Goal: Task Accomplishment & Management: Manage account settings

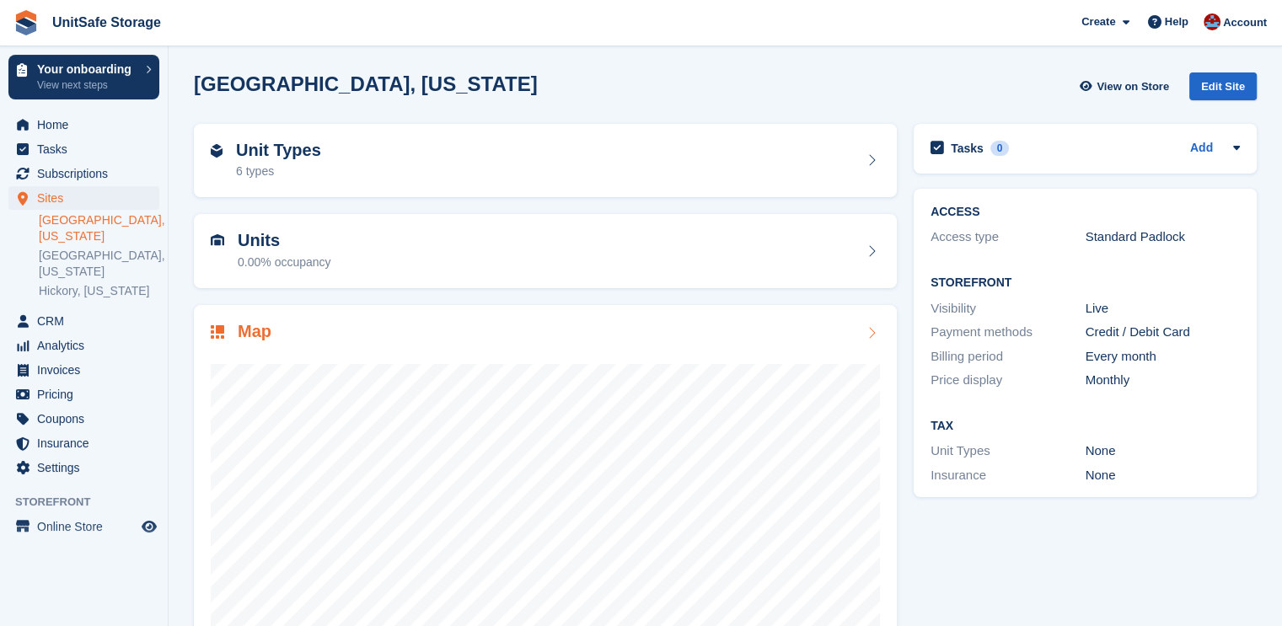
scroll to position [91, 0]
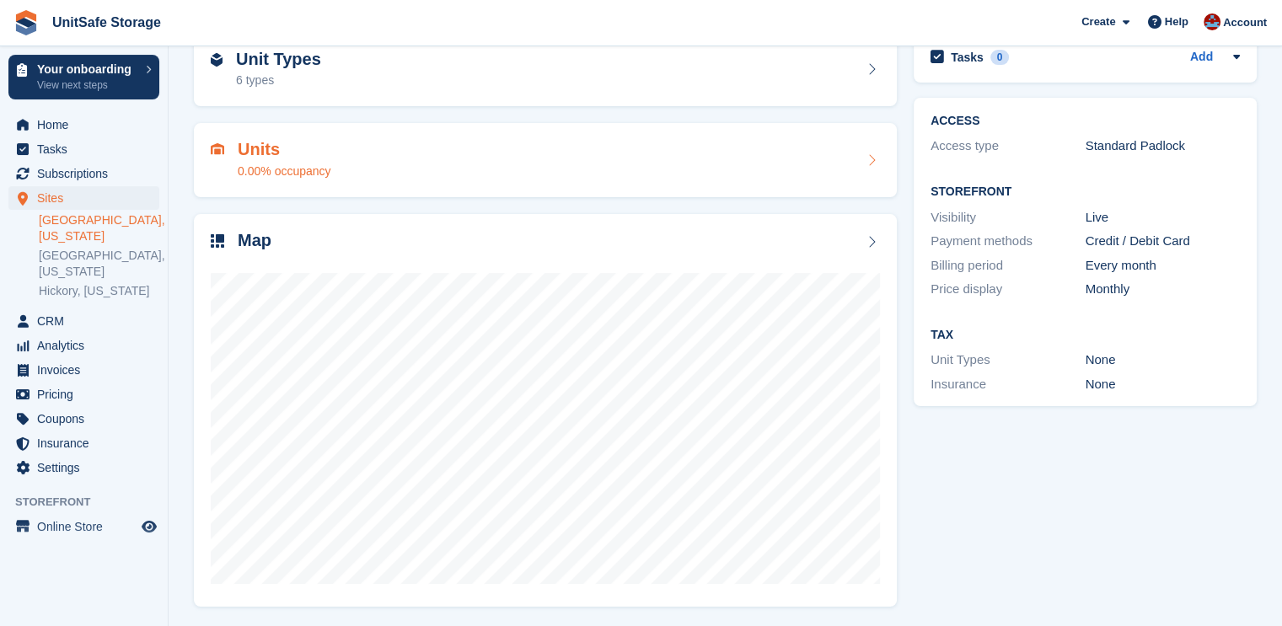
click at [324, 164] on div "0.00% occupancy" at bounding box center [285, 172] width 94 height 18
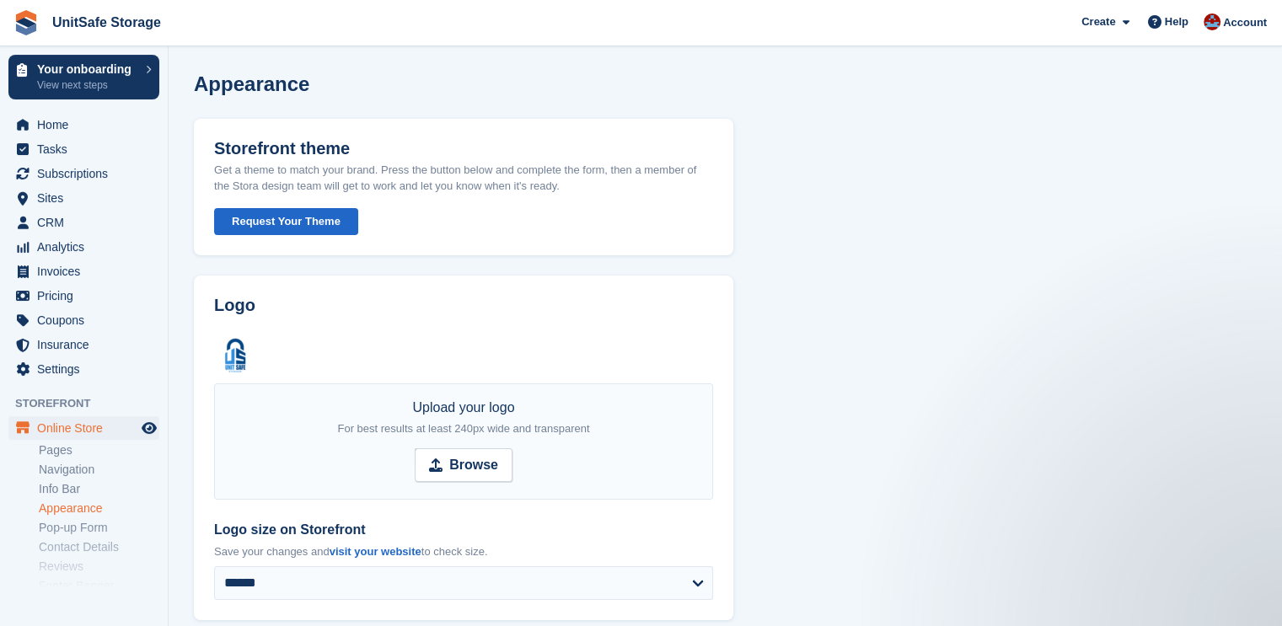
scroll to position [1246, 0]
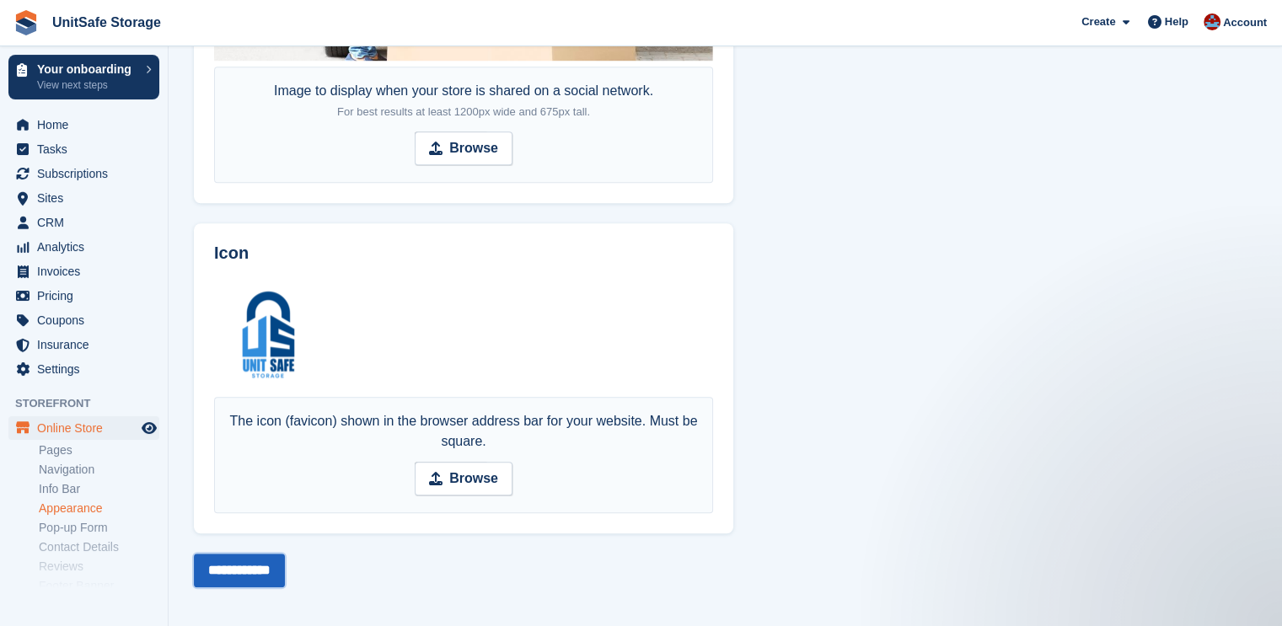
click at [243, 554] on input "**********" at bounding box center [239, 571] width 91 height 34
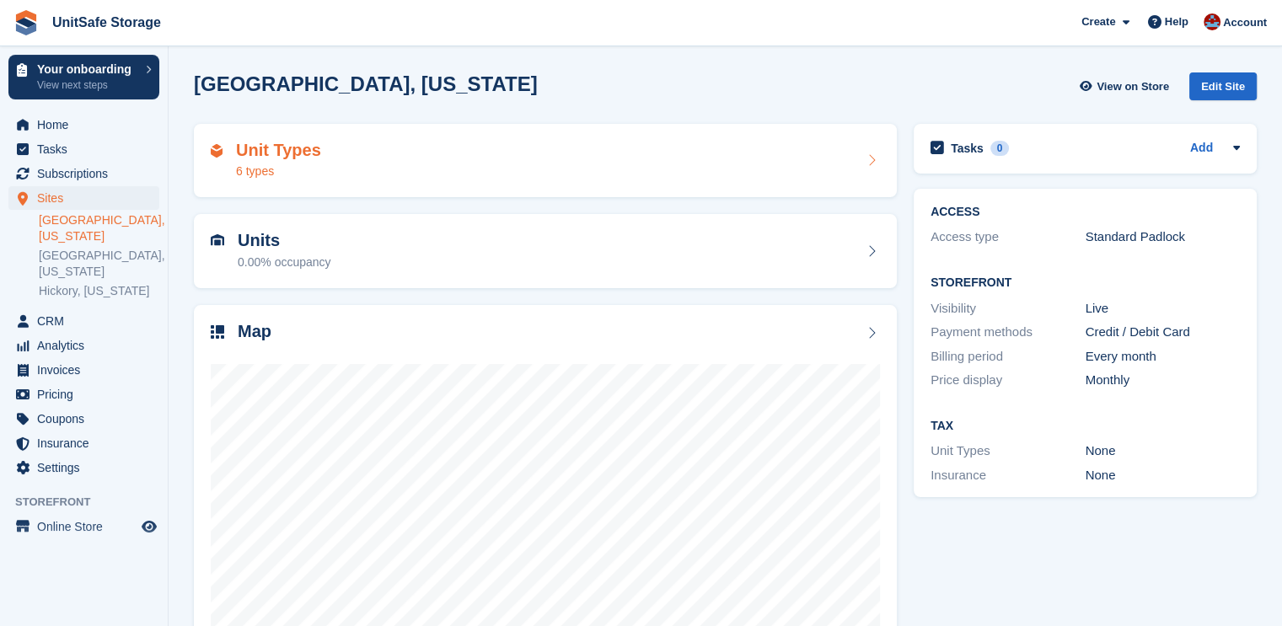
click at [366, 157] on div "Unit Types 6 types" at bounding box center [545, 161] width 669 height 40
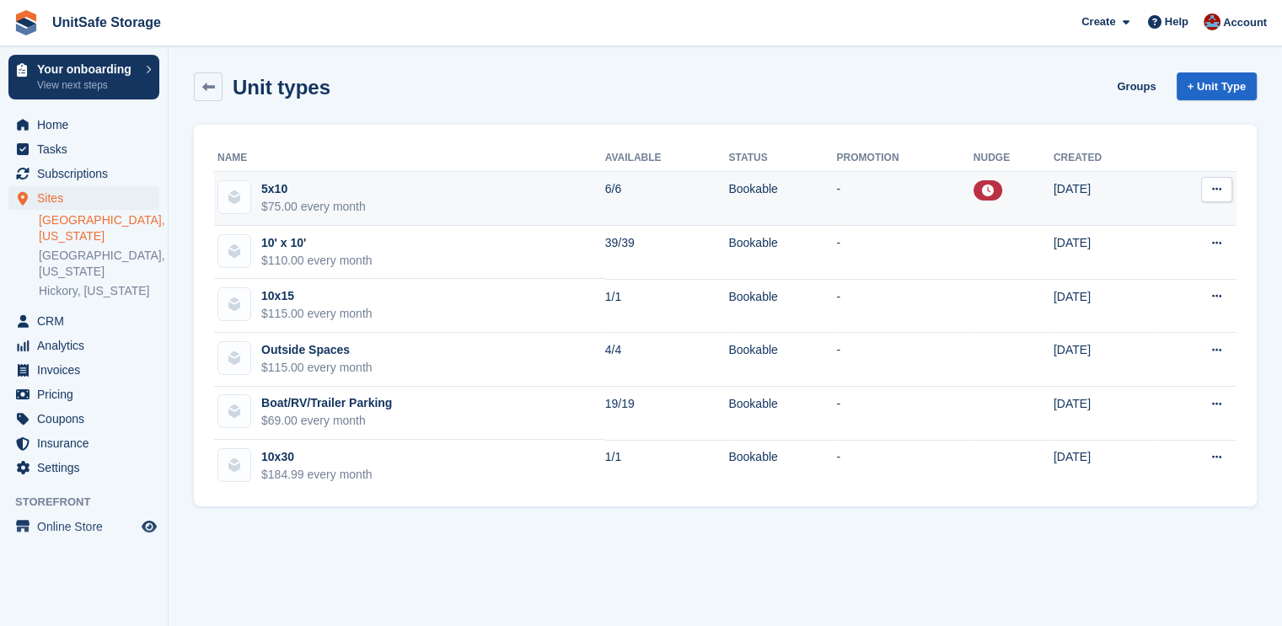
click at [428, 202] on td "5x10 $75.00 every month" at bounding box center [409, 199] width 391 height 54
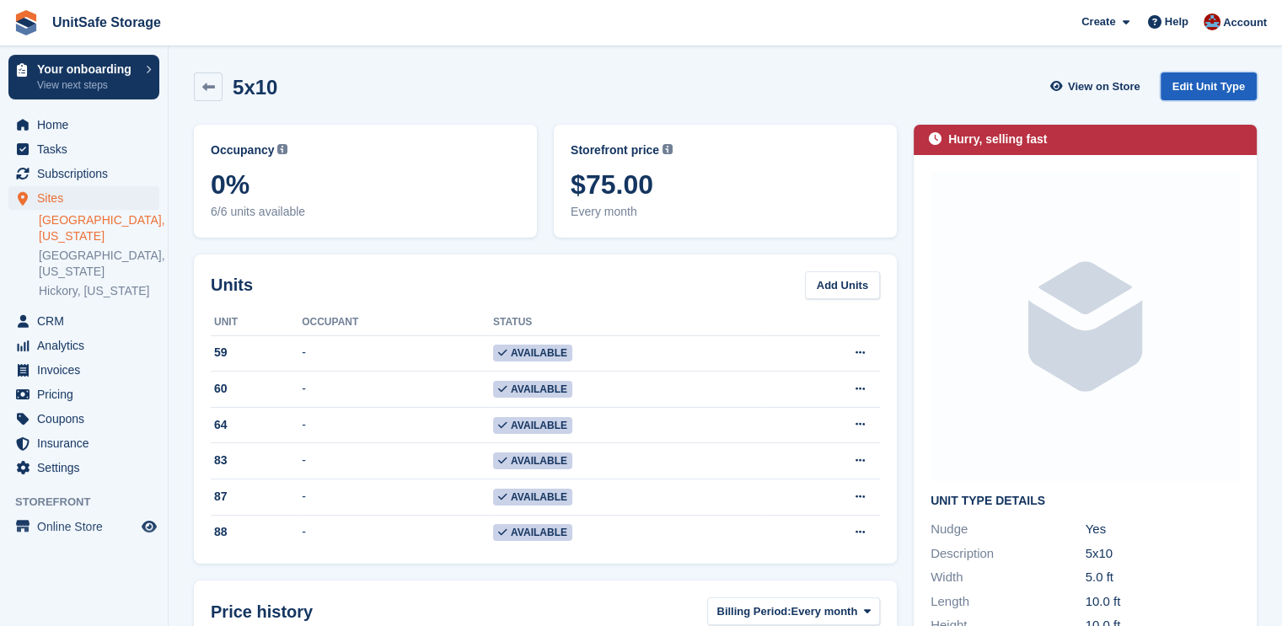
click at [1192, 80] on link "Edit Unit Type" at bounding box center [1209, 87] width 96 height 28
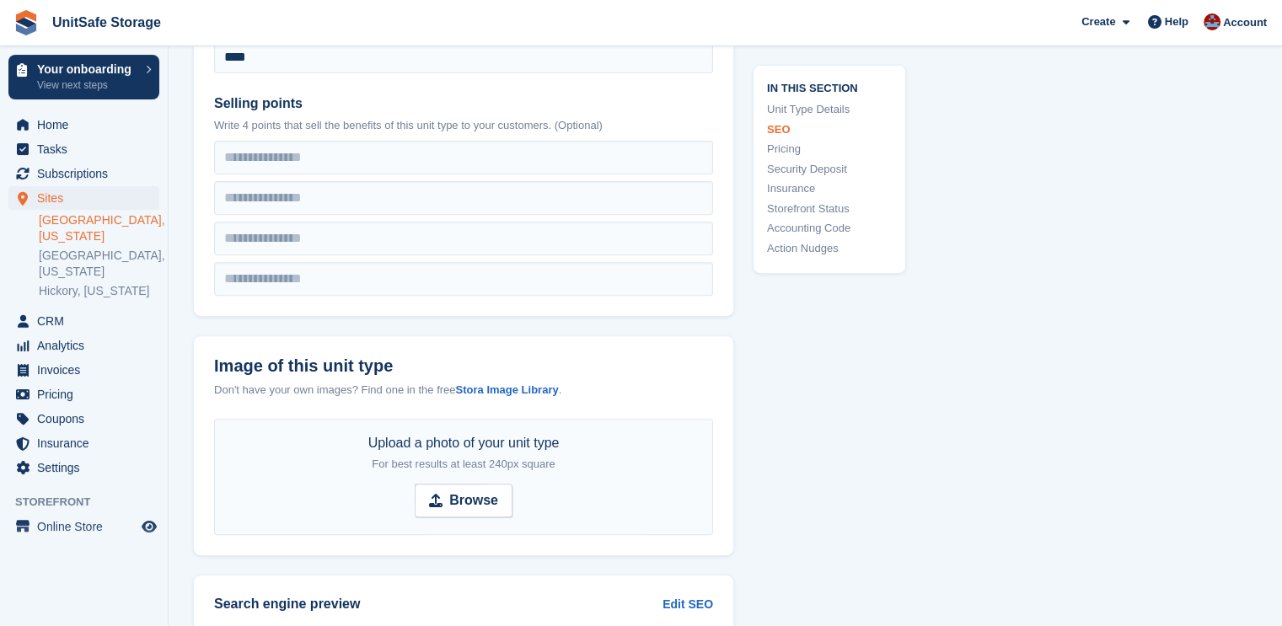
scroll to position [927, 0]
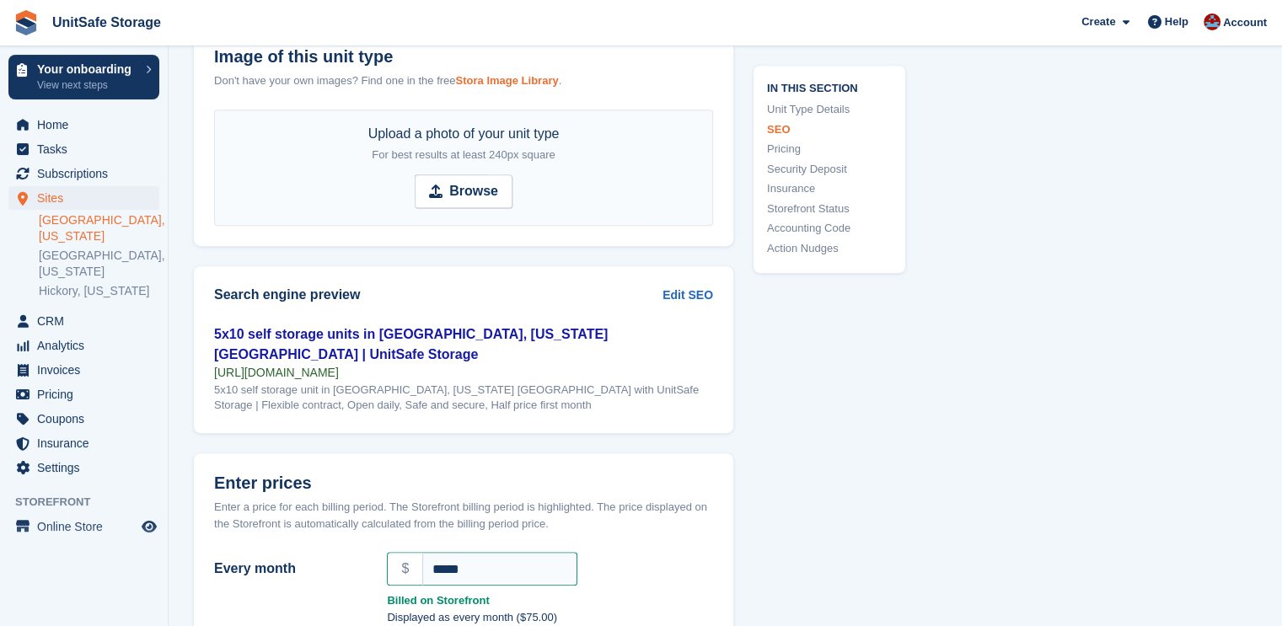
click at [514, 78] on strong "Stora Image Library" at bounding box center [506, 80] width 103 height 13
click at [454, 193] on strong "Browse" at bounding box center [473, 191] width 49 height 20
click at [454, 193] on input "Browse" at bounding box center [464, 192] width 98 height 34
click at [442, 175] on span "Browse" at bounding box center [464, 192] width 98 height 34
click at [442, 175] on input "Browse" at bounding box center [464, 192] width 98 height 34
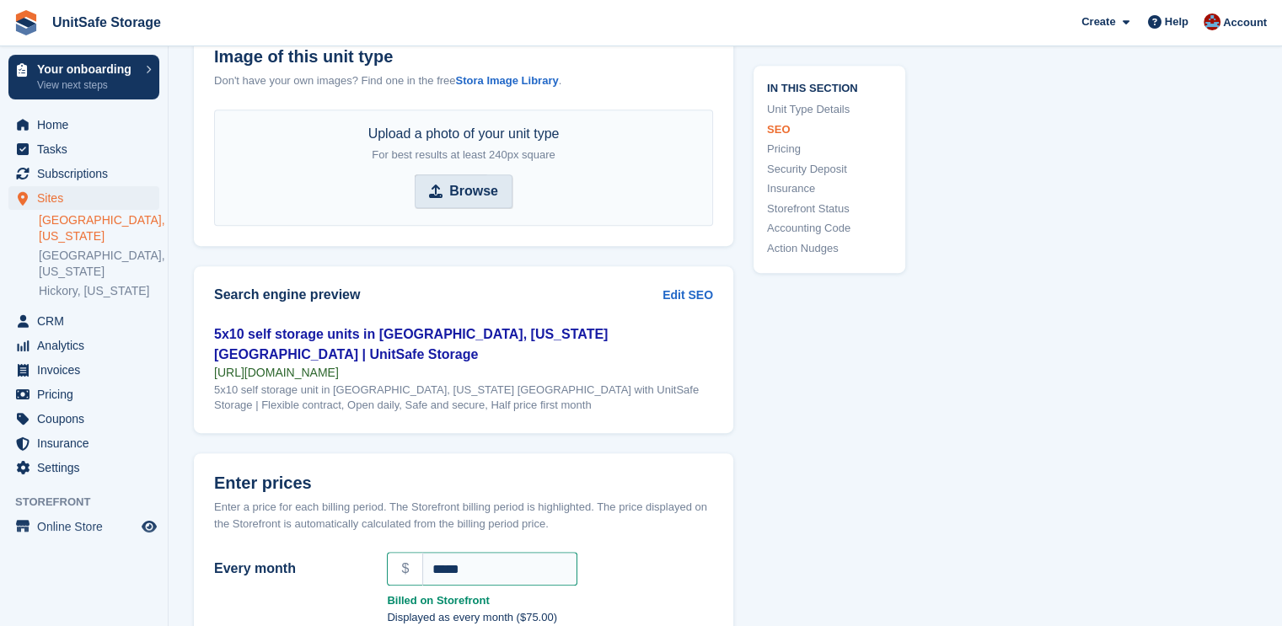
type input "**********"
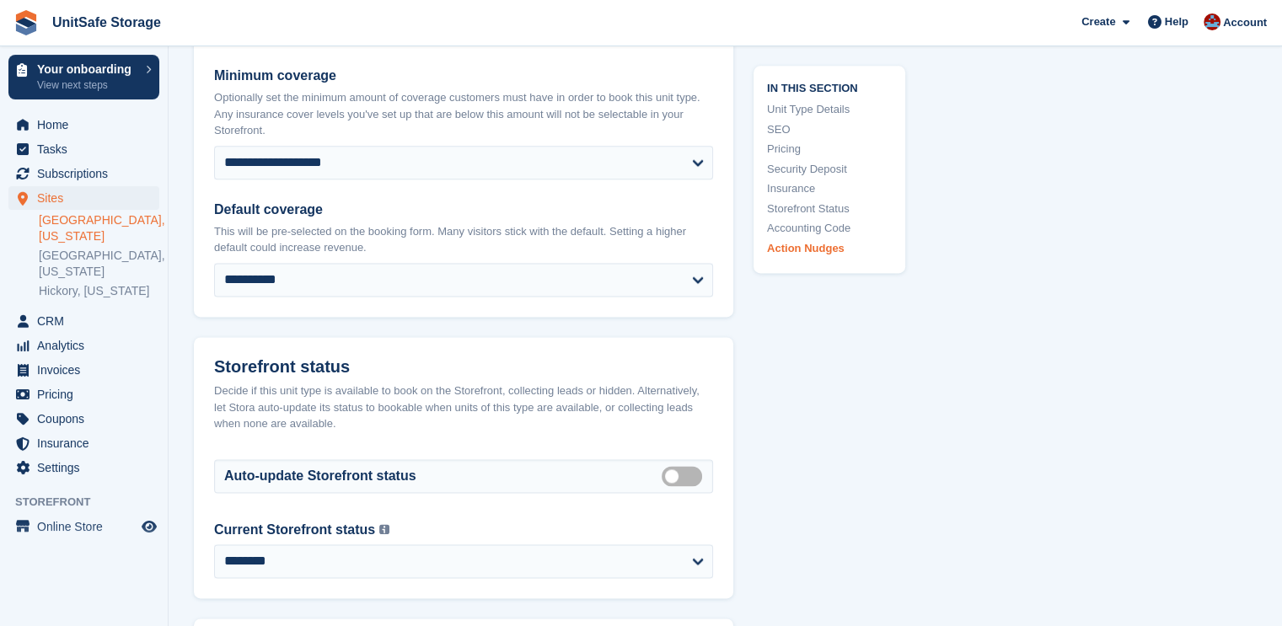
scroll to position [3225, 0]
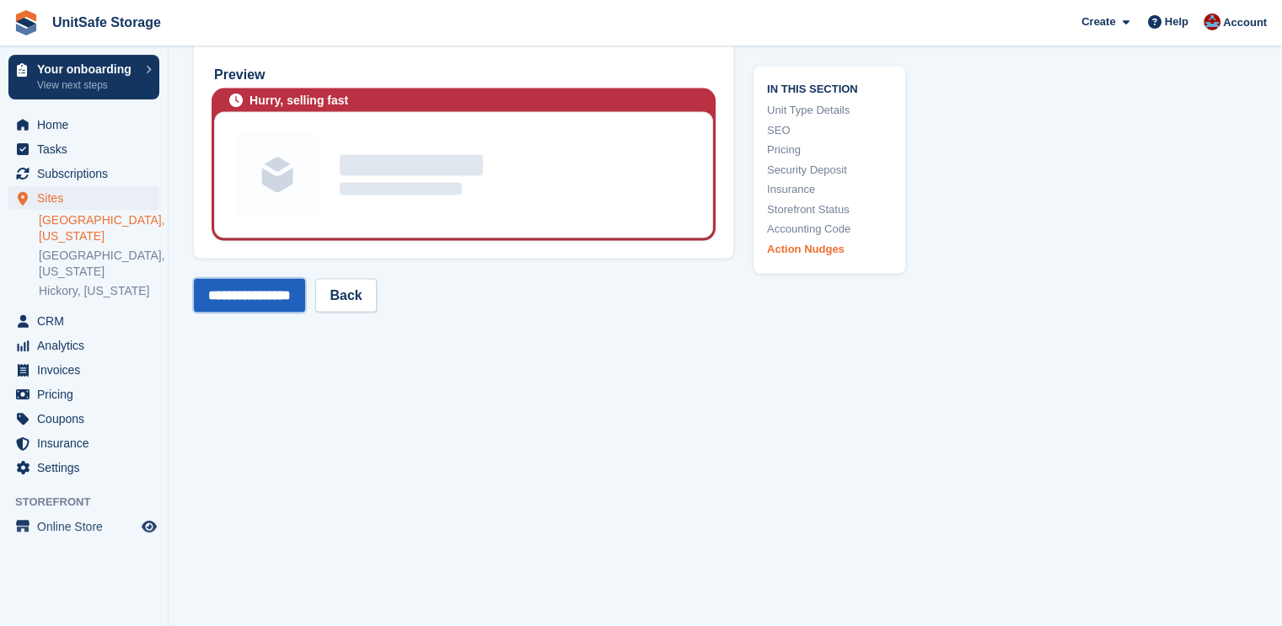
click at [290, 279] on input "**********" at bounding box center [249, 296] width 111 height 34
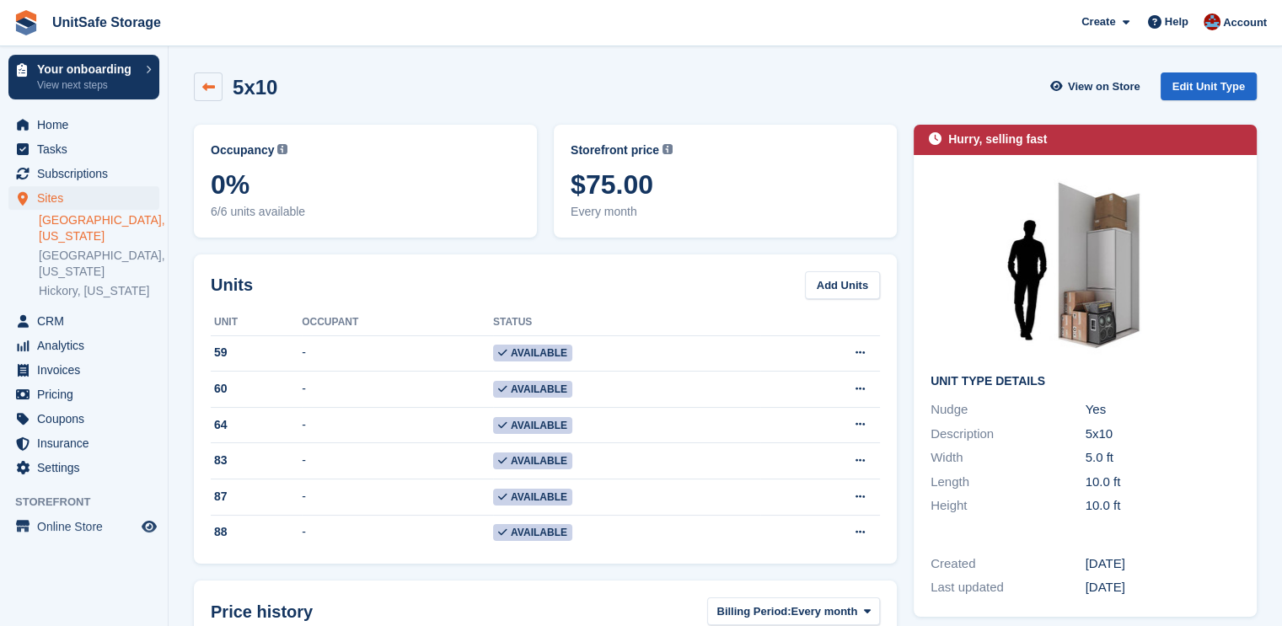
click at [214, 88] on icon at bounding box center [208, 87] width 13 height 13
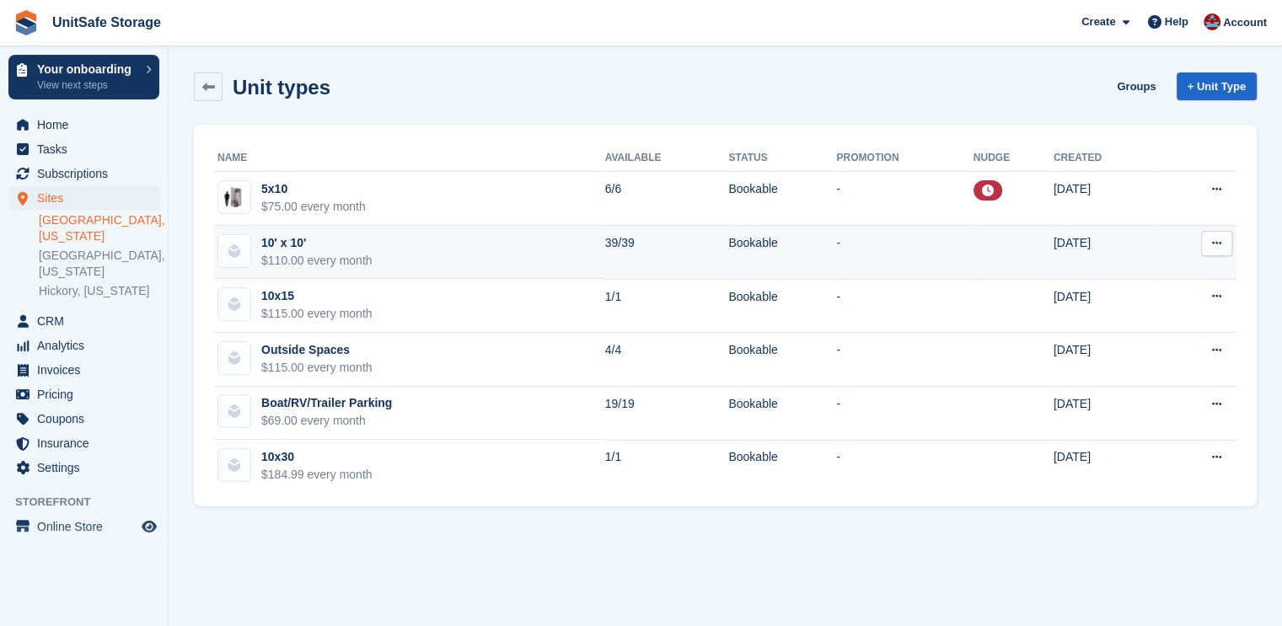
click at [389, 248] on td "10' x 10' $110.00 every month" at bounding box center [409, 253] width 391 height 54
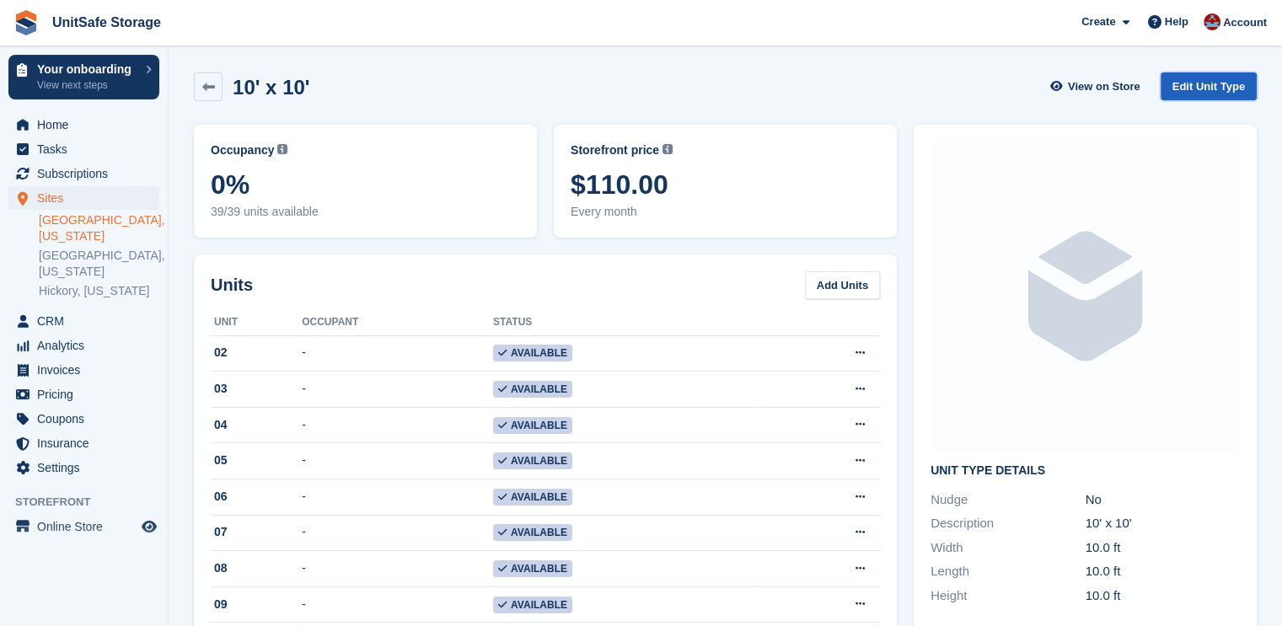
click at [1238, 86] on link "Edit Unit Type" at bounding box center [1209, 87] width 96 height 28
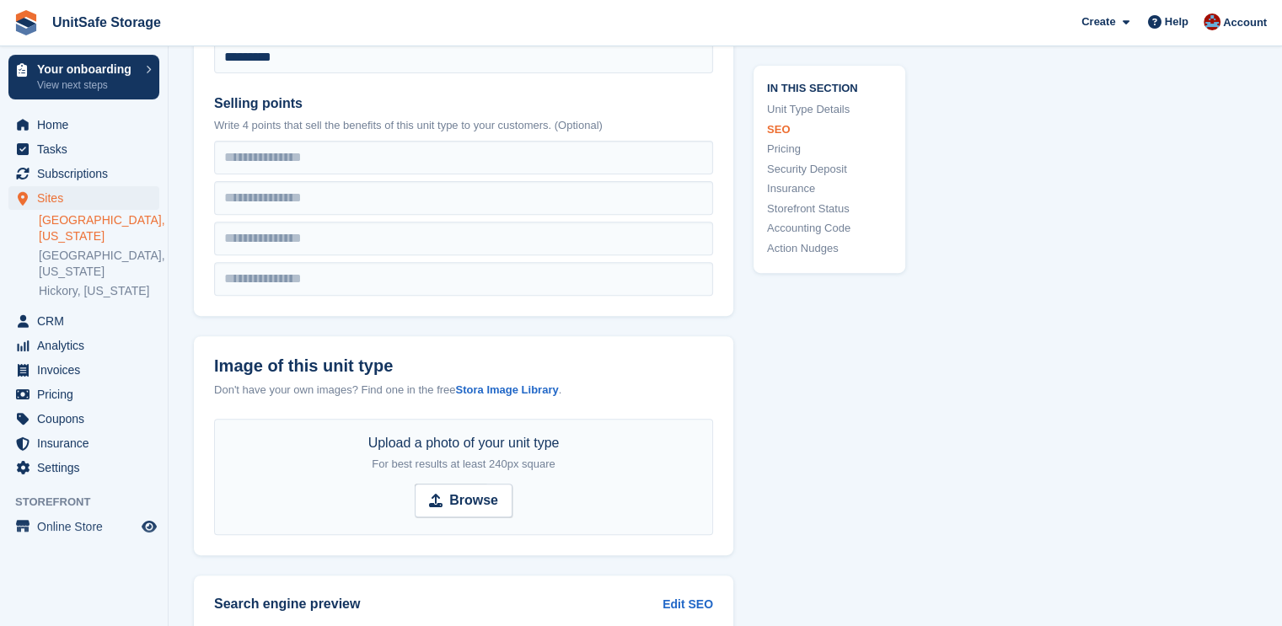
scroll to position [927, 0]
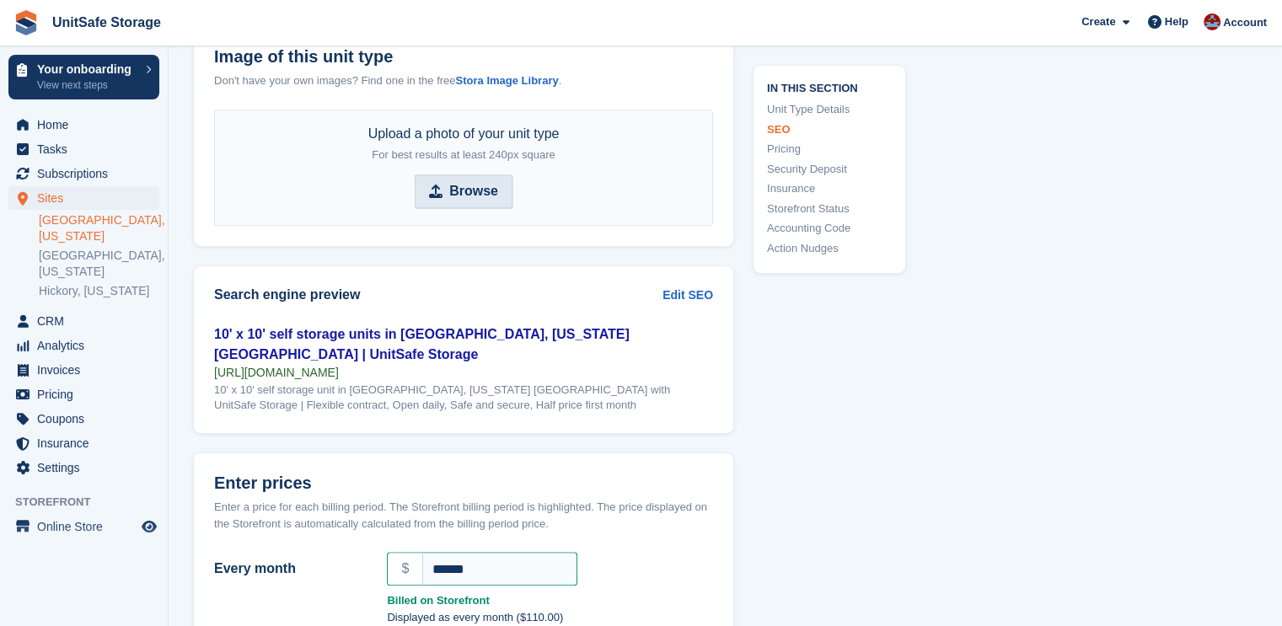
click at [472, 200] on strong "Browse" at bounding box center [473, 191] width 49 height 20
click at [472, 200] on input "Browse" at bounding box center [464, 192] width 98 height 34
click at [456, 196] on strong "Browse" at bounding box center [473, 191] width 49 height 20
click at [456, 196] on input "Browse" at bounding box center [464, 192] width 98 height 34
type input "**********"
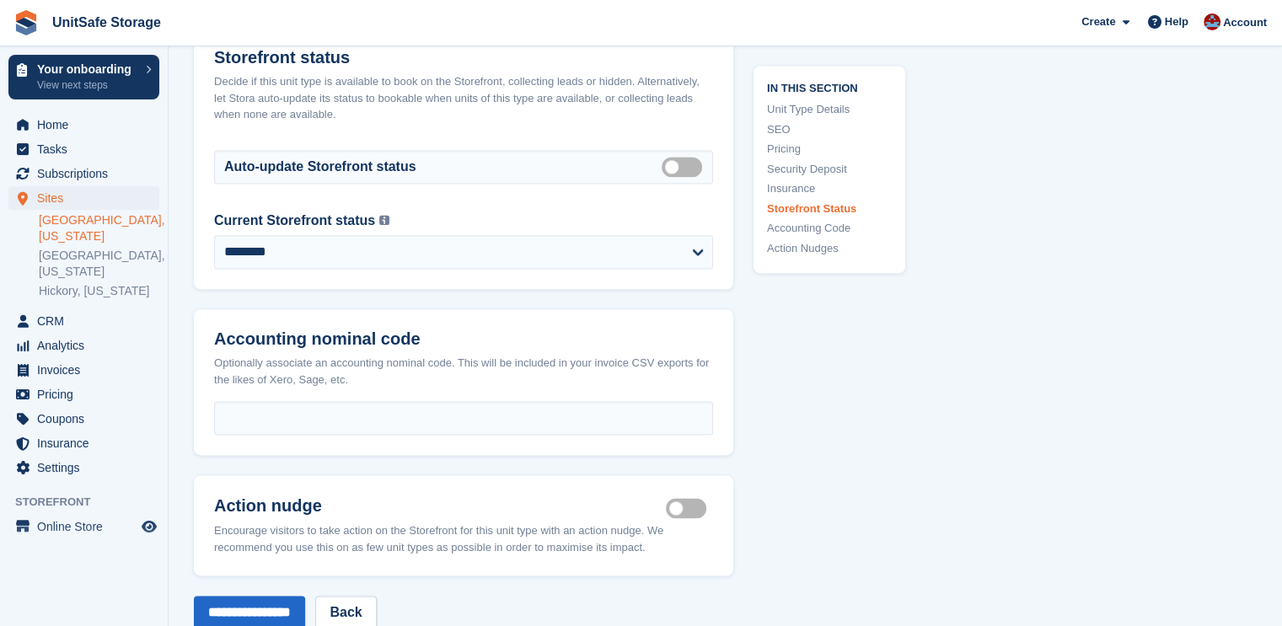
scroll to position [2791, 0]
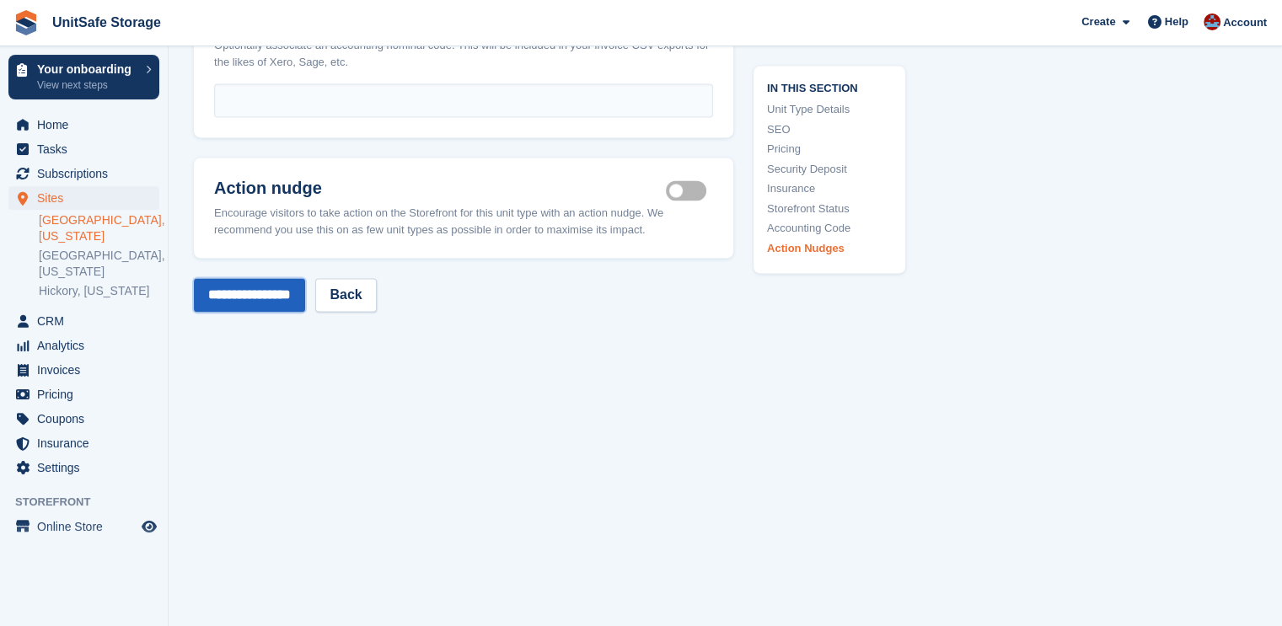
click at [251, 278] on input "**********" at bounding box center [249, 295] width 111 height 34
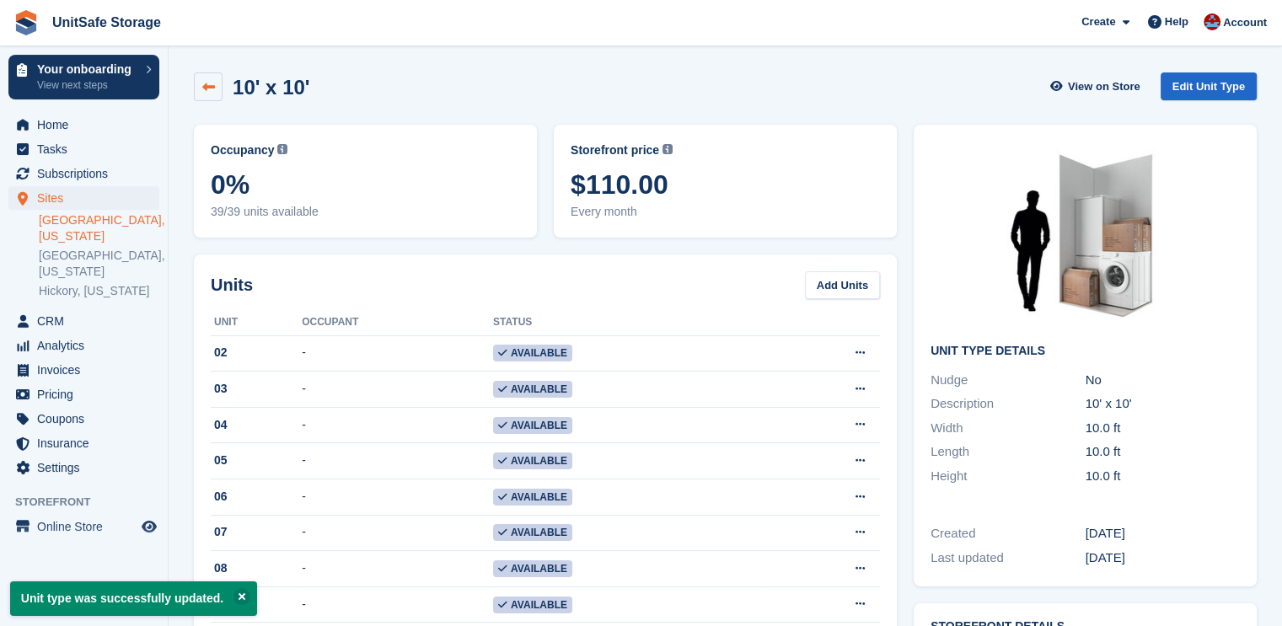
click at [207, 88] on icon at bounding box center [208, 87] width 13 height 13
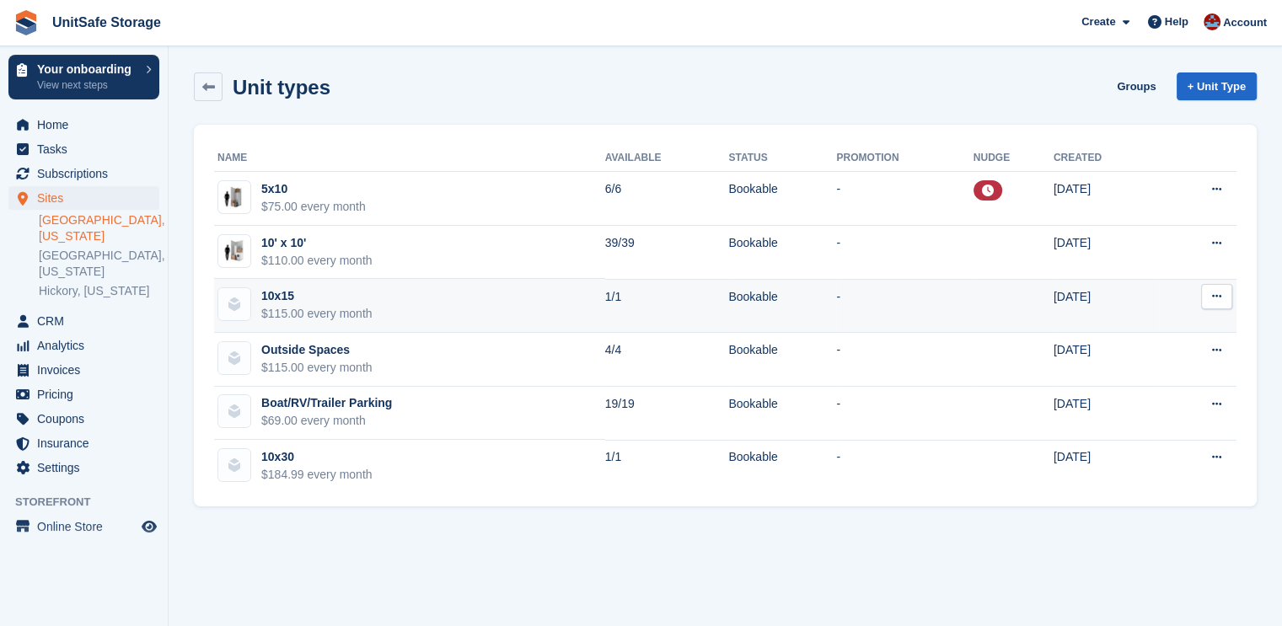
click at [326, 298] on div "10x15" at bounding box center [316, 297] width 111 height 18
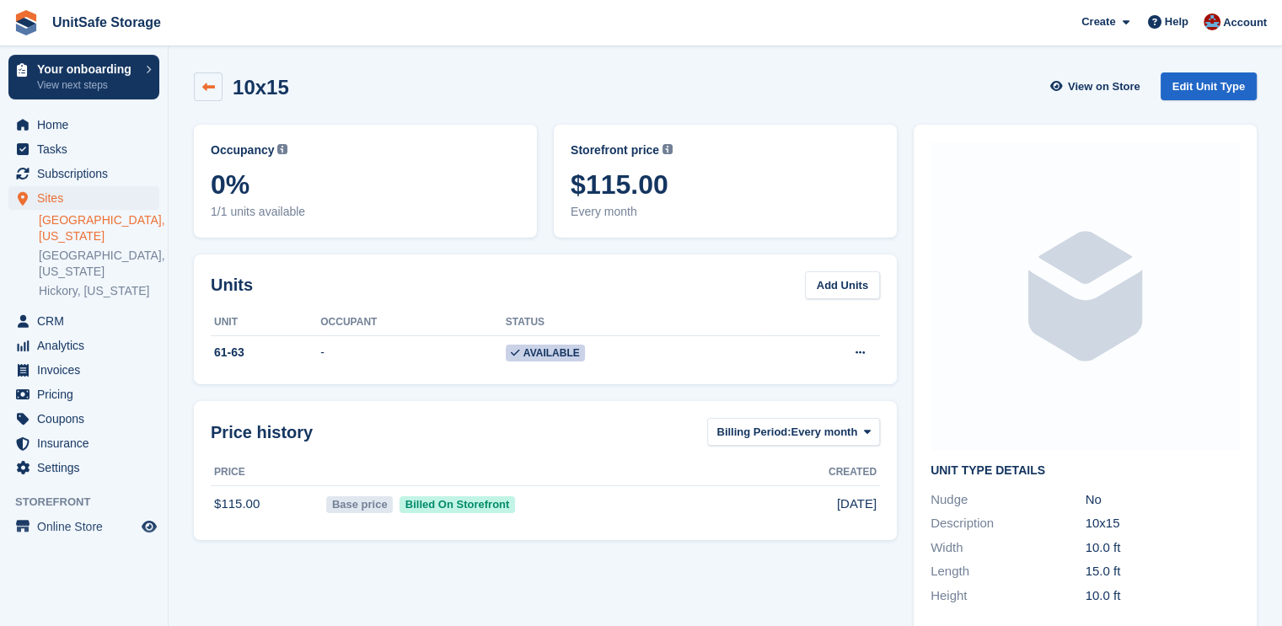
click at [218, 87] on link at bounding box center [208, 87] width 29 height 29
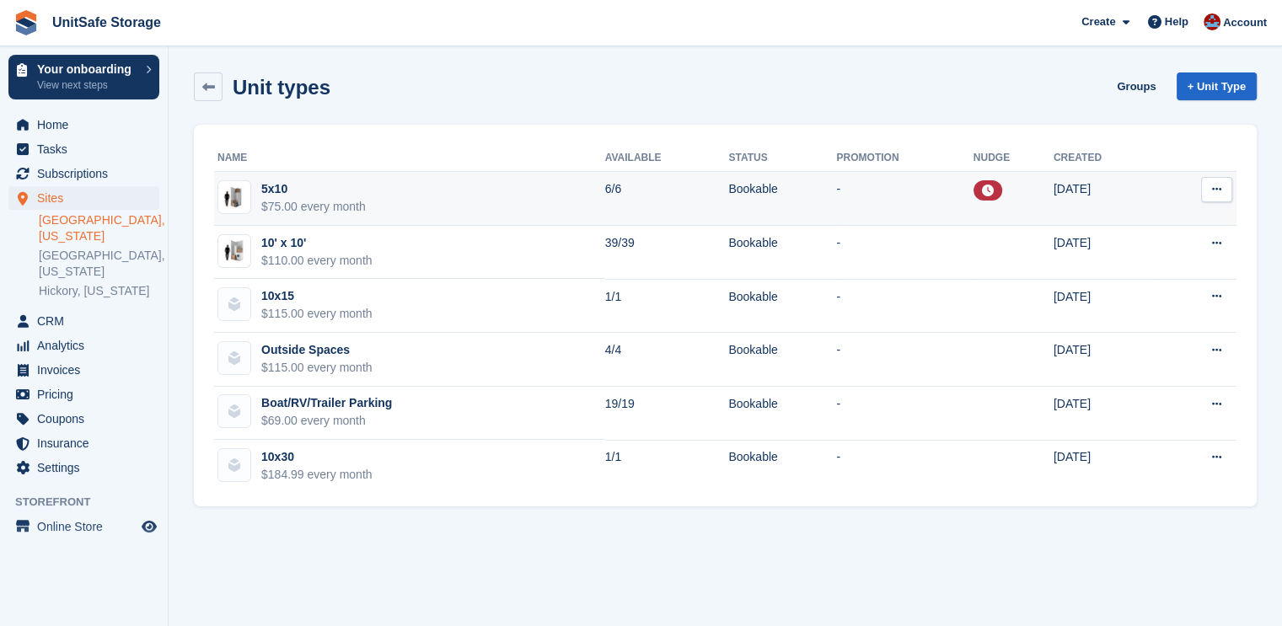
click at [1221, 191] on icon at bounding box center [1216, 189] width 9 height 11
click at [1097, 228] on p "Edit unit type" at bounding box center [1151, 223] width 147 height 22
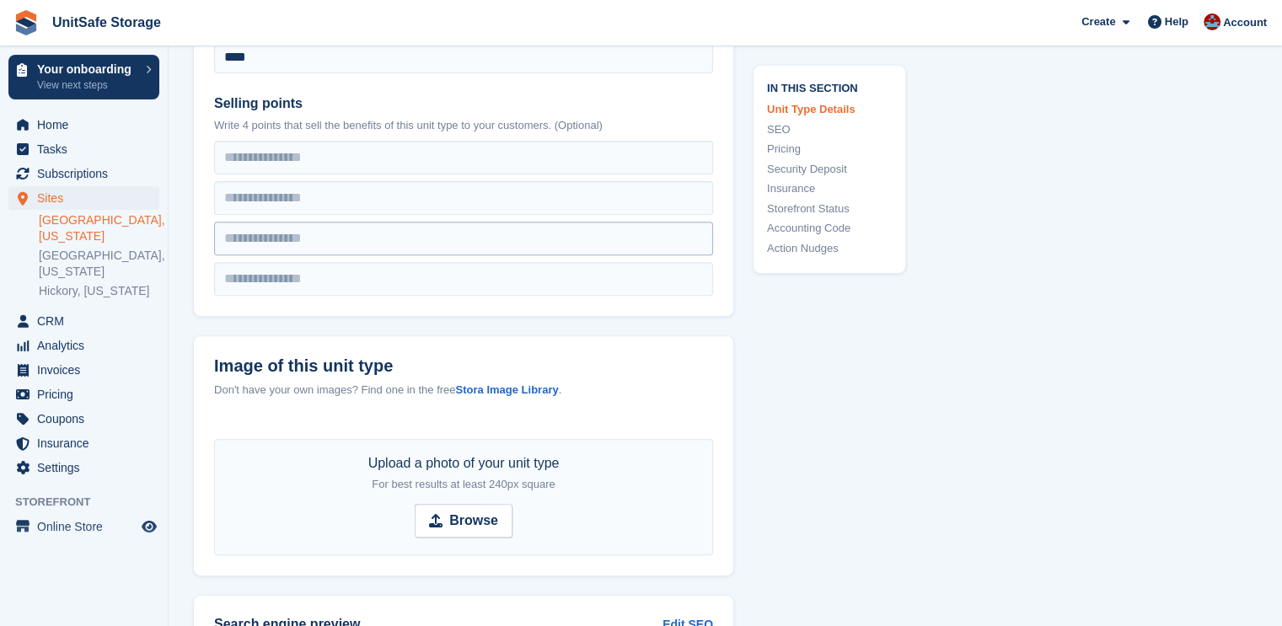
scroll to position [927, 0]
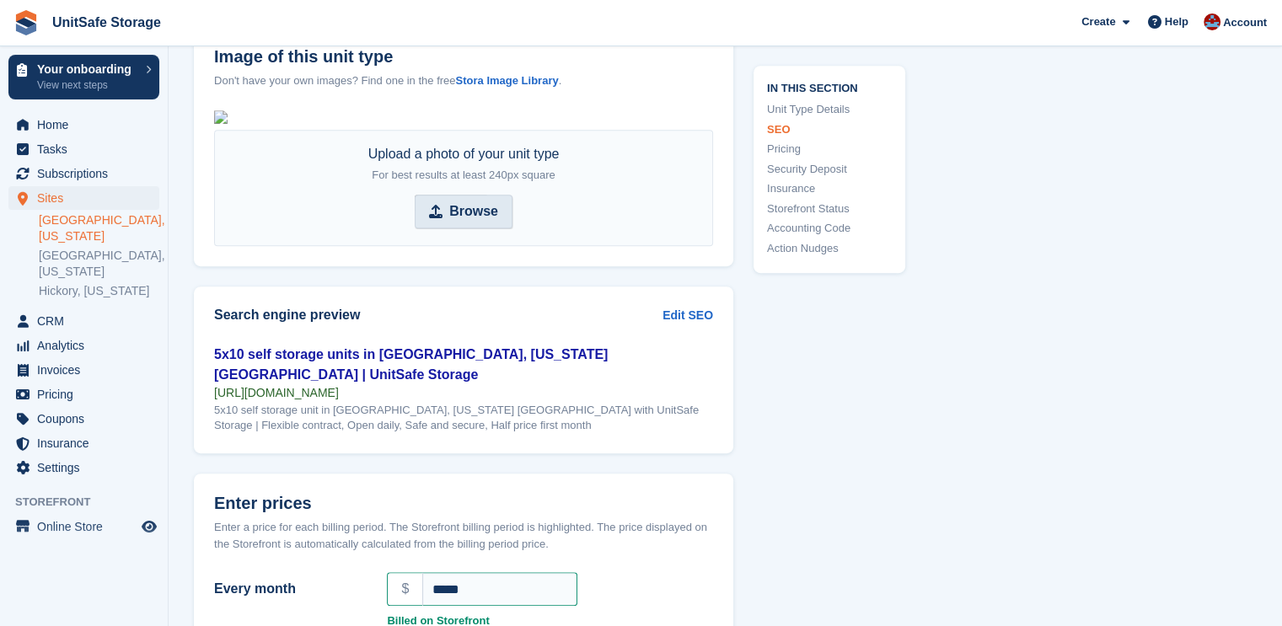
click at [459, 222] on strong "Browse" at bounding box center [473, 212] width 49 height 20
click at [459, 228] on input "Browse" at bounding box center [464, 212] width 98 height 34
type input "**********"
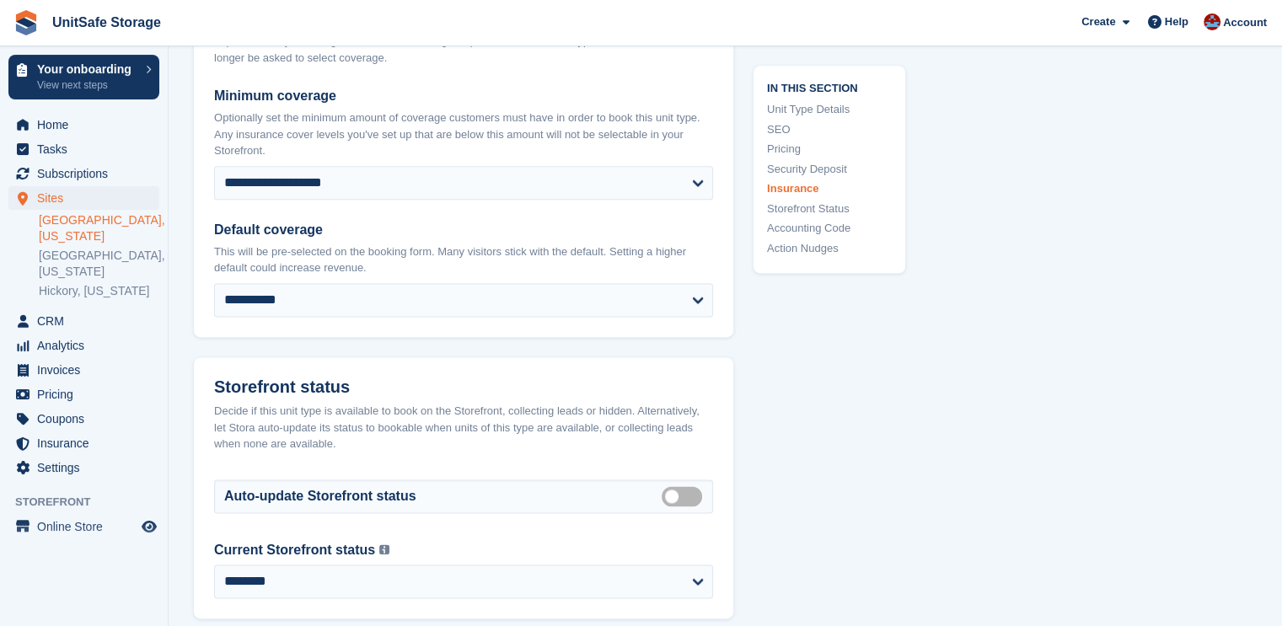
scroll to position [3391, 0]
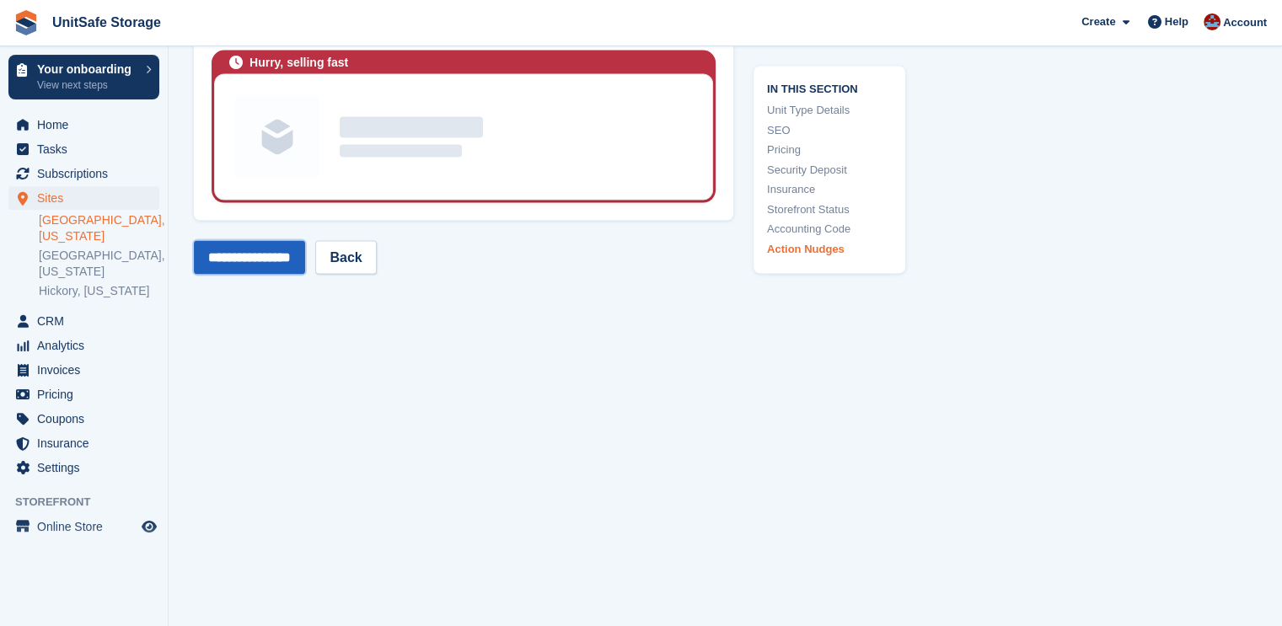
click at [281, 261] on input "**********" at bounding box center [249, 258] width 111 height 34
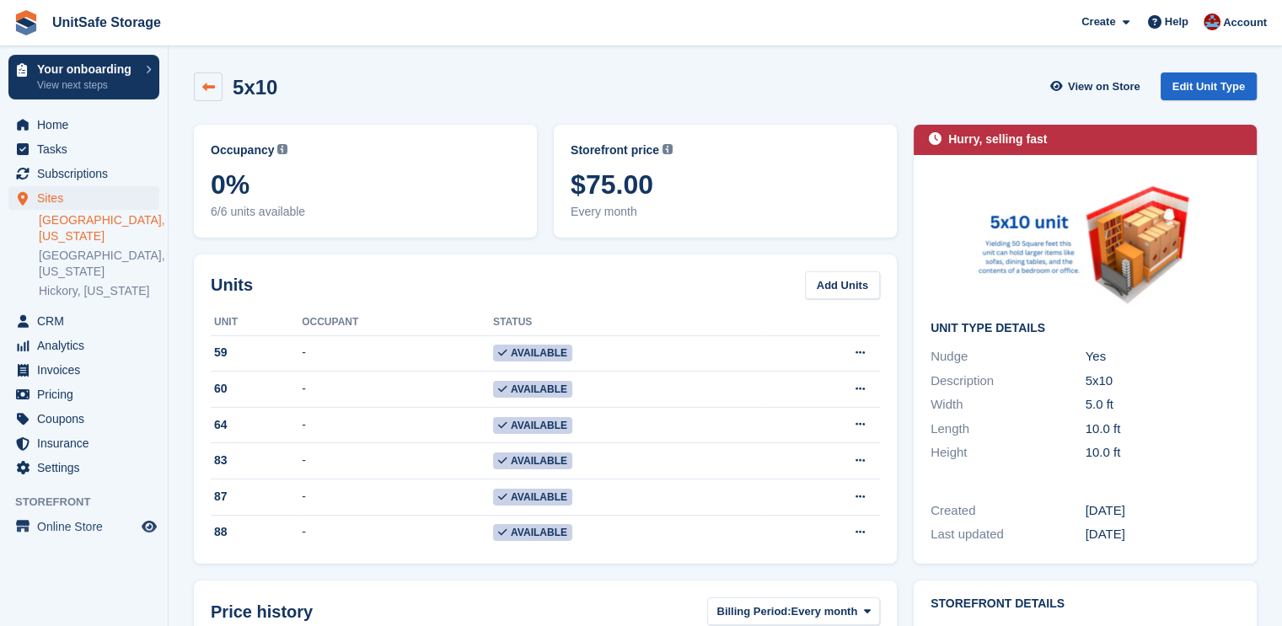
click at [211, 81] on icon at bounding box center [208, 87] width 13 height 13
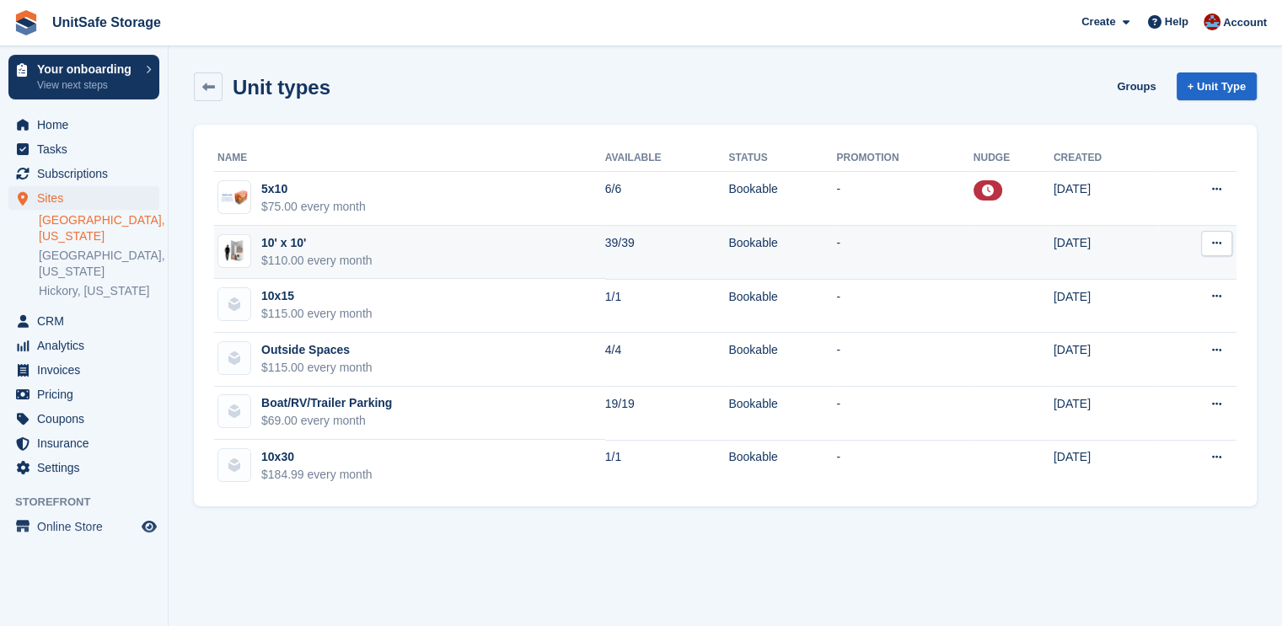
click at [322, 235] on div "10' x 10'" at bounding box center [316, 243] width 111 height 18
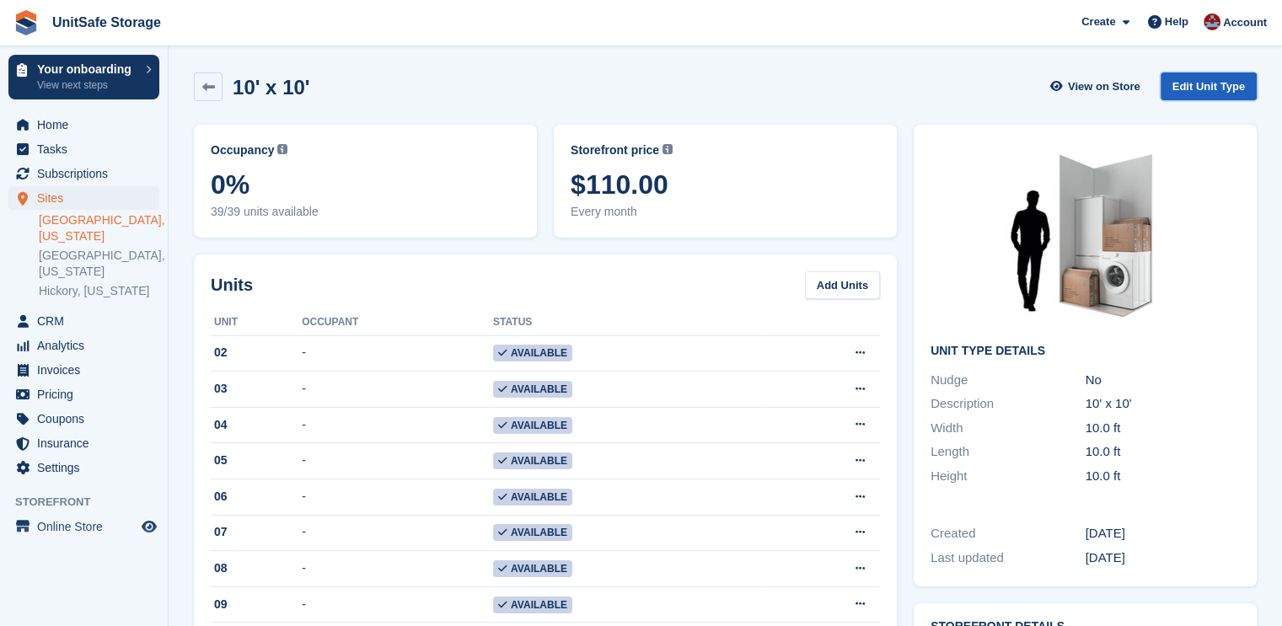
click at [1231, 77] on link "Edit Unit Type" at bounding box center [1209, 87] width 96 height 28
click at [1224, 83] on link "Edit Unit Type" at bounding box center [1209, 87] width 96 height 28
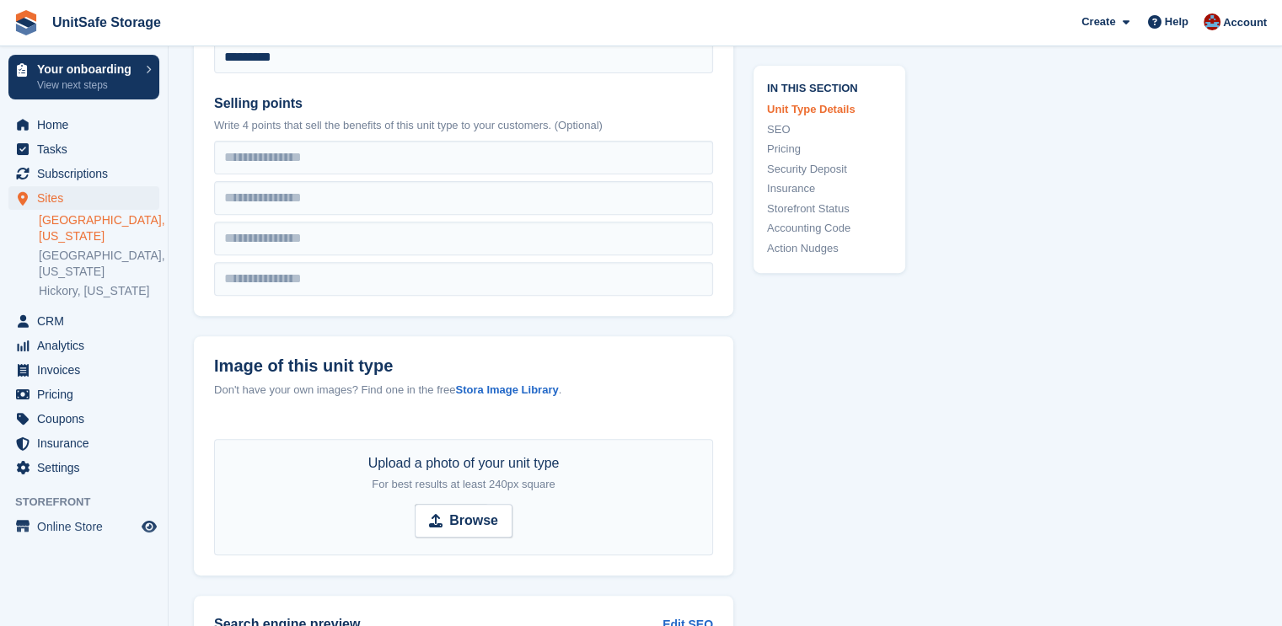
scroll to position [927, 0]
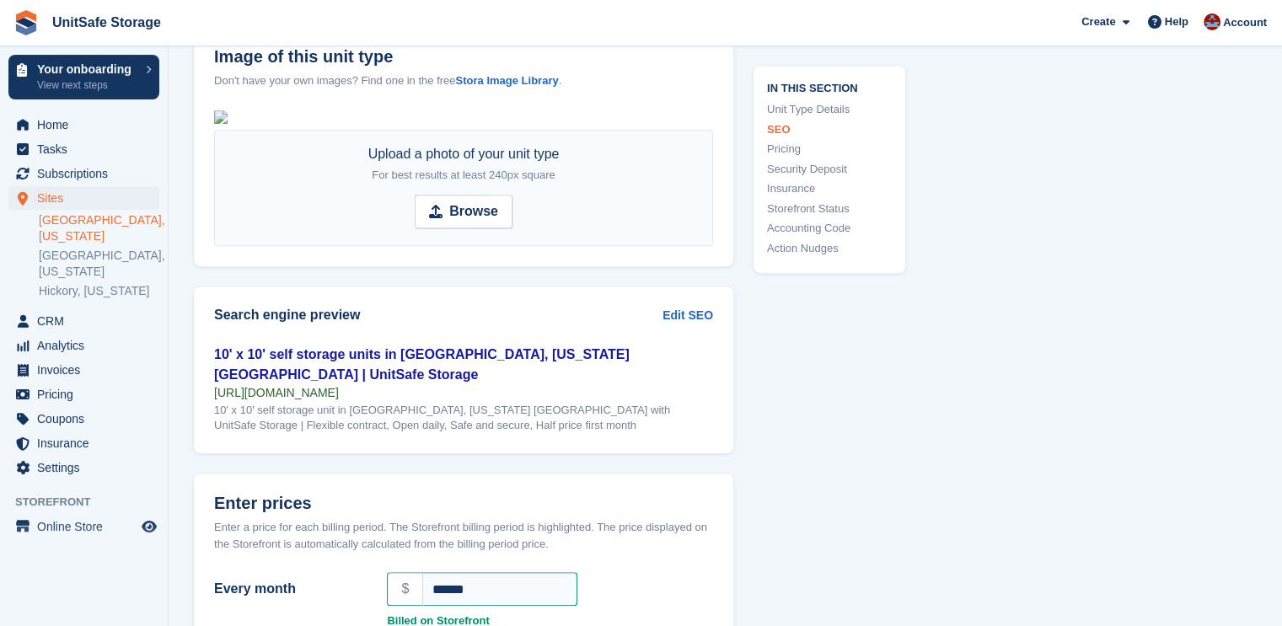
click at [443, 246] on div "Upload a photo of your unit type For best results at least 240px square Browse" at bounding box center [463, 188] width 499 height 116
click at [472, 228] on span "Browse" at bounding box center [464, 212] width 98 height 34
click at [472, 228] on input "Browse" at bounding box center [464, 212] width 98 height 34
type input "**********"
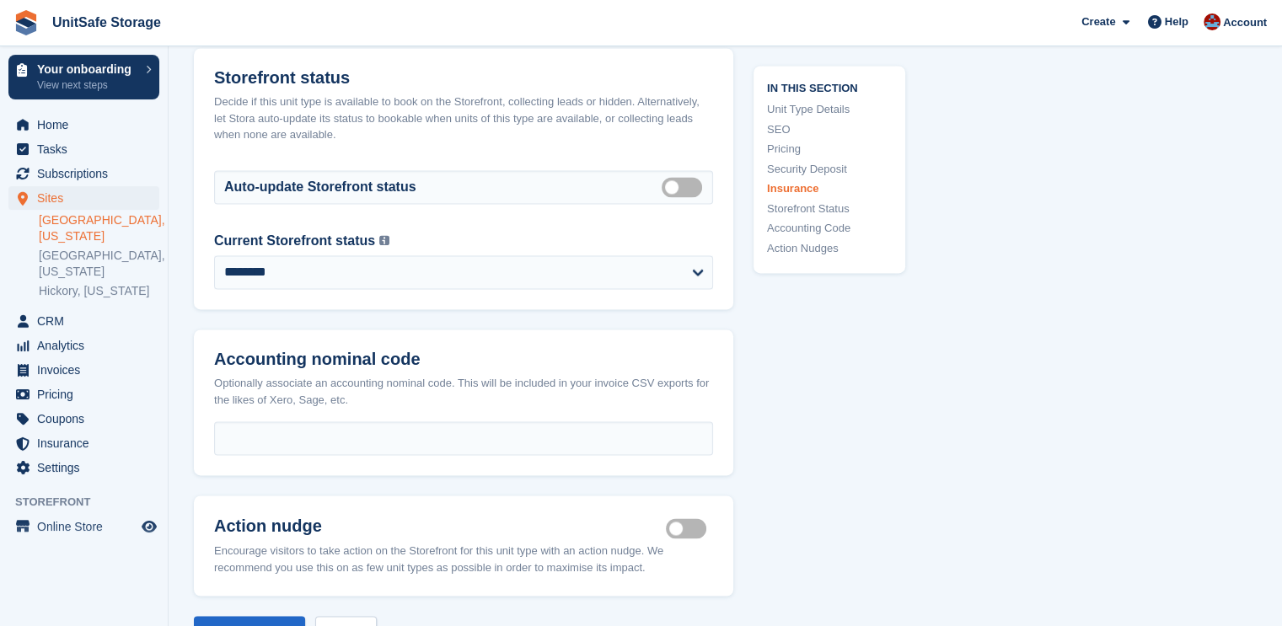
scroll to position [2957, 0]
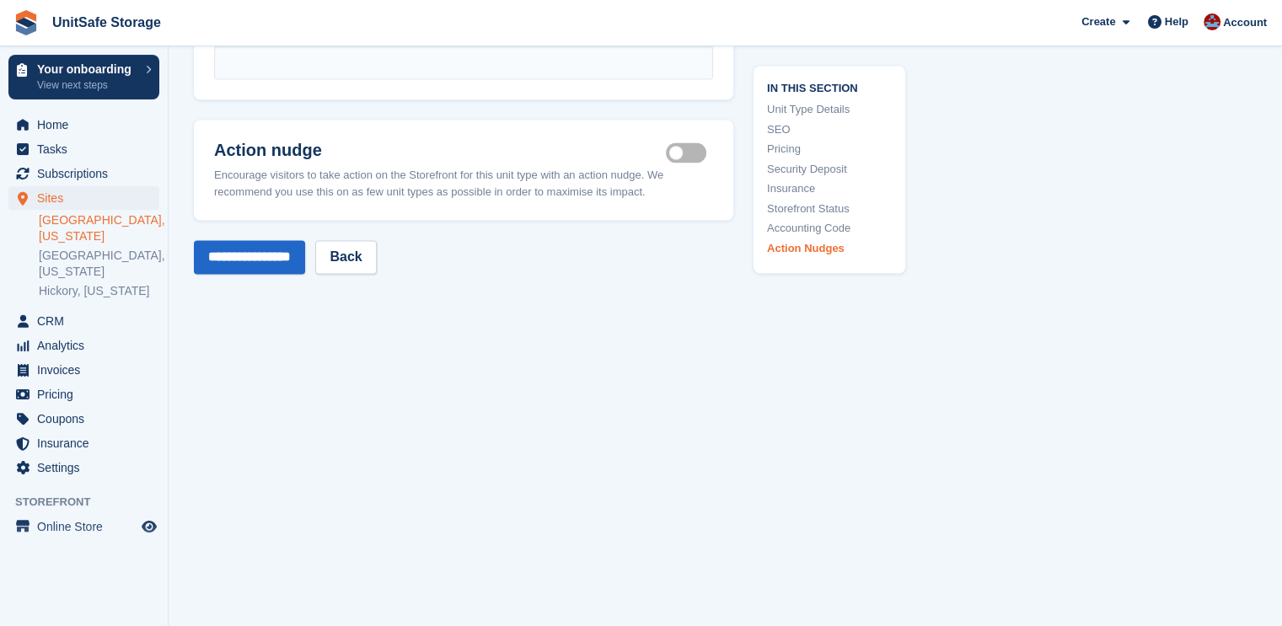
click at [255, 255] on input "**********" at bounding box center [249, 257] width 111 height 34
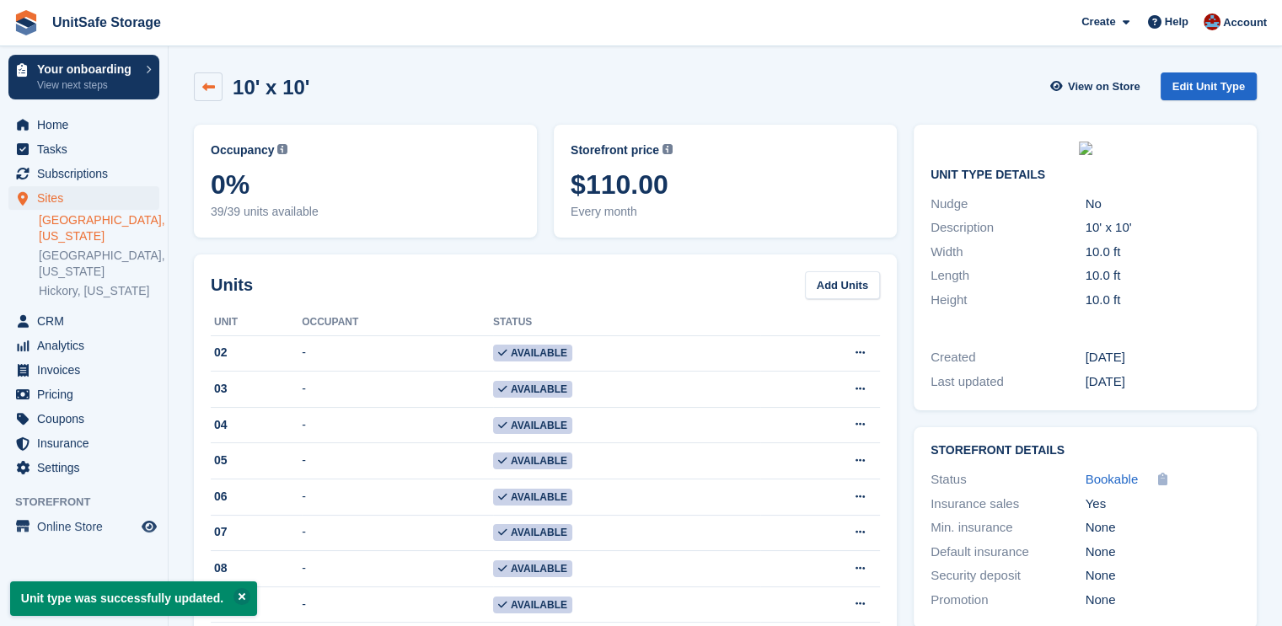
click at [218, 93] on link at bounding box center [208, 87] width 29 height 29
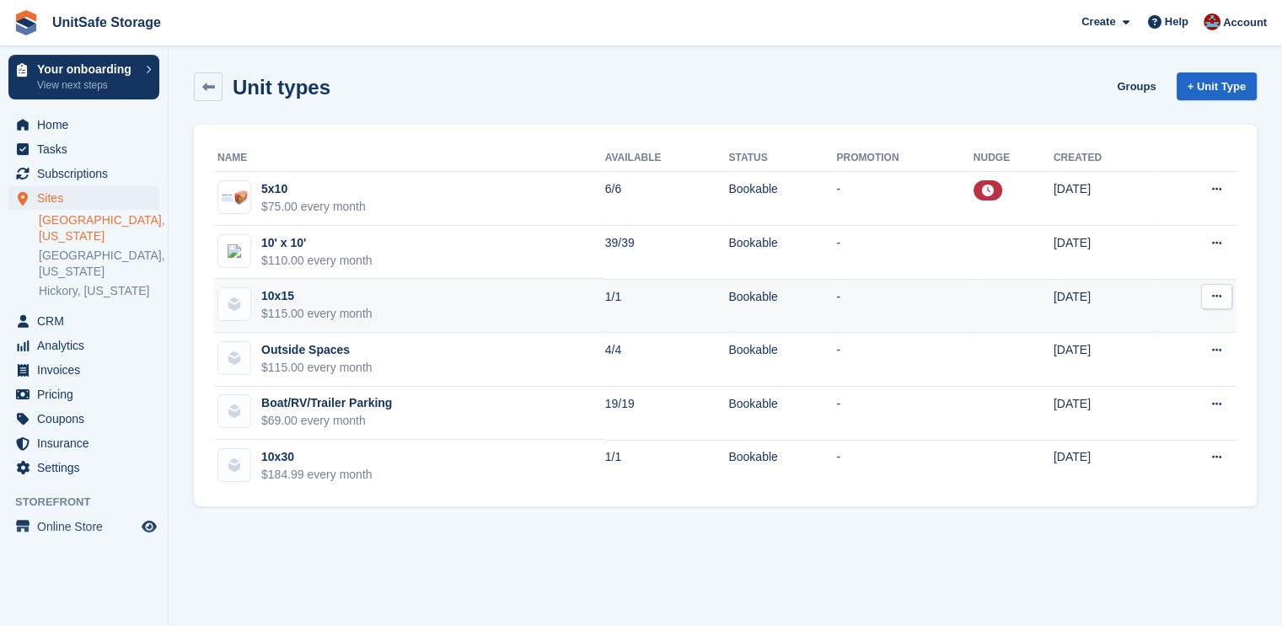
click at [350, 315] on div "$115.00 every month" at bounding box center [316, 314] width 111 height 18
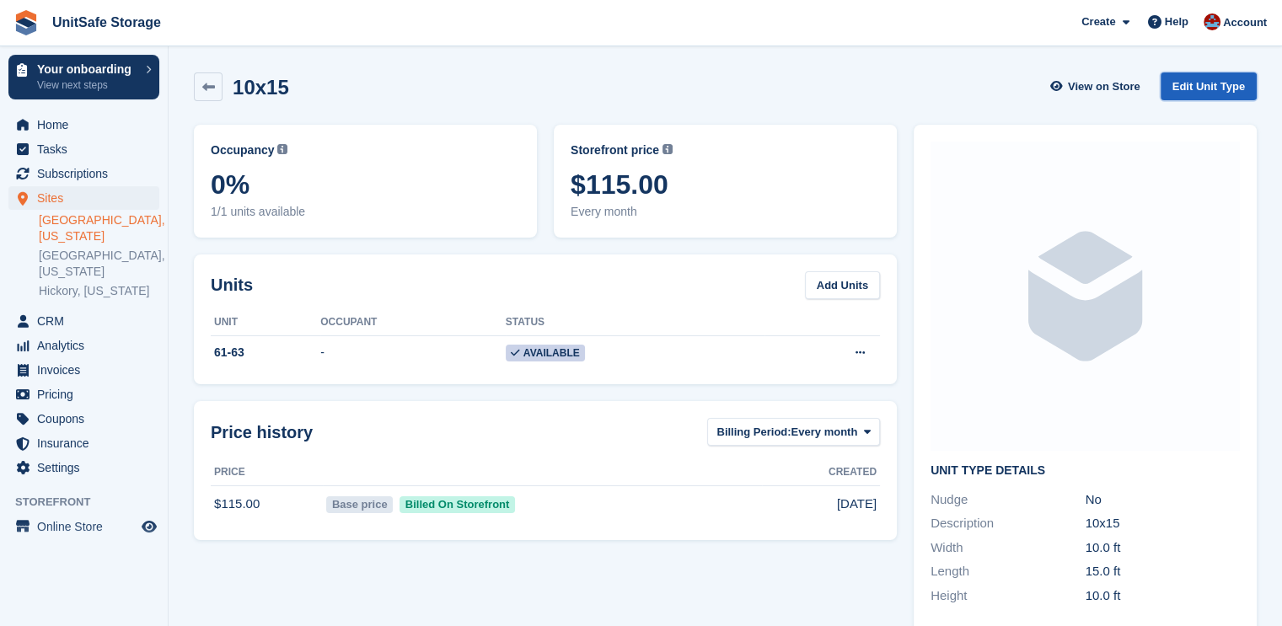
click at [1214, 88] on link "Edit Unit Type" at bounding box center [1209, 87] width 96 height 28
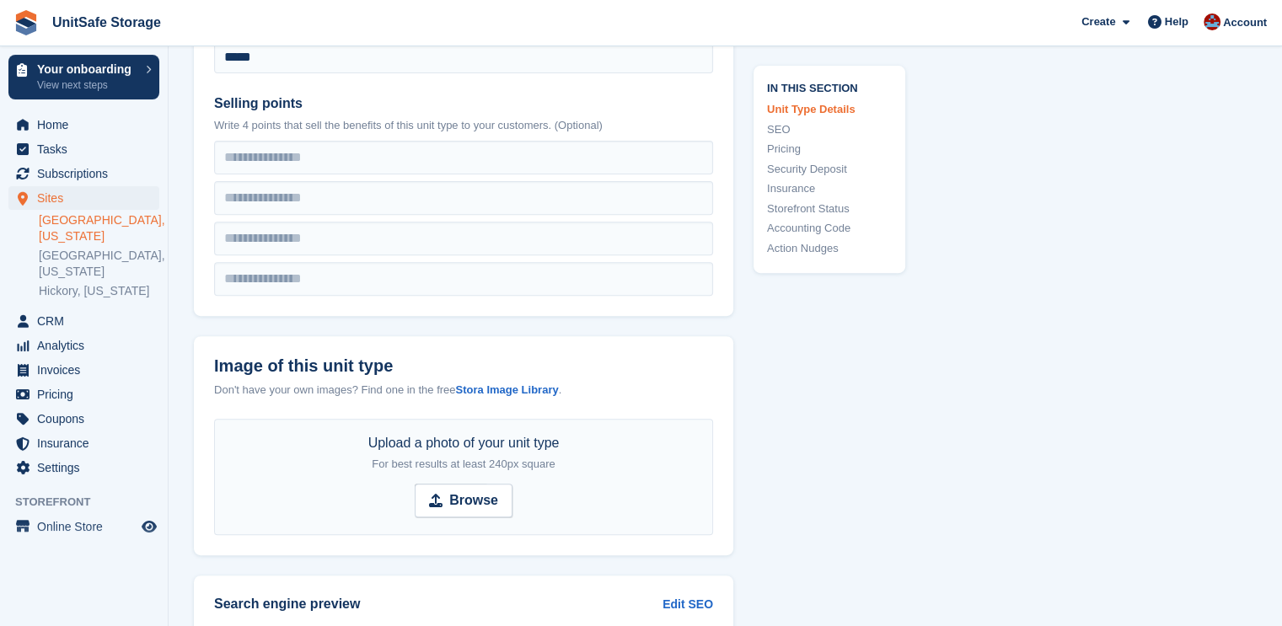
scroll to position [927, 0]
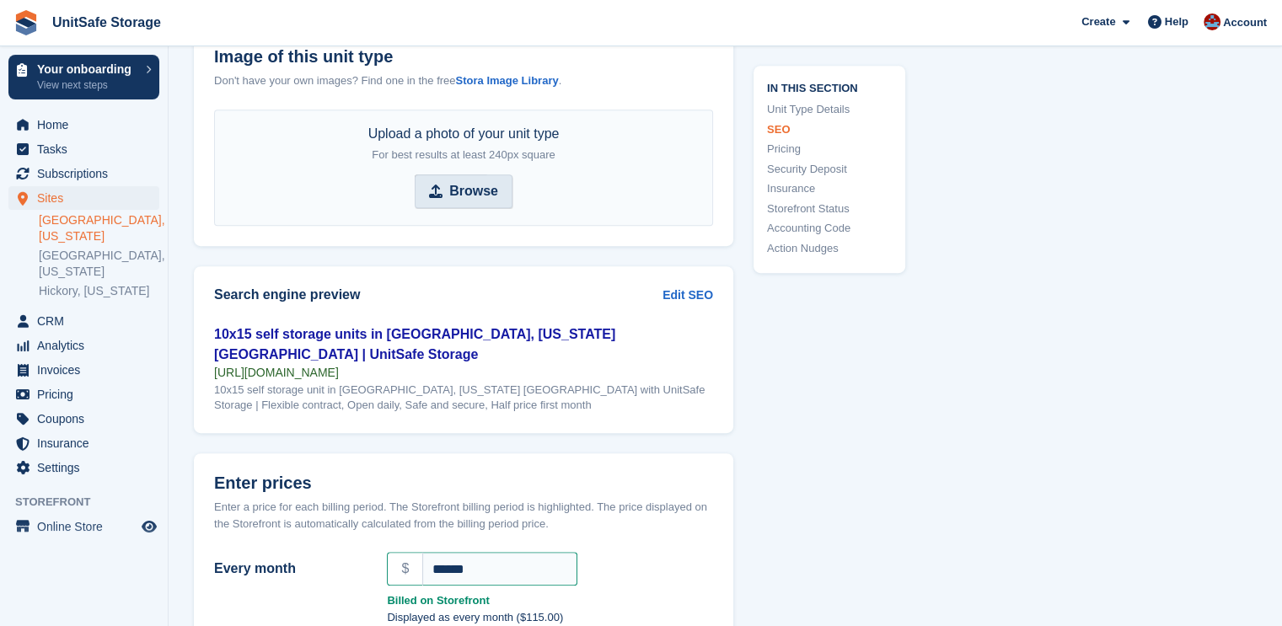
click at [465, 206] on span "Browse" at bounding box center [464, 192] width 98 height 34
click at [465, 206] on input "Browse" at bounding box center [464, 192] width 98 height 34
type input "**********"
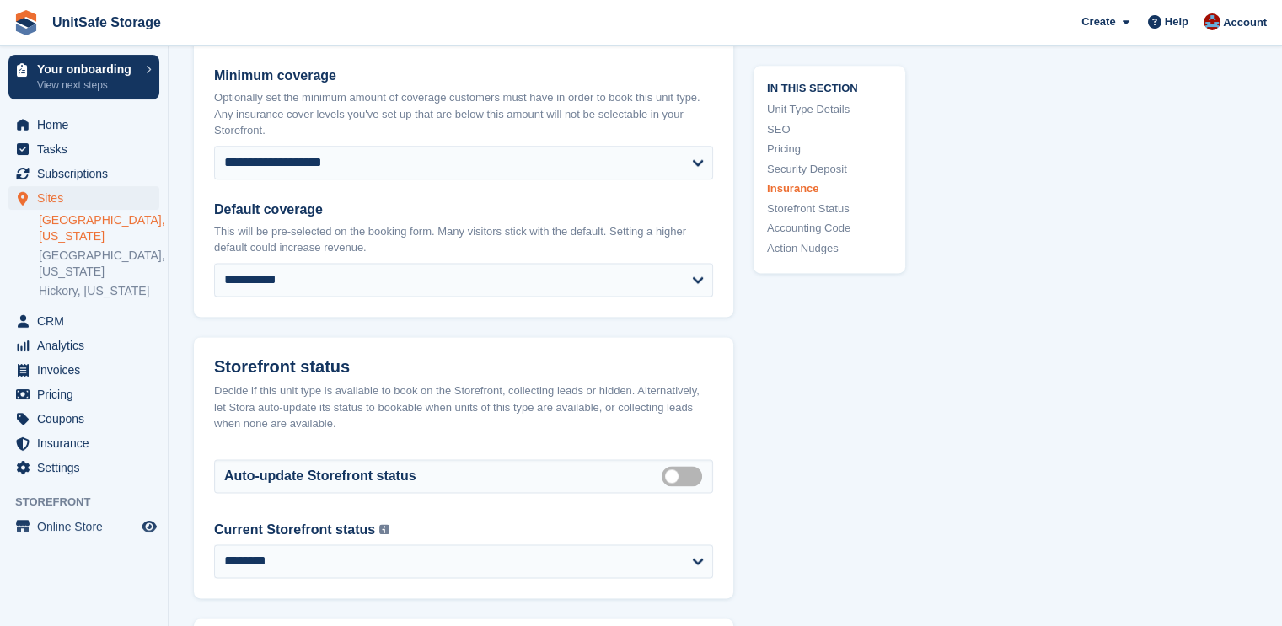
scroll to position [2791, 0]
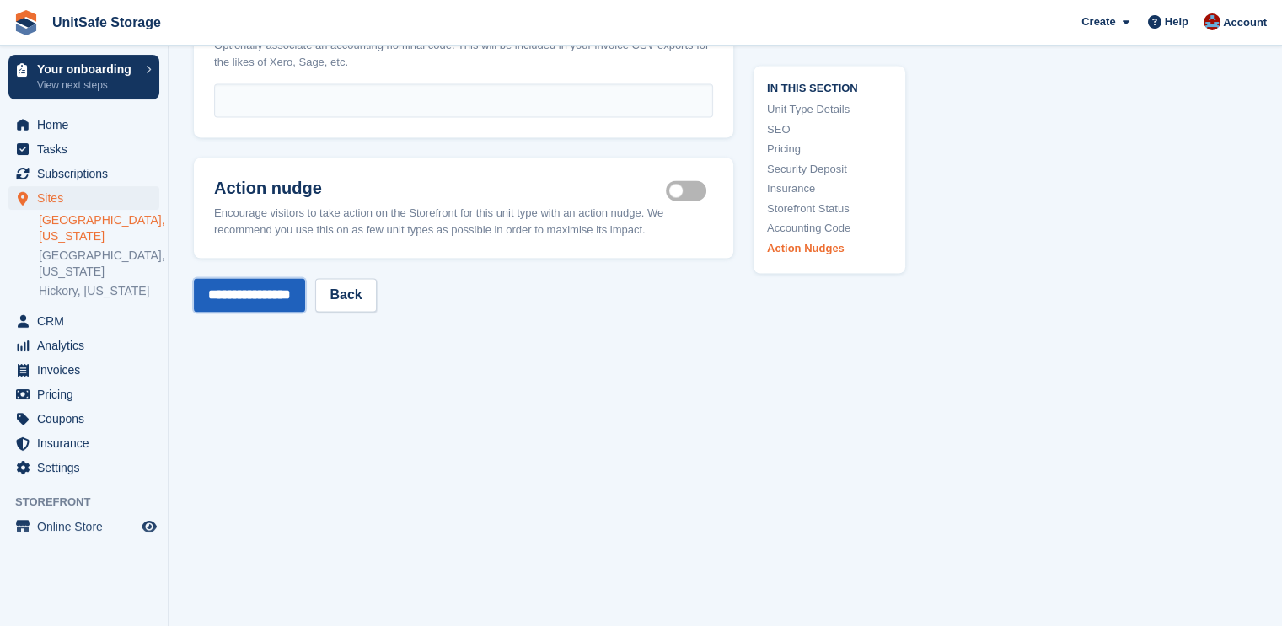
click at [298, 278] on input "**********" at bounding box center [249, 295] width 111 height 34
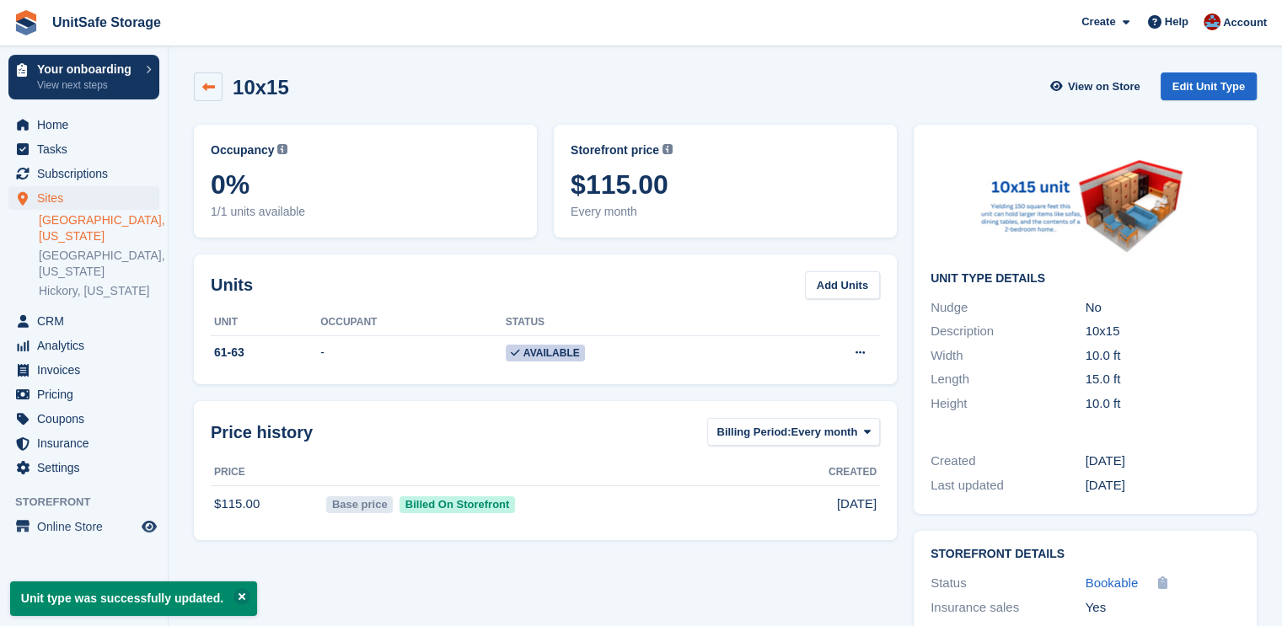
click at [212, 88] on icon at bounding box center [208, 87] width 13 height 13
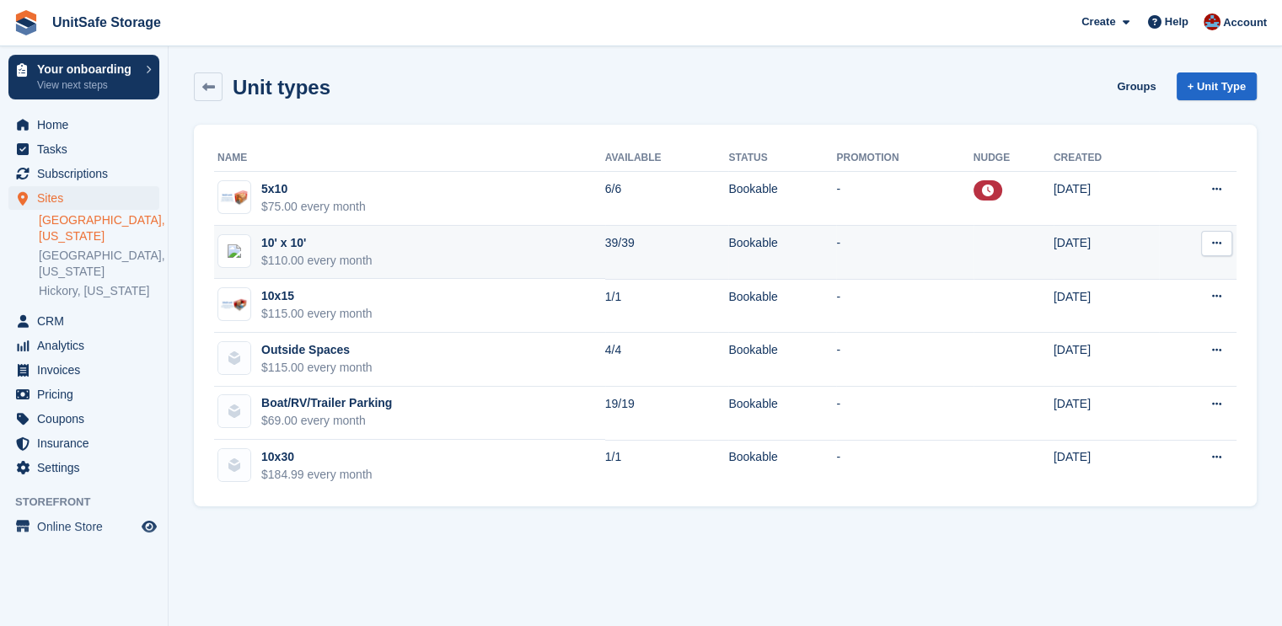
click at [422, 259] on td "10' x 10' $110.00 every month" at bounding box center [409, 253] width 391 height 54
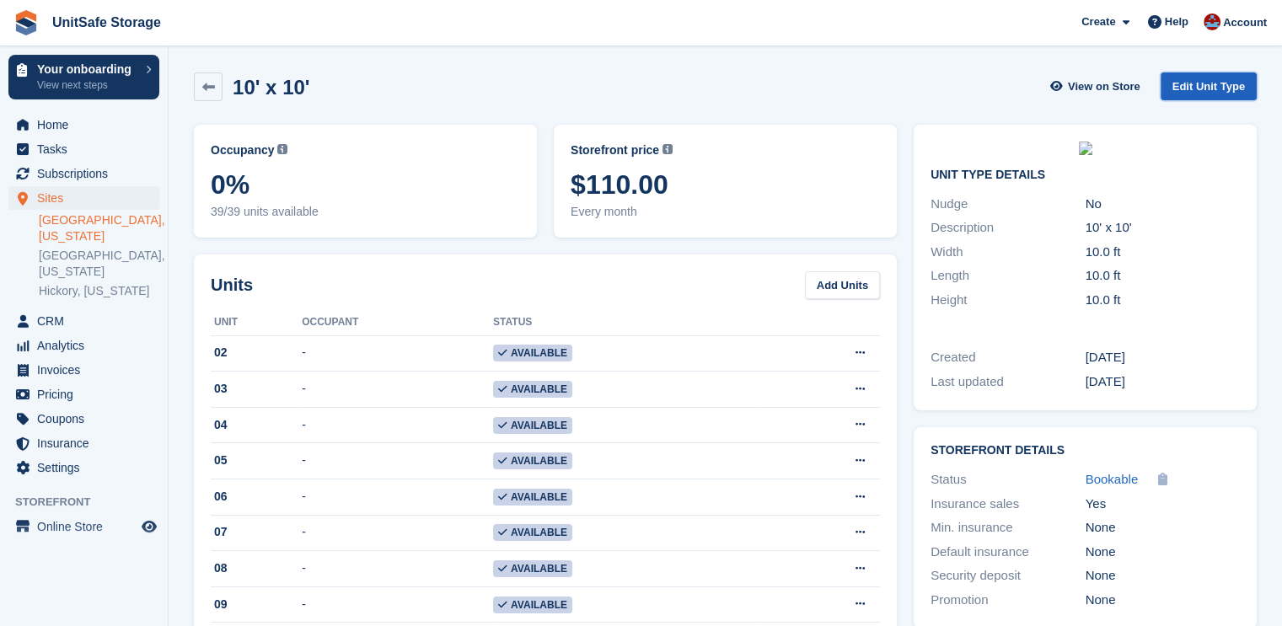
click at [1195, 78] on link "Edit Unit Type" at bounding box center [1209, 87] width 96 height 28
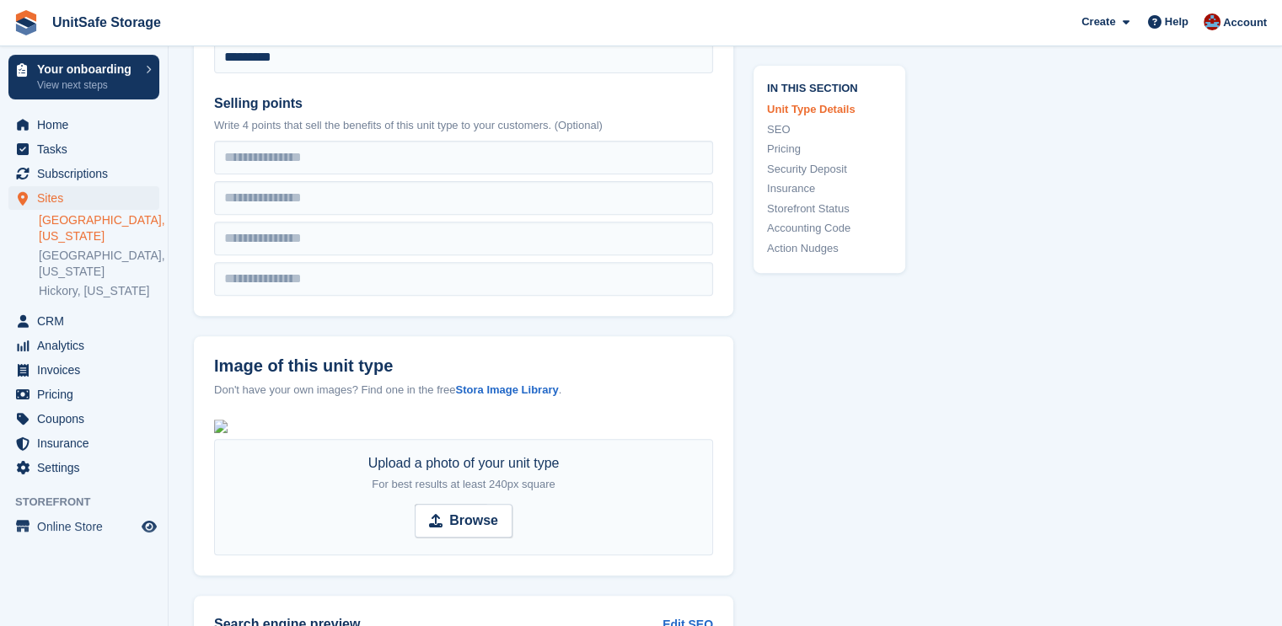
scroll to position [927, 0]
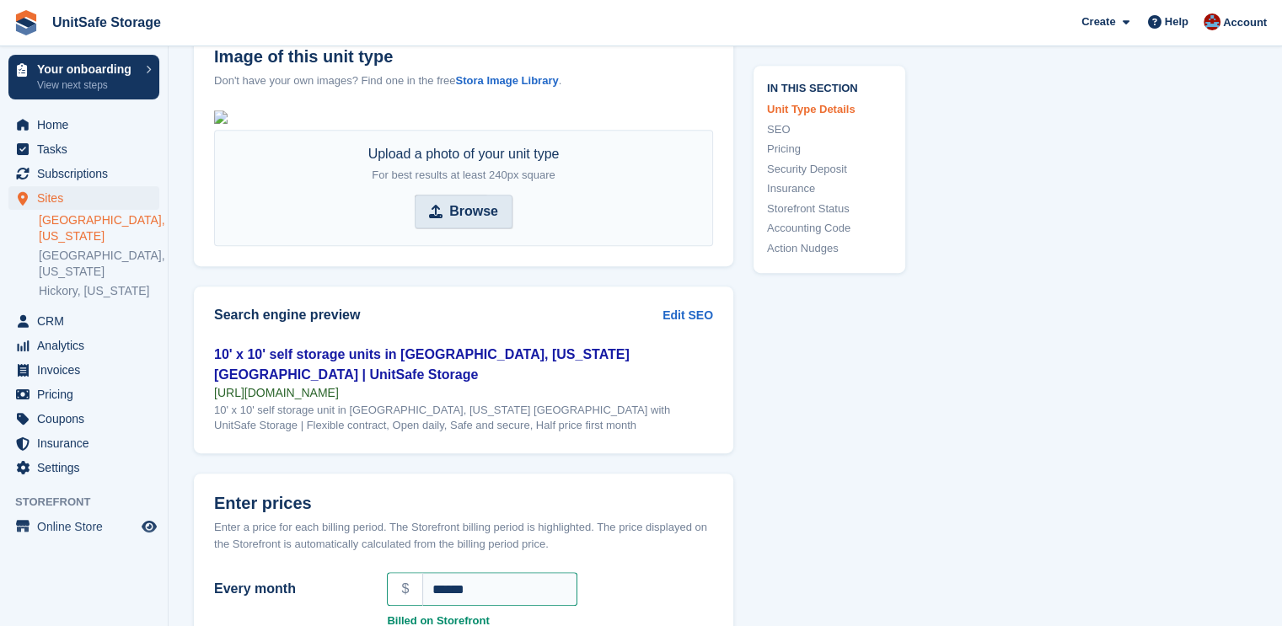
click at [446, 228] on span "Browse" at bounding box center [464, 212] width 98 height 34
click at [446, 228] on input "Browse" at bounding box center [464, 212] width 98 height 34
click at [508, 222] on strong "Browse" at bounding box center [527, 212] width 49 height 20
click at [508, 228] on input "Browse 10x15.PNG" at bounding box center [464, 212] width 205 height 34
type input "**********"
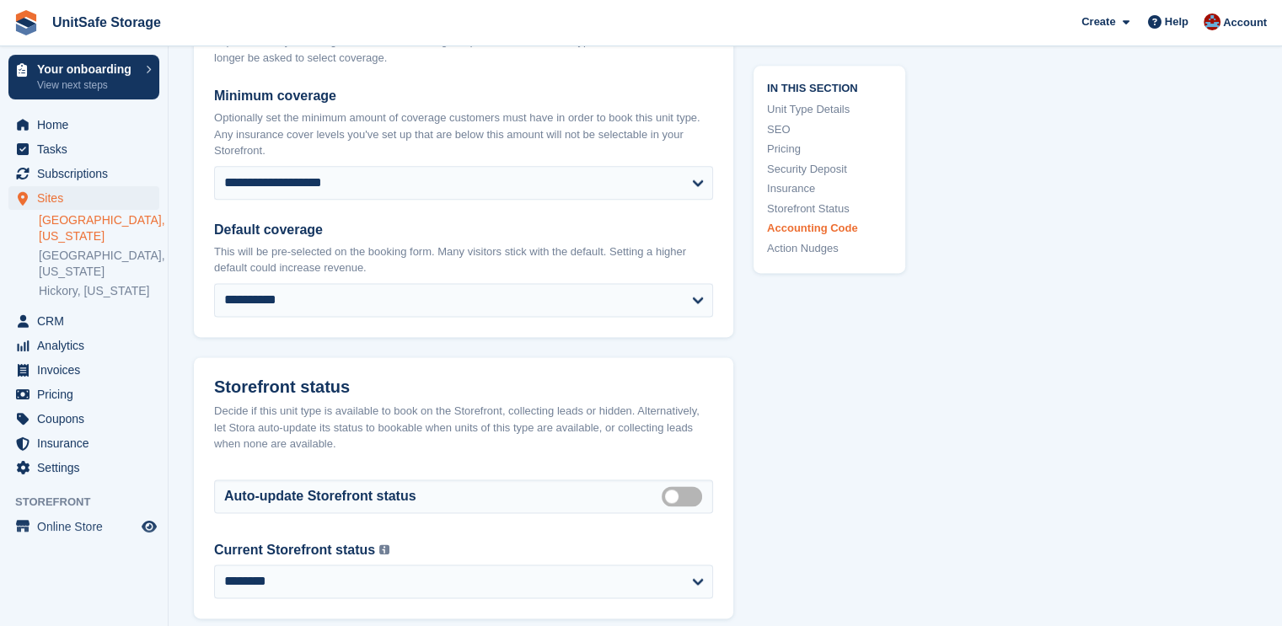
scroll to position [2957, 0]
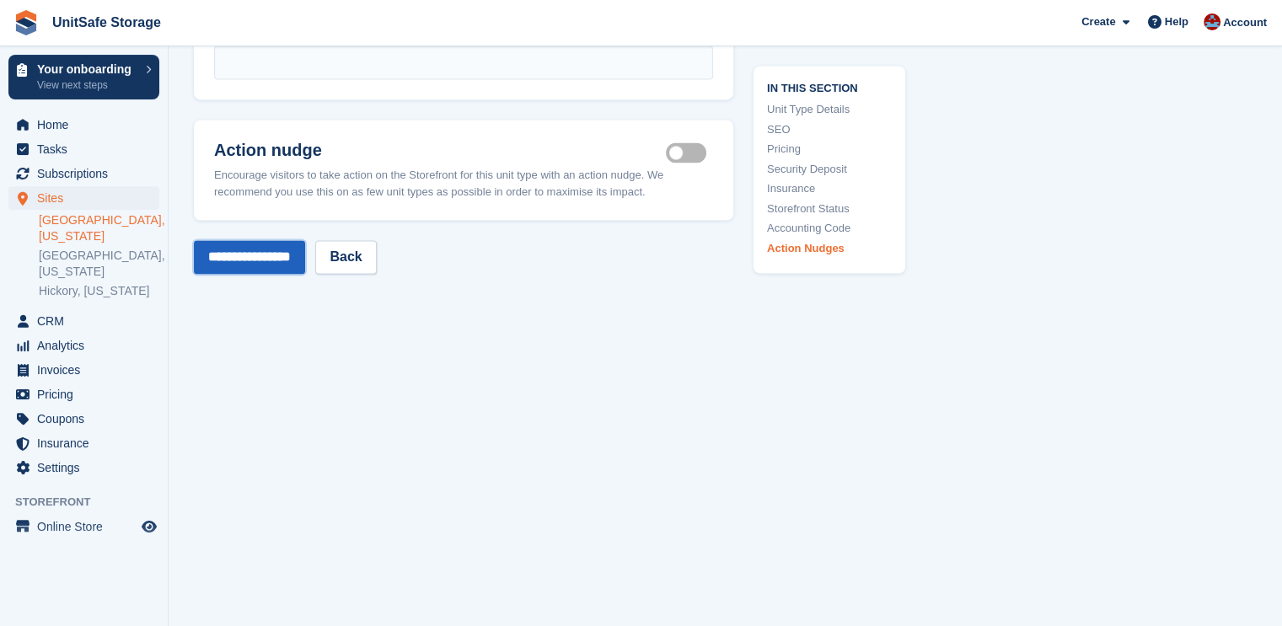
click at [291, 255] on input "**********" at bounding box center [249, 257] width 111 height 34
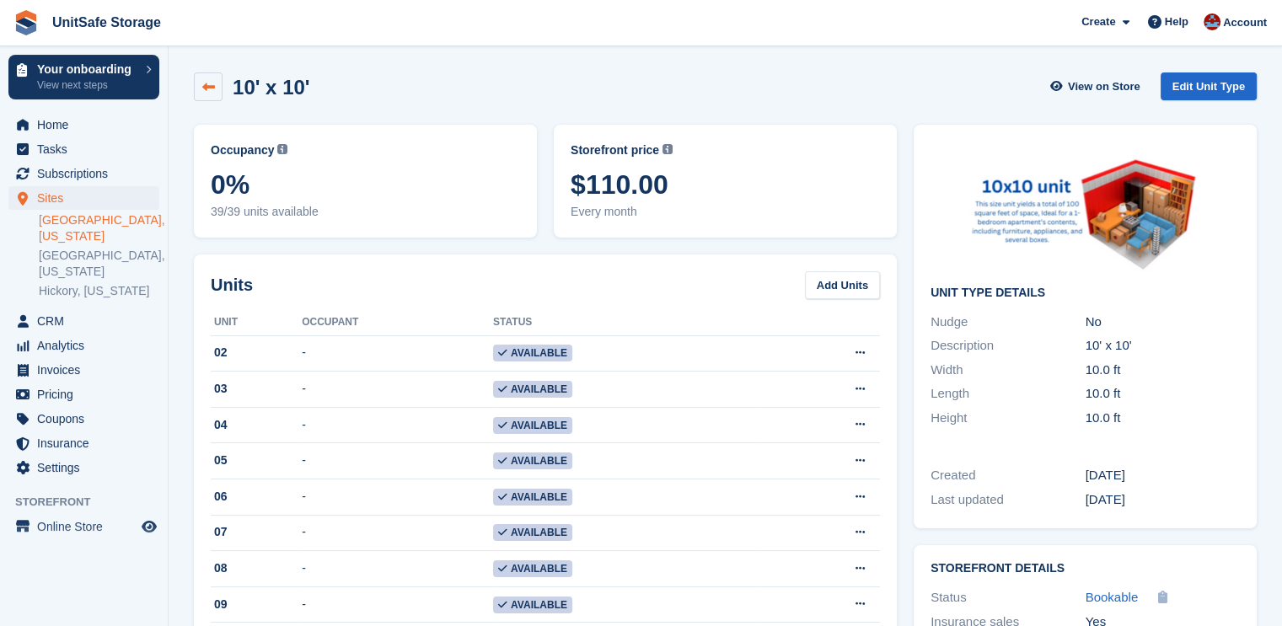
click at [217, 82] on link at bounding box center [208, 87] width 29 height 29
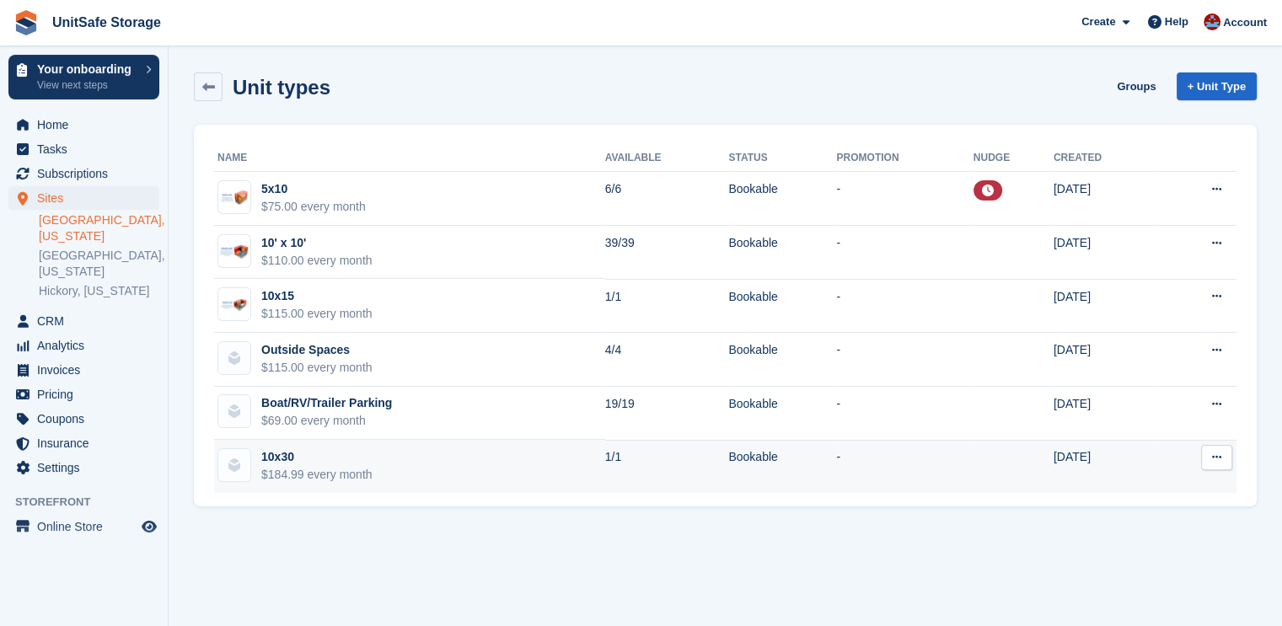
click at [317, 464] on div "10x30" at bounding box center [316, 458] width 111 height 18
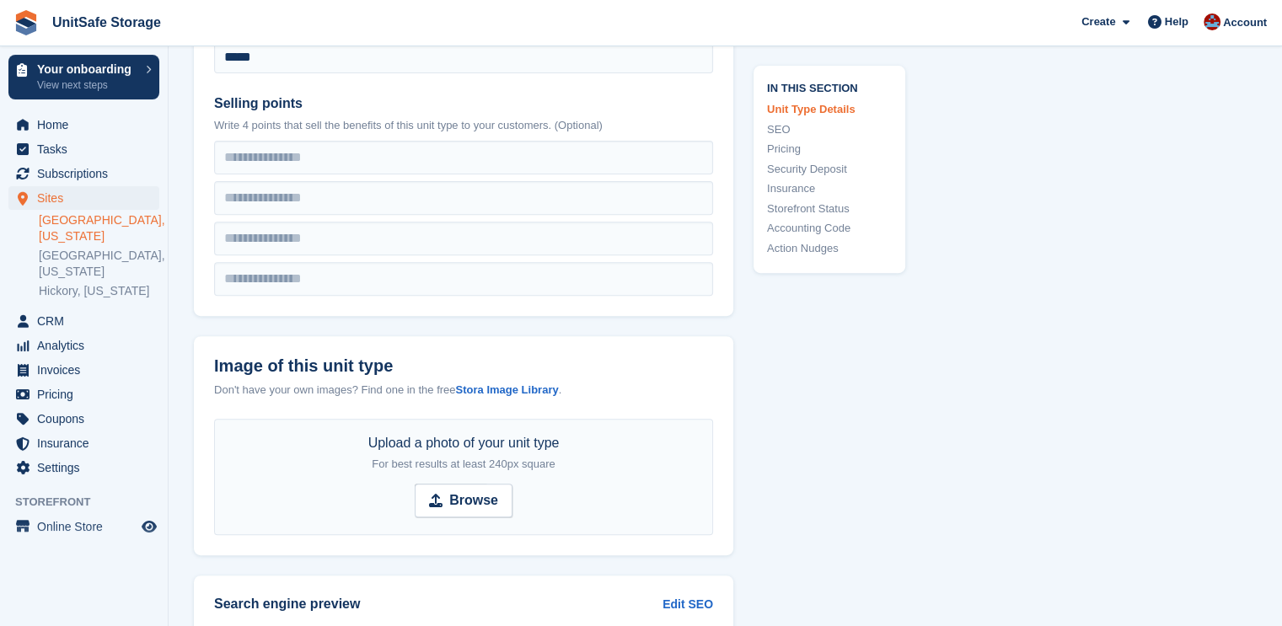
scroll to position [927, 0]
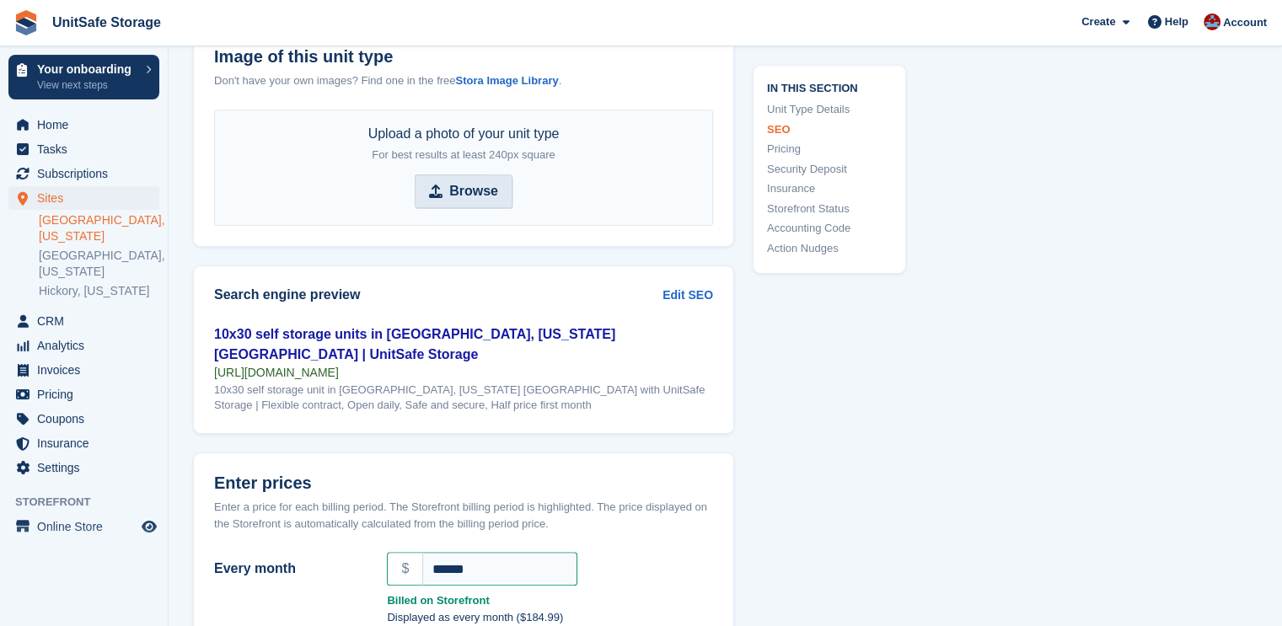
click at [486, 192] on strong "Browse" at bounding box center [473, 191] width 49 height 20
click at [486, 192] on input "Browse" at bounding box center [464, 192] width 98 height 34
type input "**********"
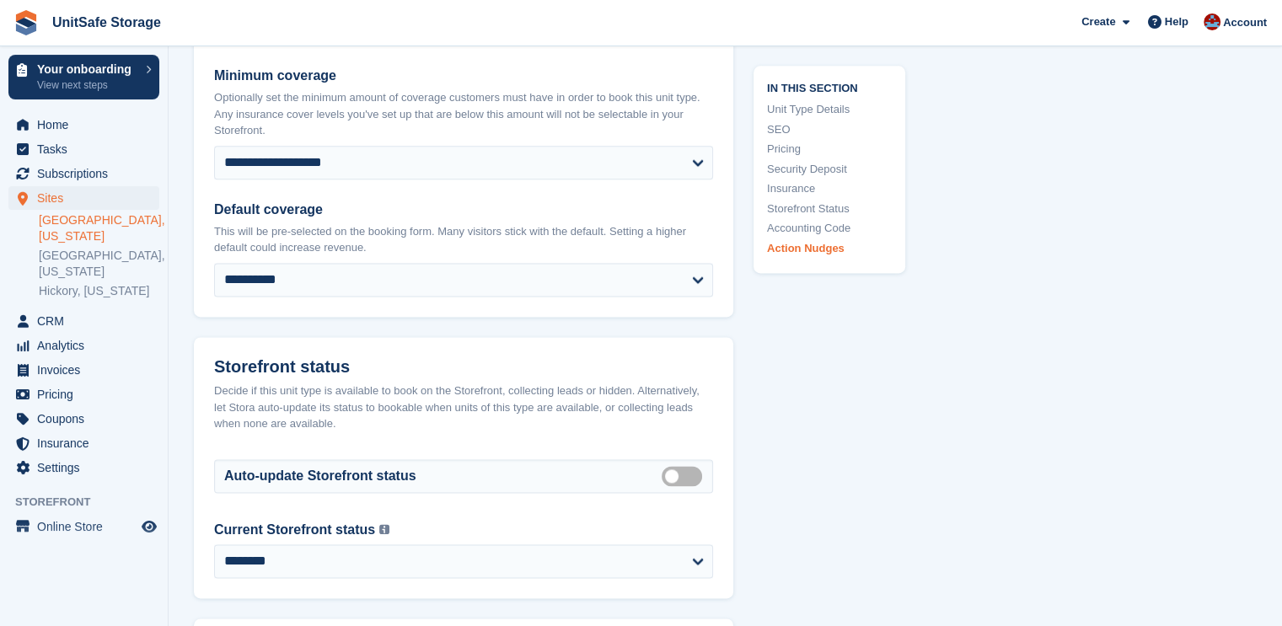
scroll to position [2791, 0]
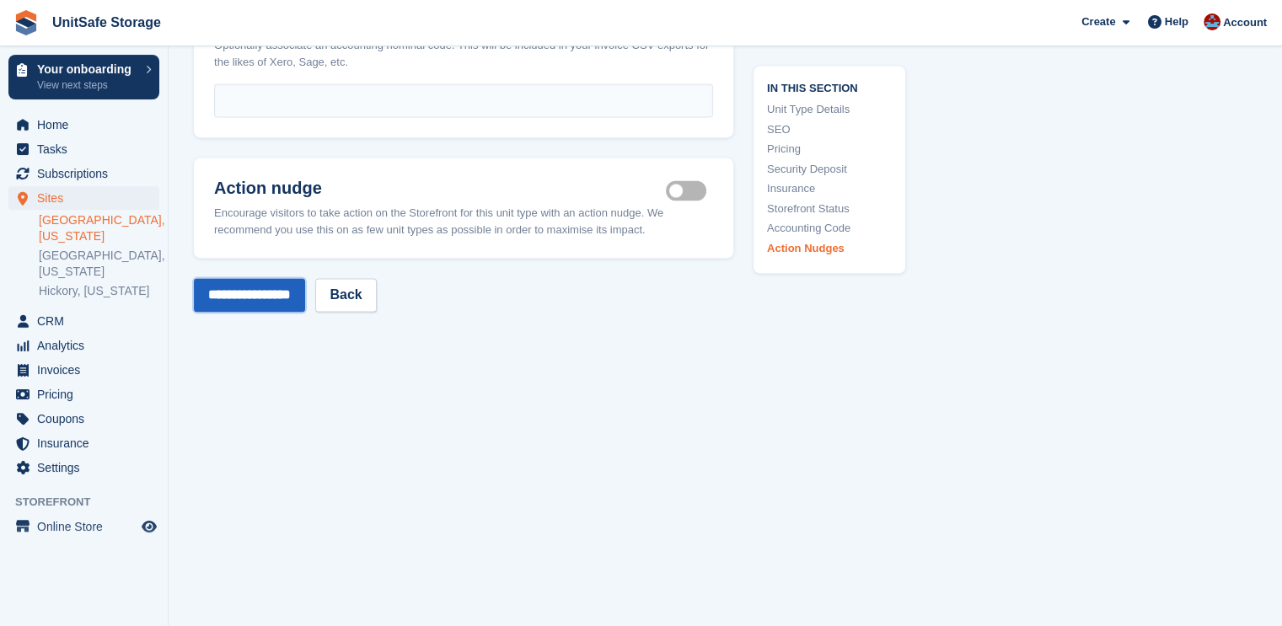
click at [239, 278] on input "**********" at bounding box center [249, 295] width 111 height 34
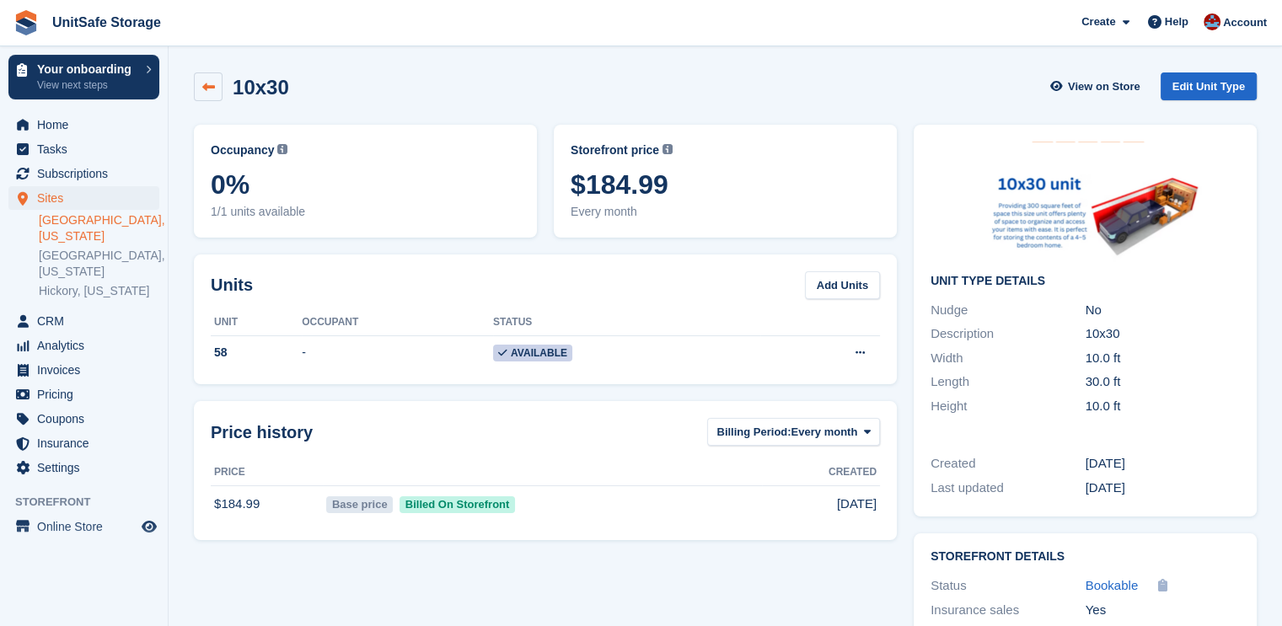
click at [206, 84] on icon at bounding box center [208, 87] width 13 height 13
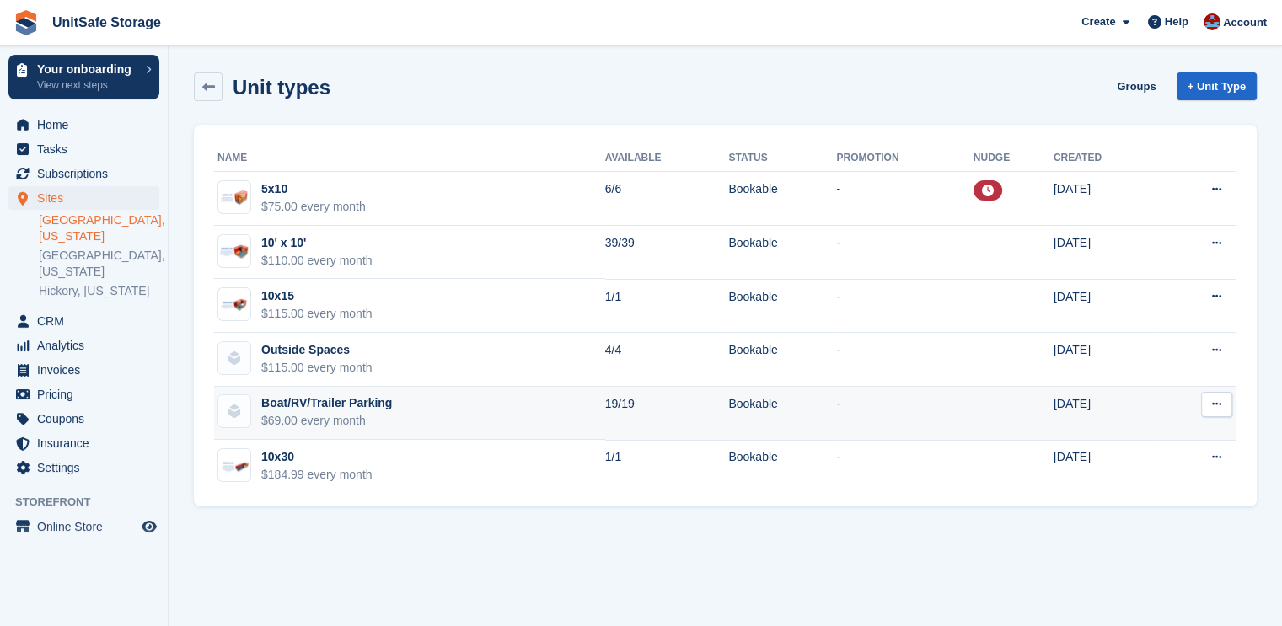
click at [323, 417] on div "$69.00 every month" at bounding box center [326, 421] width 131 height 18
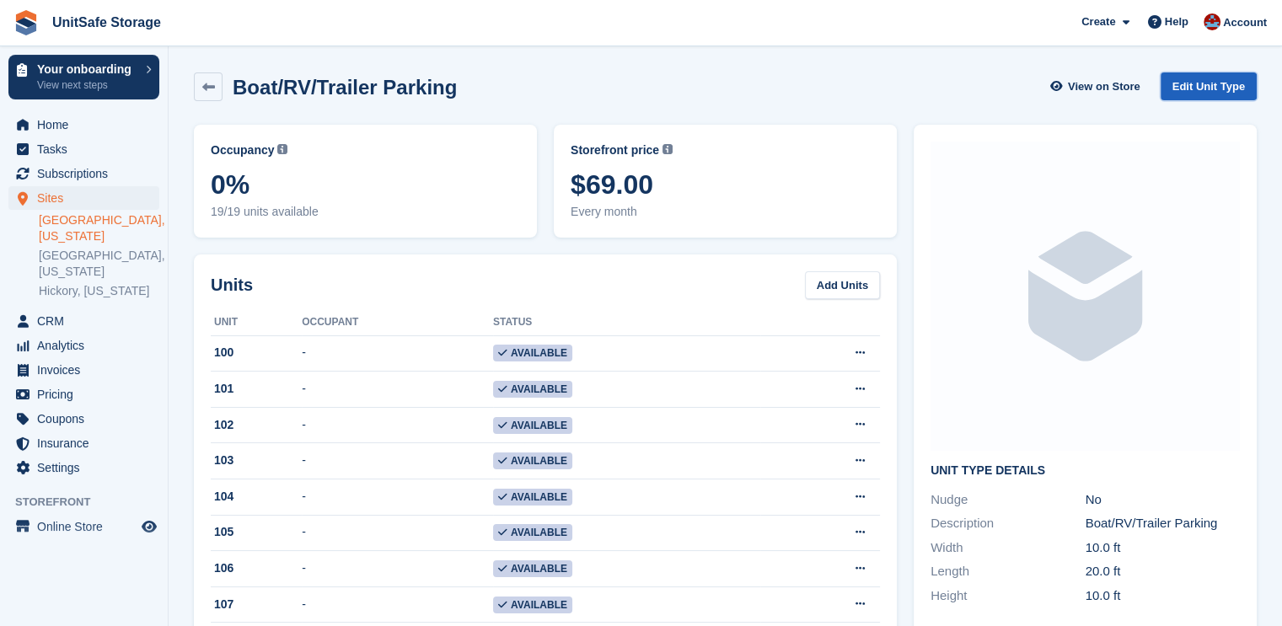
click at [1202, 83] on link "Edit Unit Type" at bounding box center [1209, 87] width 96 height 28
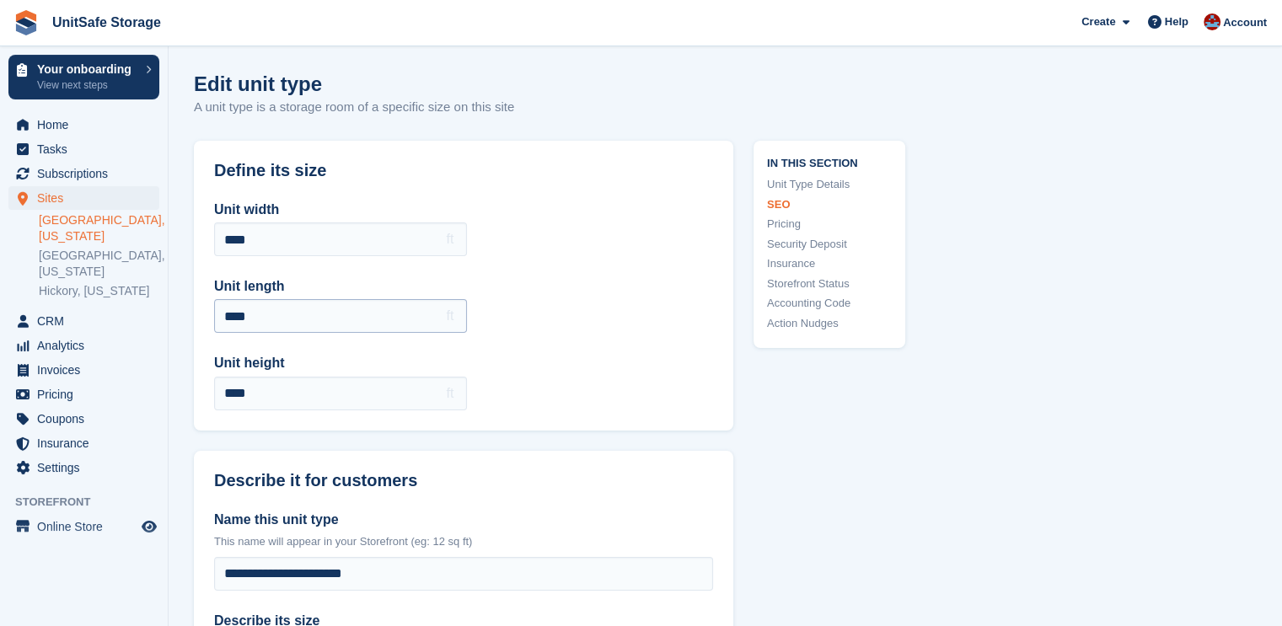
scroll to position [927, 0]
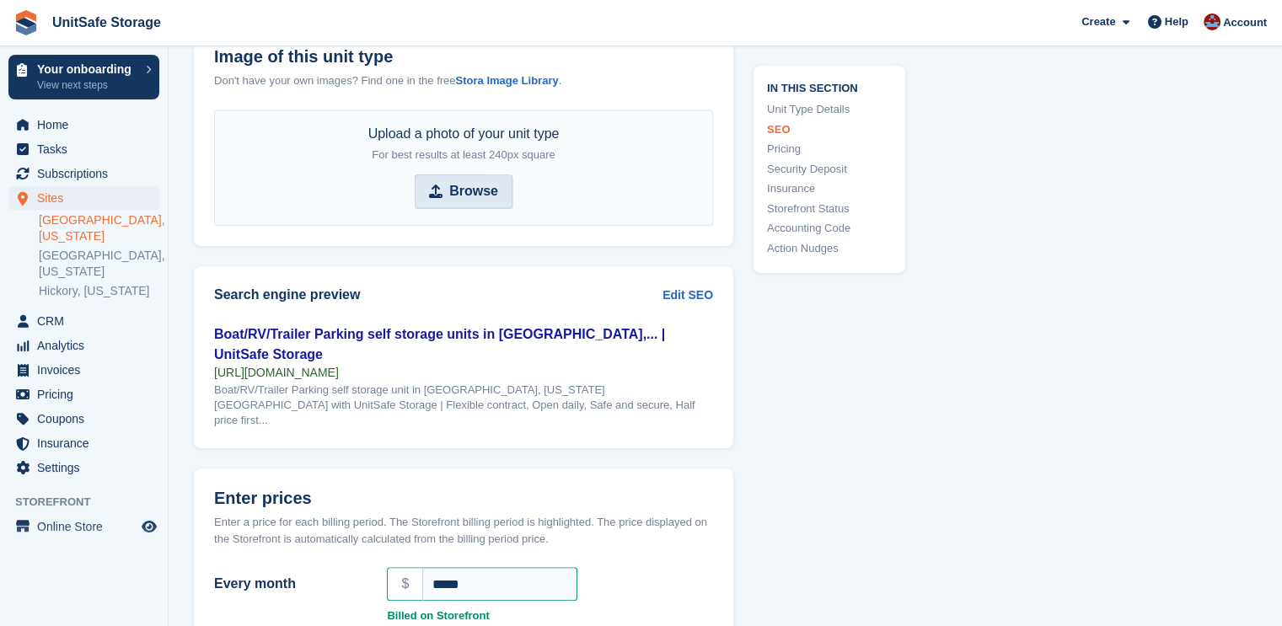
click at [502, 182] on span "Browse" at bounding box center [464, 192] width 98 height 34
click at [502, 182] on input "Browse" at bounding box center [464, 192] width 98 height 34
click at [449, 193] on span "Browse" at bounding box center [464, 192] width 98 height 34
click at [449, 193] on input "Browse" at bounding box center [464, 192] width 98 height 34
click at [473, 185] on strong "Browse" at bounding box center [473, 191] width 49 height 20
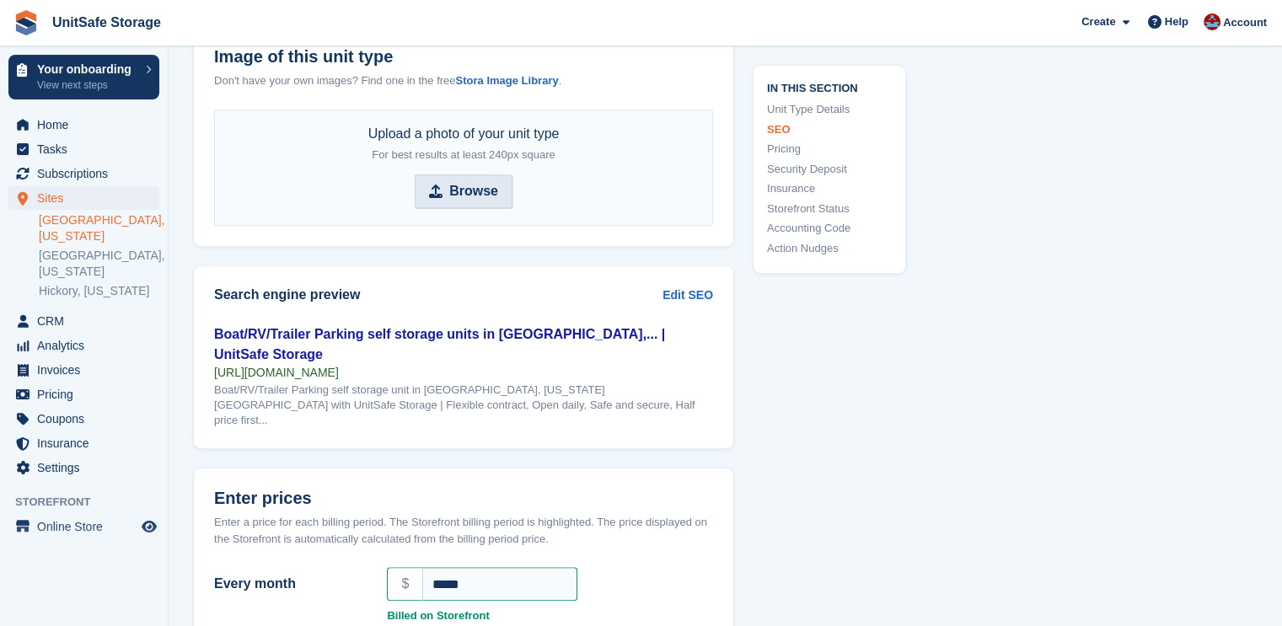
click at [473, 185] on input "Browse" at bounding box center [464, 192] width 98 height 34
click at [457, 191] on strong "Browse" at bounding box center [473, 191] width 49 height 20
click at [457, 191] on input "Browse" at bounding box center [464, 192] width 98 height 34
type input "**********"
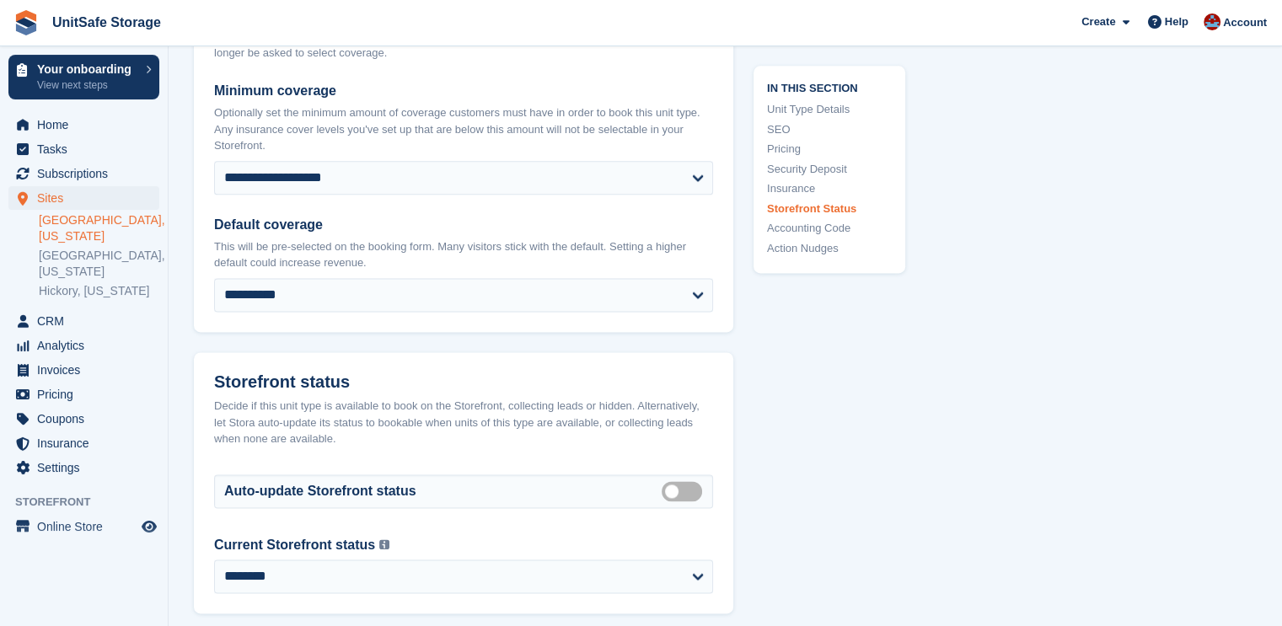
scroll to position [2806, 0]
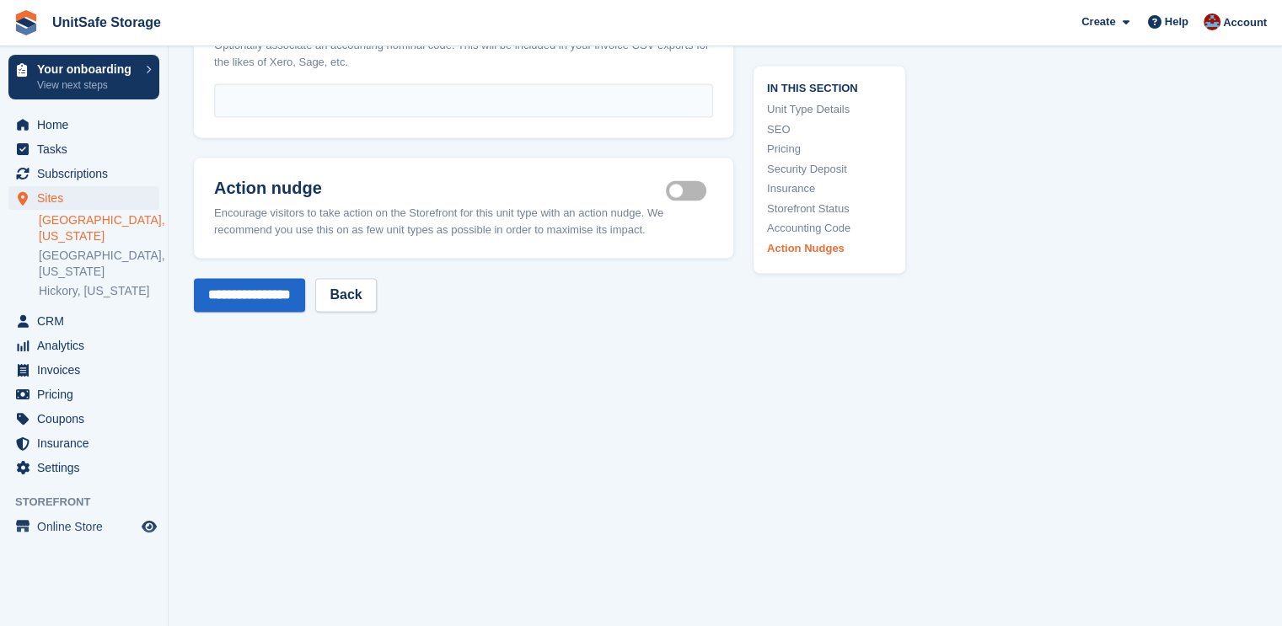
click at [277, 278] on input "**********" at bounding box center [249, 295] width 111 height 34
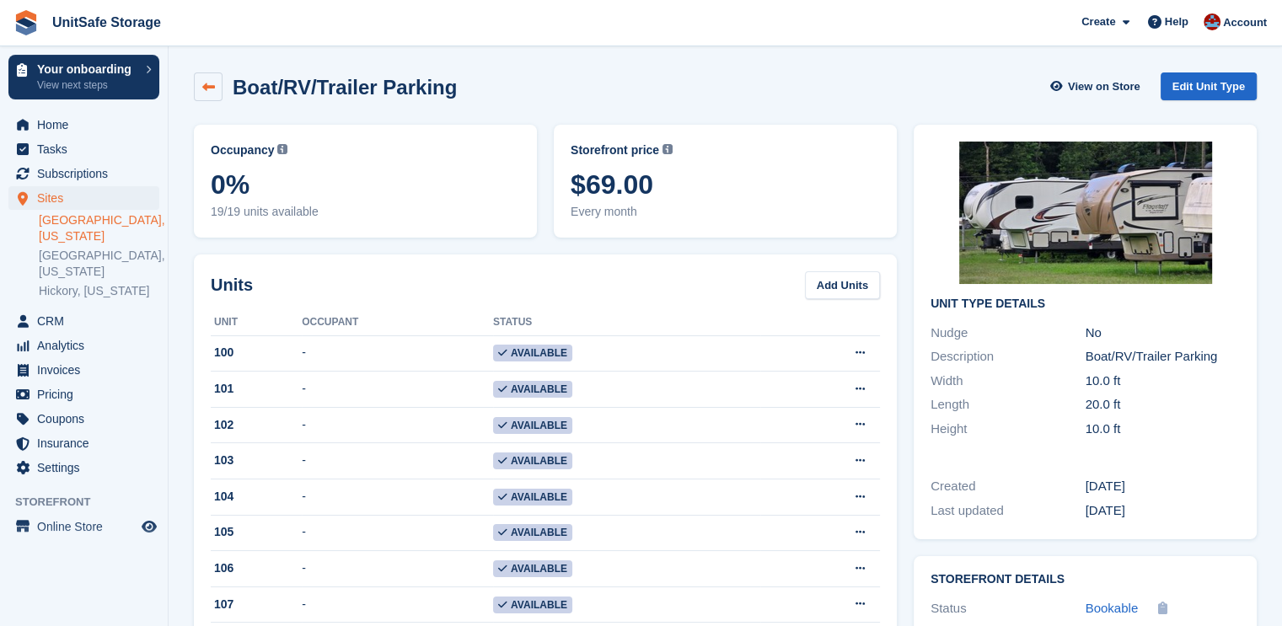
click at [207, 89] on icon at bounding box center [208, 87] width 13 height 13
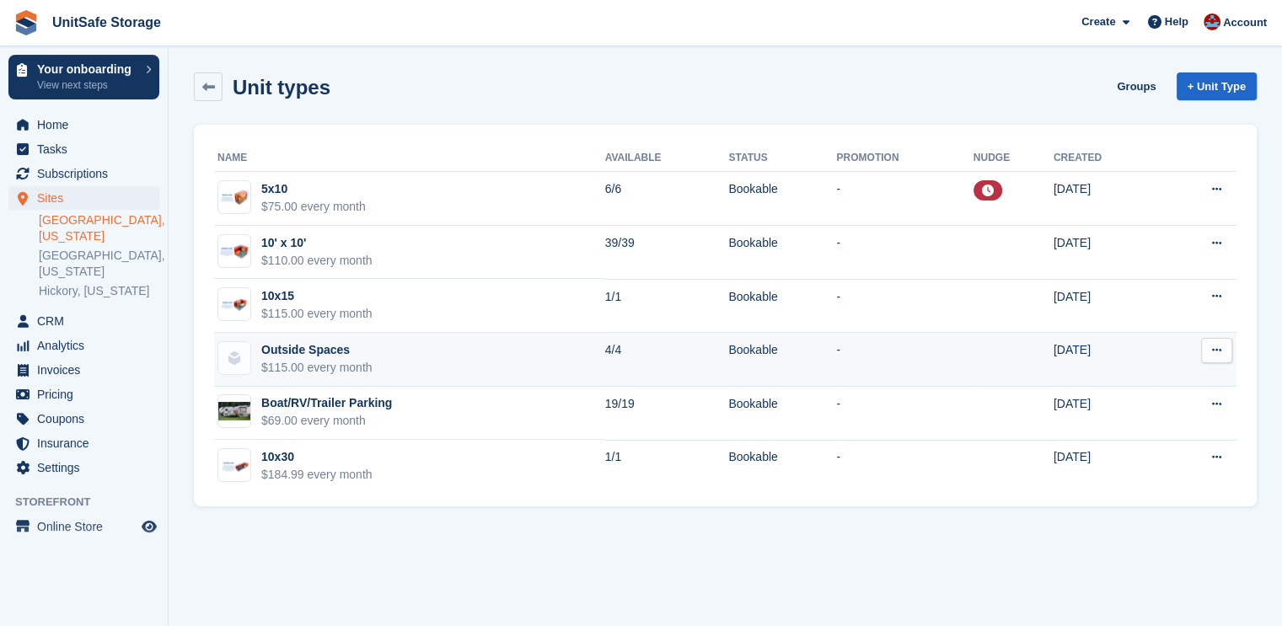
click at [280, 367] on div "$115.00 every month" at bounding box center [316, 368] width 111 height 18
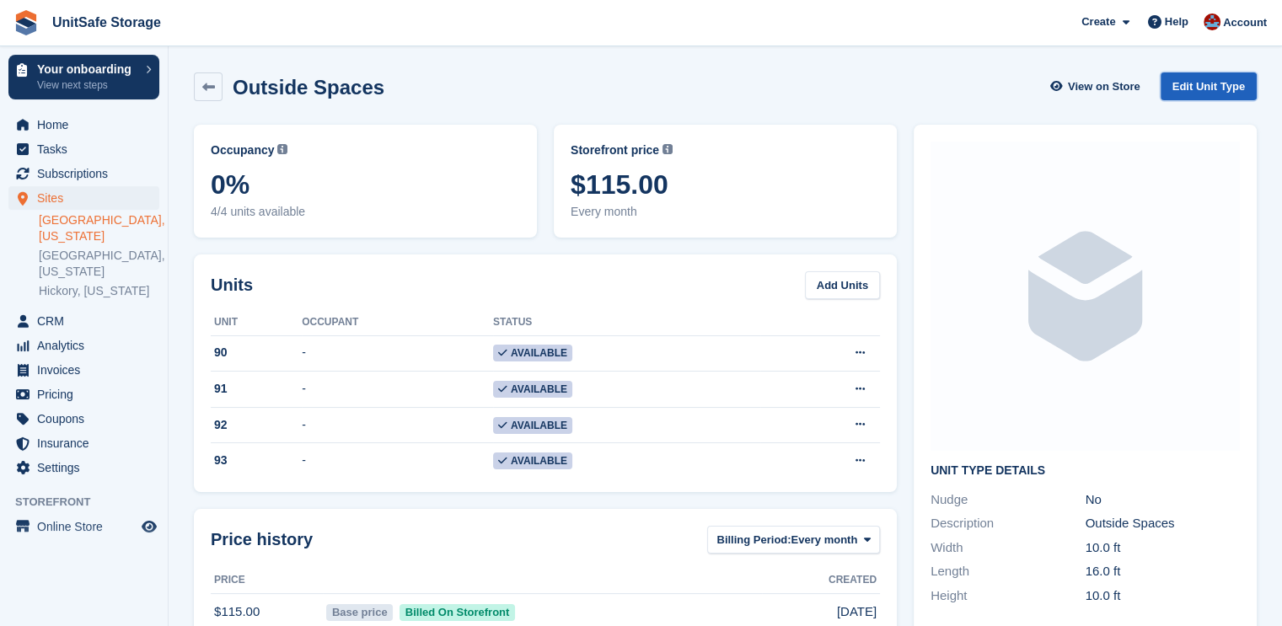
click at [1224, 95] on link "Edit Unit Type" at bounding box center [1209, 87] width 96 height 28
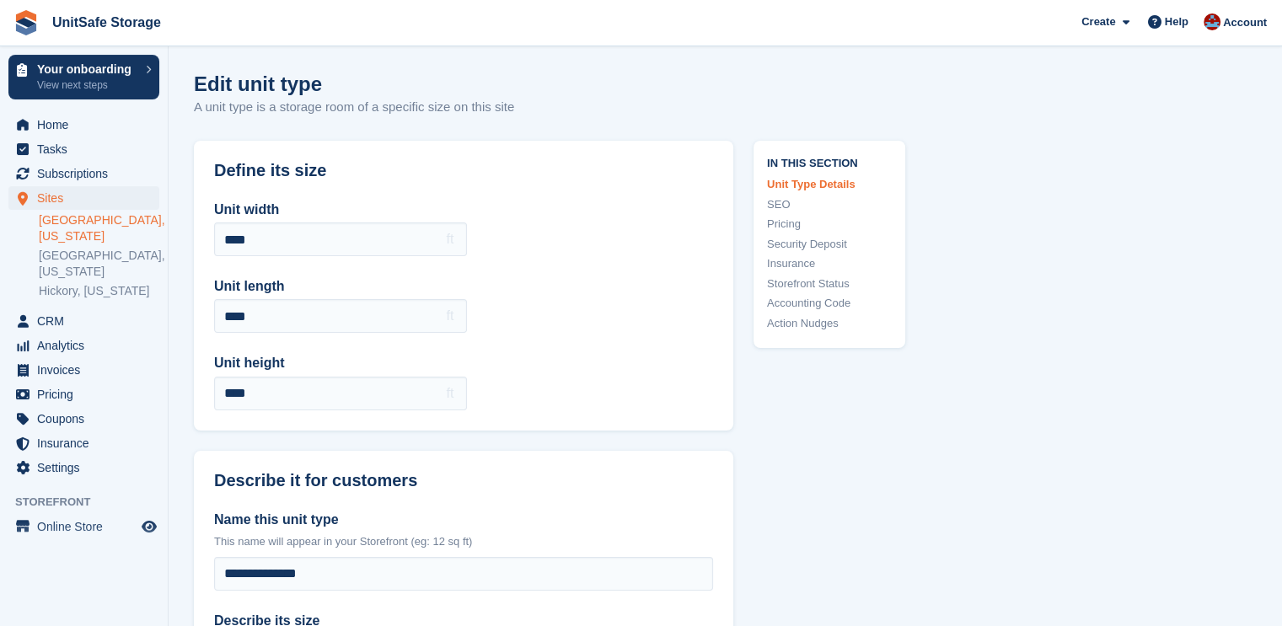
scroll to position [618, 0]
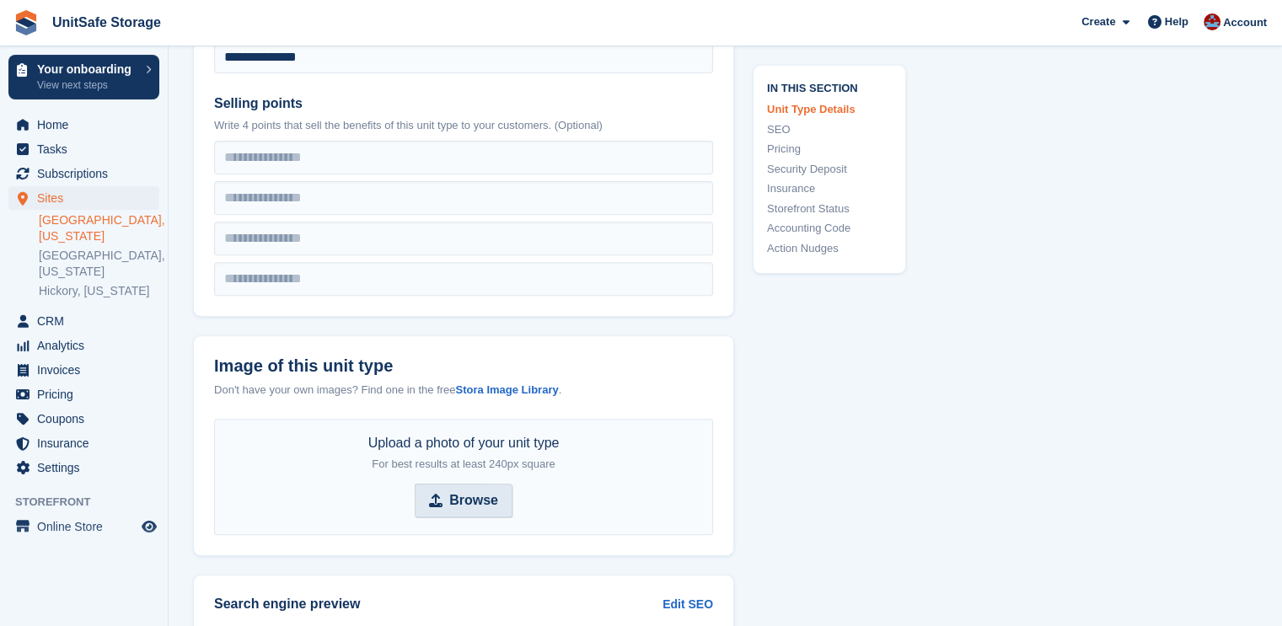
click at [457, 494] on strong "Browse" at bounding box center [473, 501] width 49 height 20
click at [457, 494] on input "Browse" at bounding box center [464, 501] width 98 height 34
click at [499, 513] on span "Browse" at bounding box center [516, 501] width 98 height 34
click at [499, 513] on input "Browse boat rv .jpg" at bounding box center [464, 501] width 202 height 34
type input "**********"
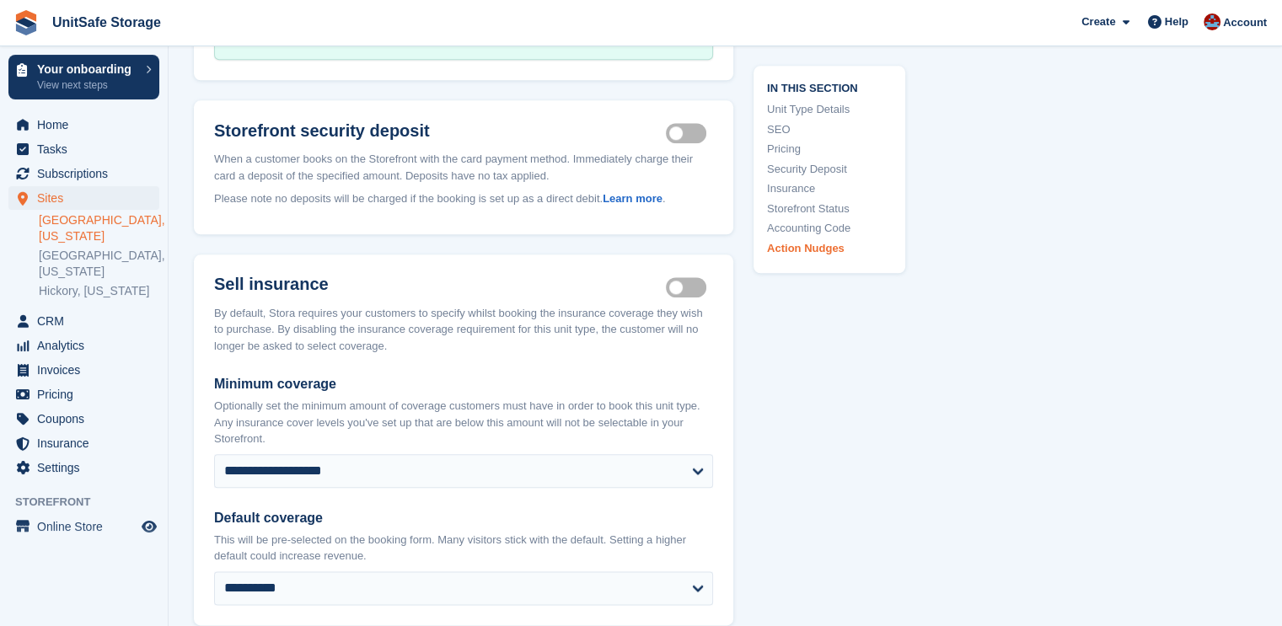
scroll to position [2791, 0]
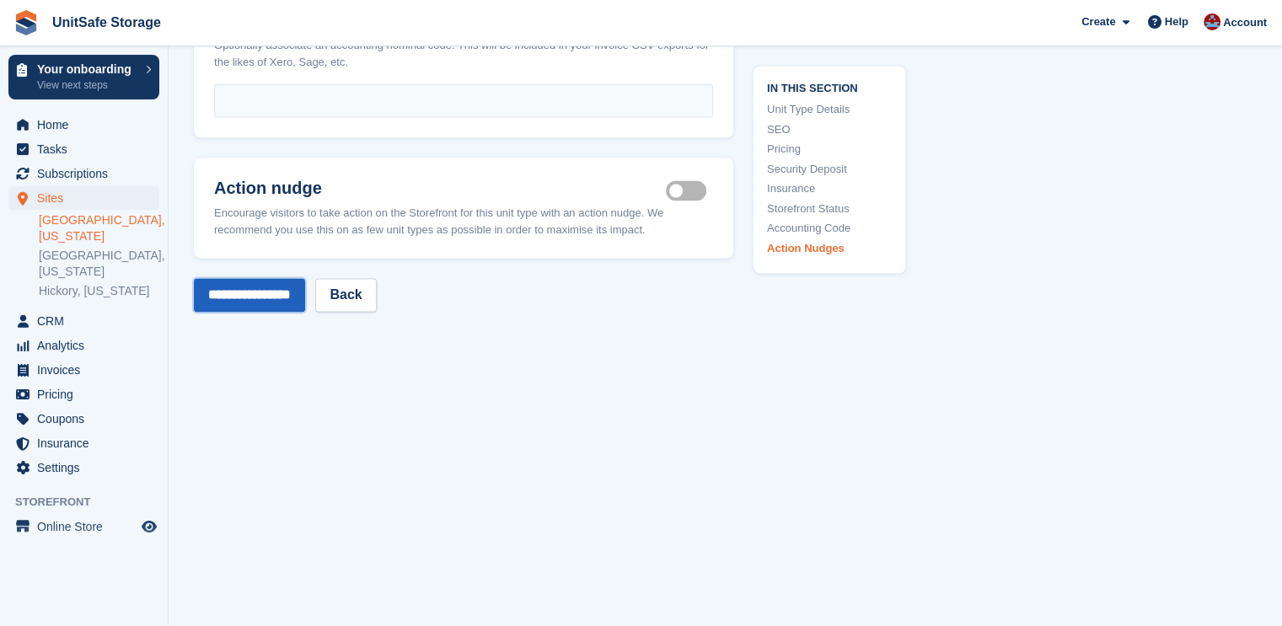
click at [261, 278] on input "**********" at bounding box center [249, 295] width 111 height 34
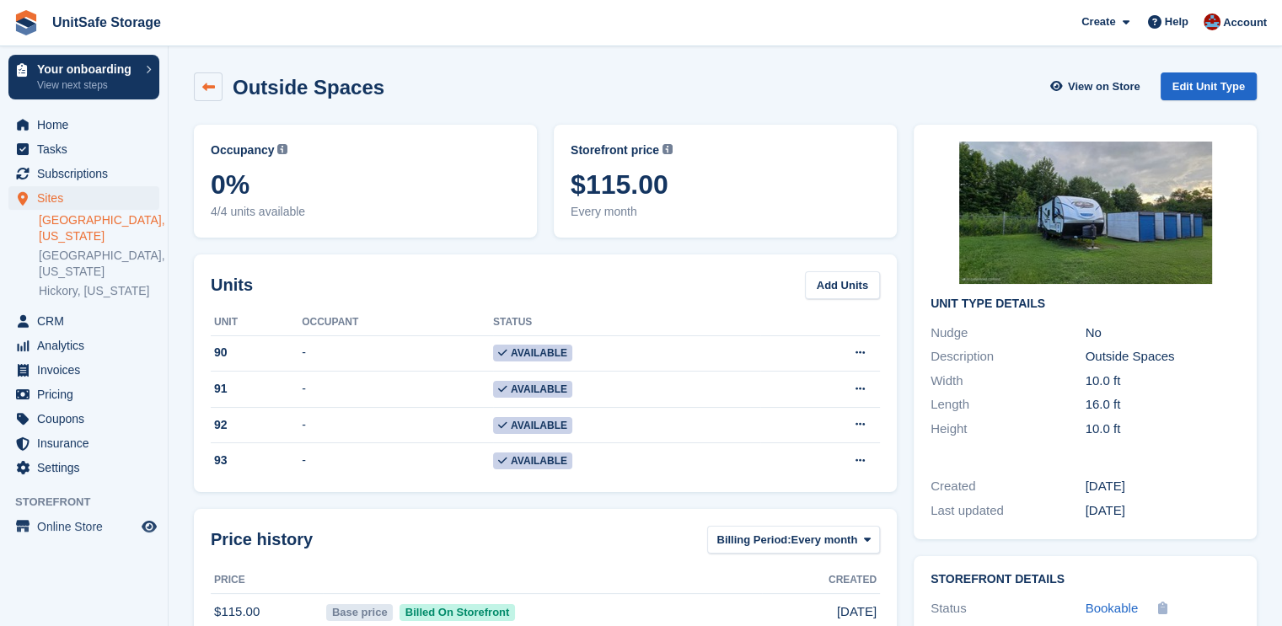
click at [214, 91] on icon at bounding box center [208, 87] width 13 height 13
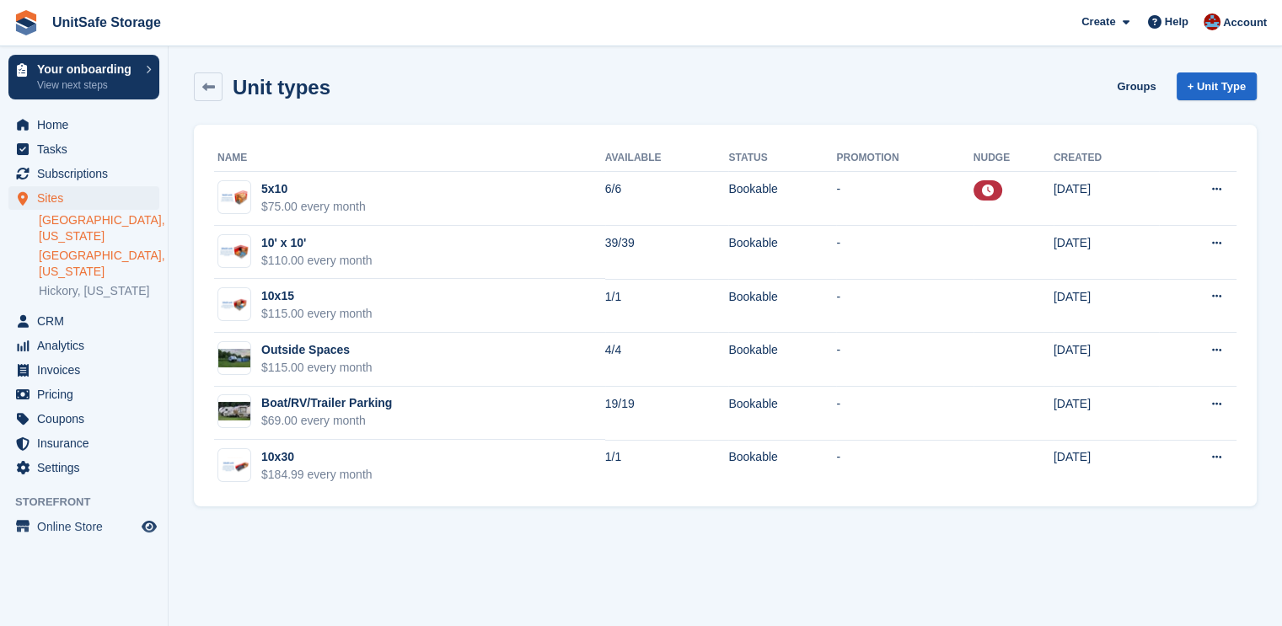
click at [67, 248] on link "[GEOGRAPHIC_DATA], [US_STATE]" at bounding box center [99, 264] width 121 height 32
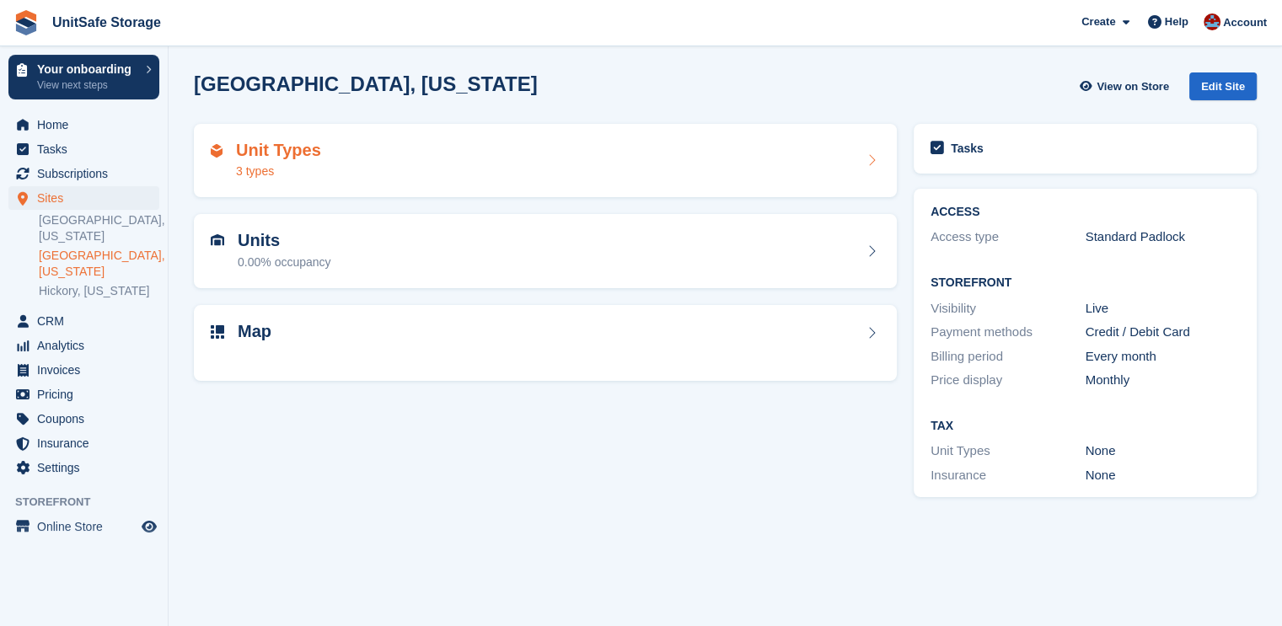
click at [337, 153] on div "Unit Types 3 types" at bounding box center [545, 161] width 669 height 40
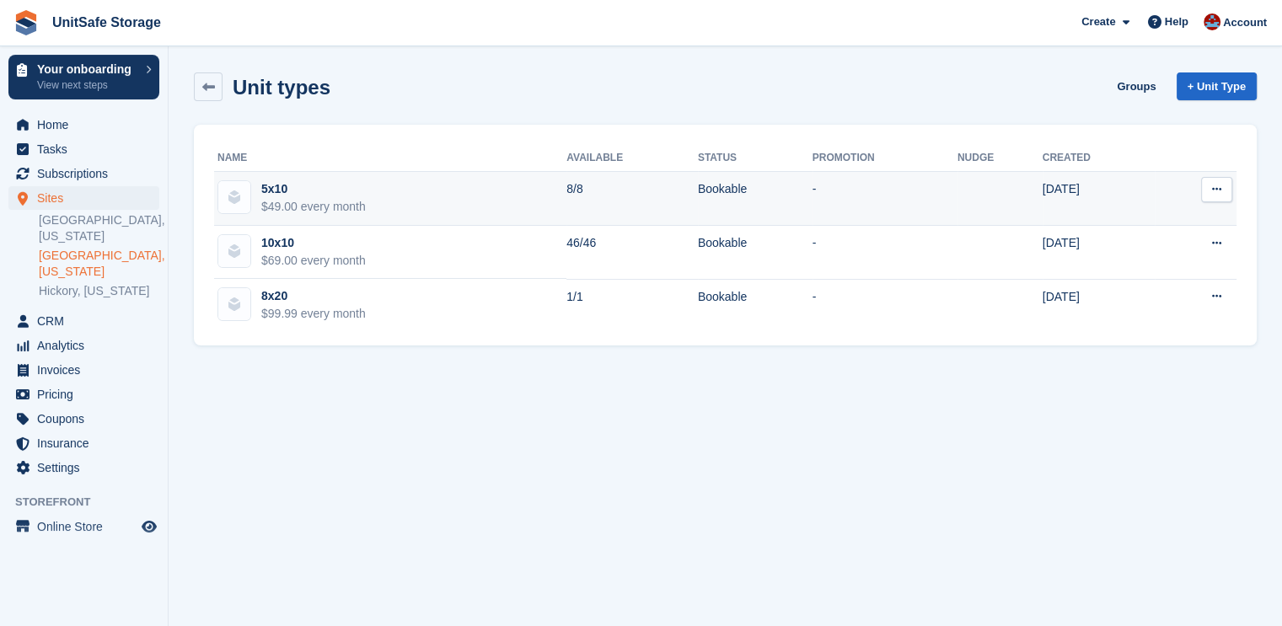
click at [336, 177] on td "5x10 $49.00 every month" at bounding box center [390, 199] width 352 height 54
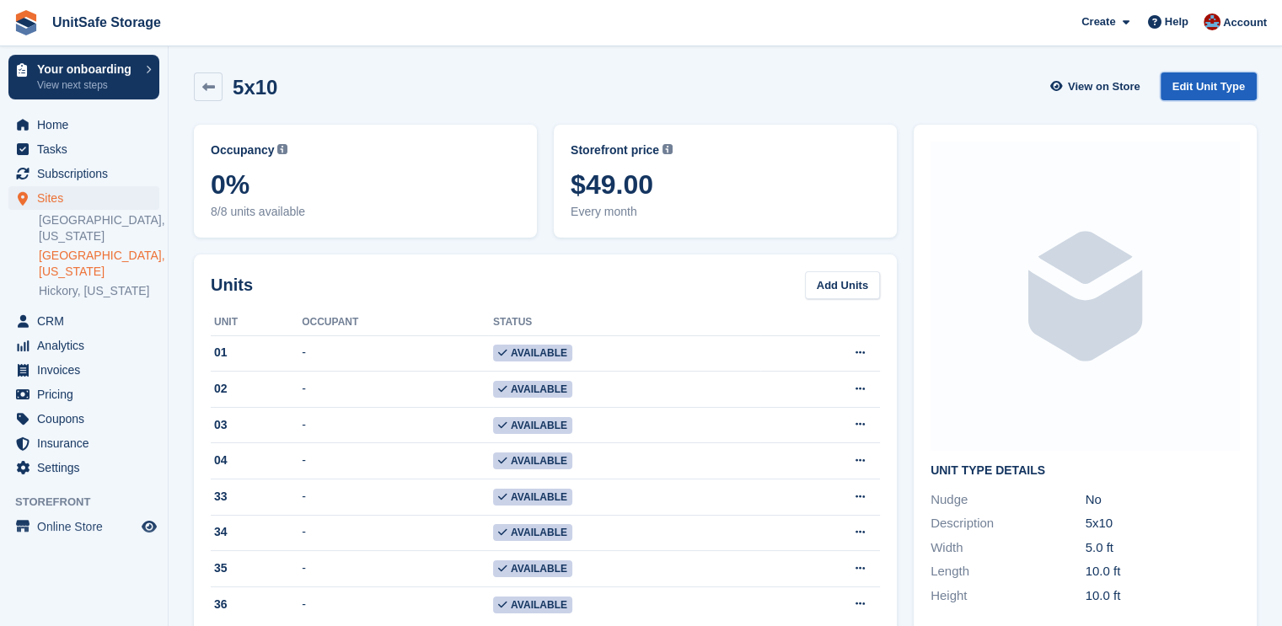
click at [1232, 83] on link "Edit Unit Type" at bounding box center [1209, 87] width 96 height 28
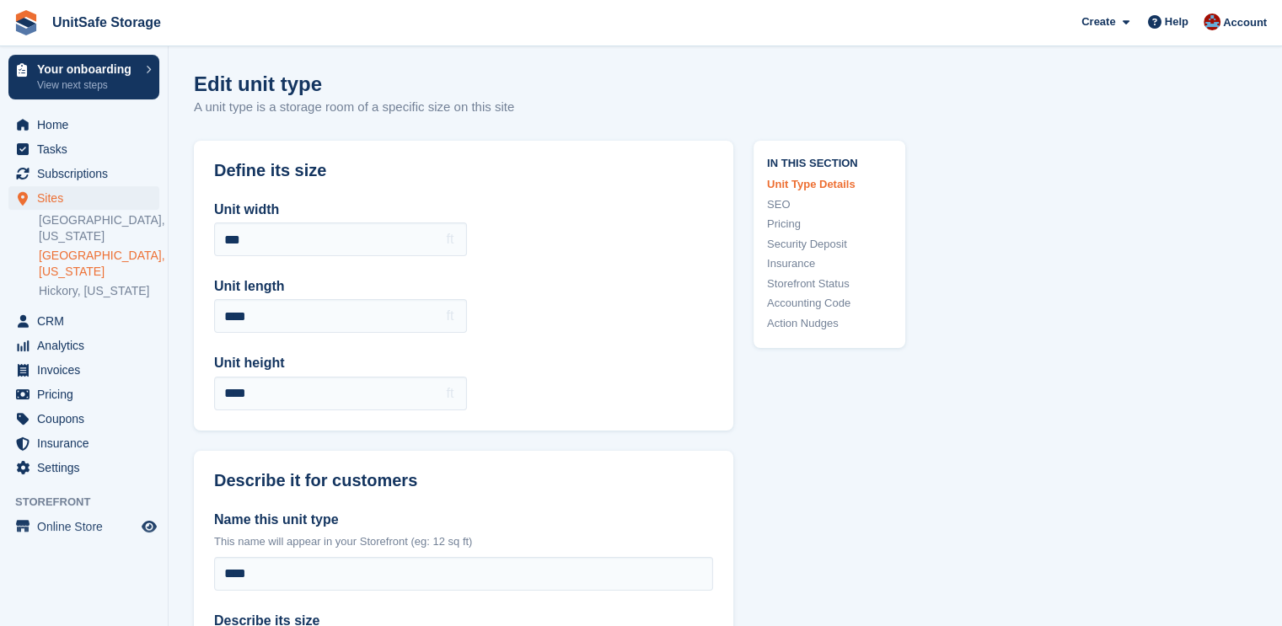
scroll to position [927, 0]
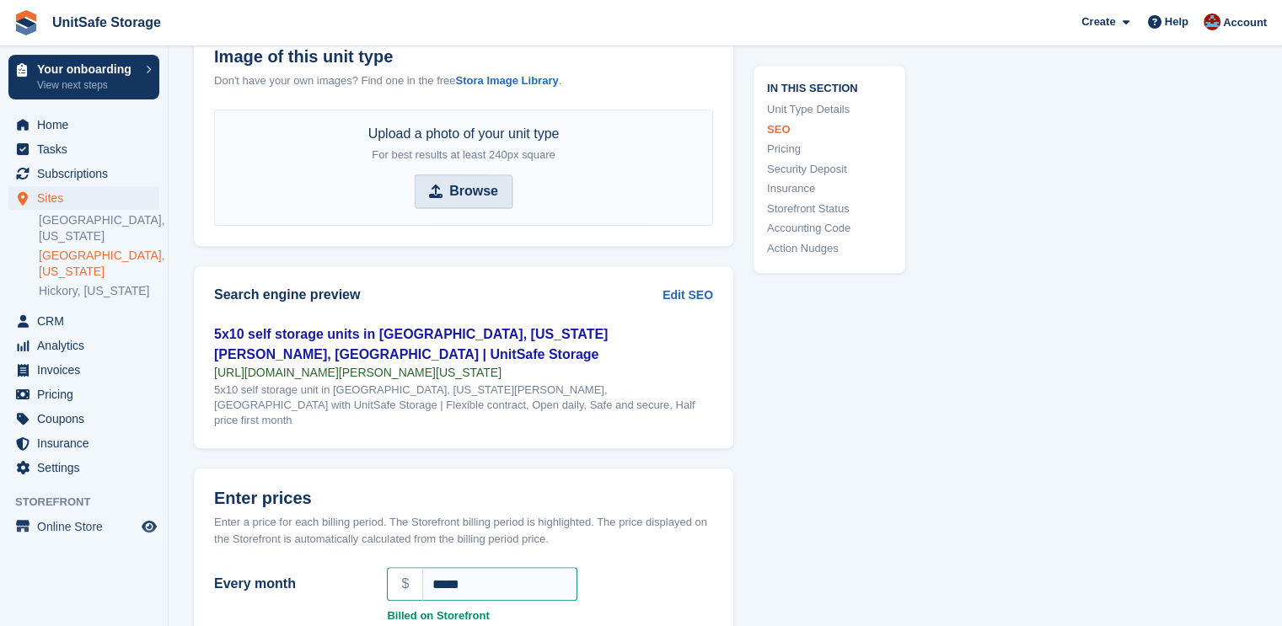
click at [462, 202] on span "Browse" at bounding box center [464, 192] width 98 height 34
click at [462, 202] on input "Browse" at bounding box center [464, 192] width 98 height 34
type input "**********"
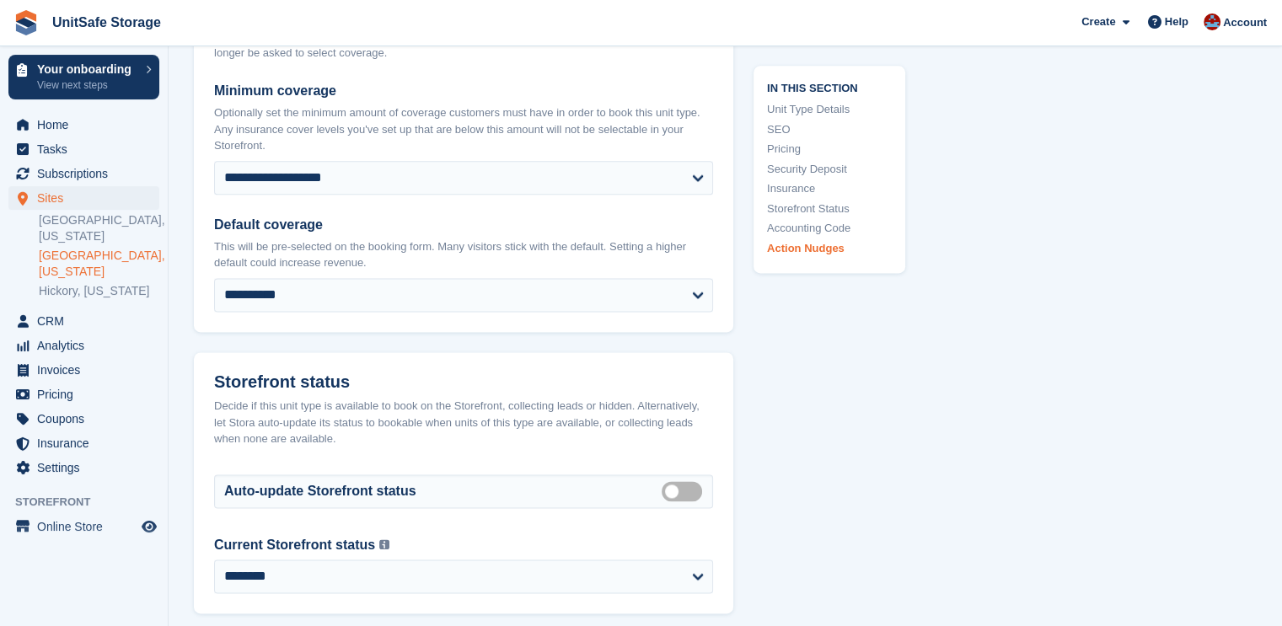
scroll to position [2791, 0]
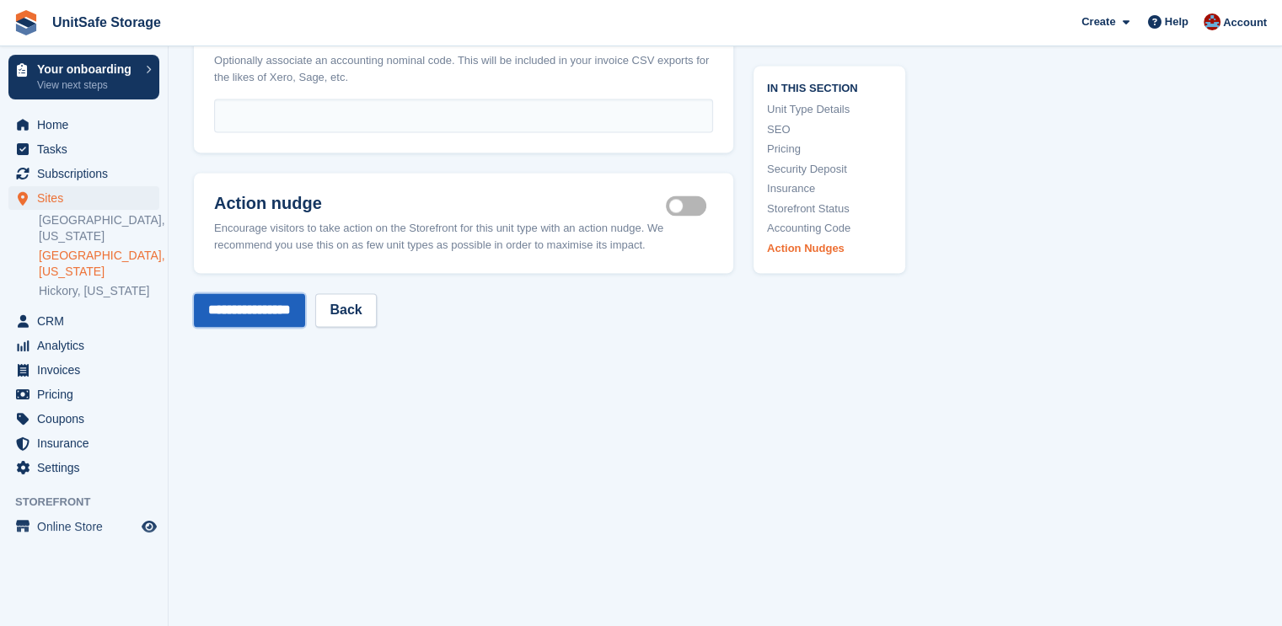
click at [298, 293] on input "**********" at bounding box center [249, 310] width 111 height 34
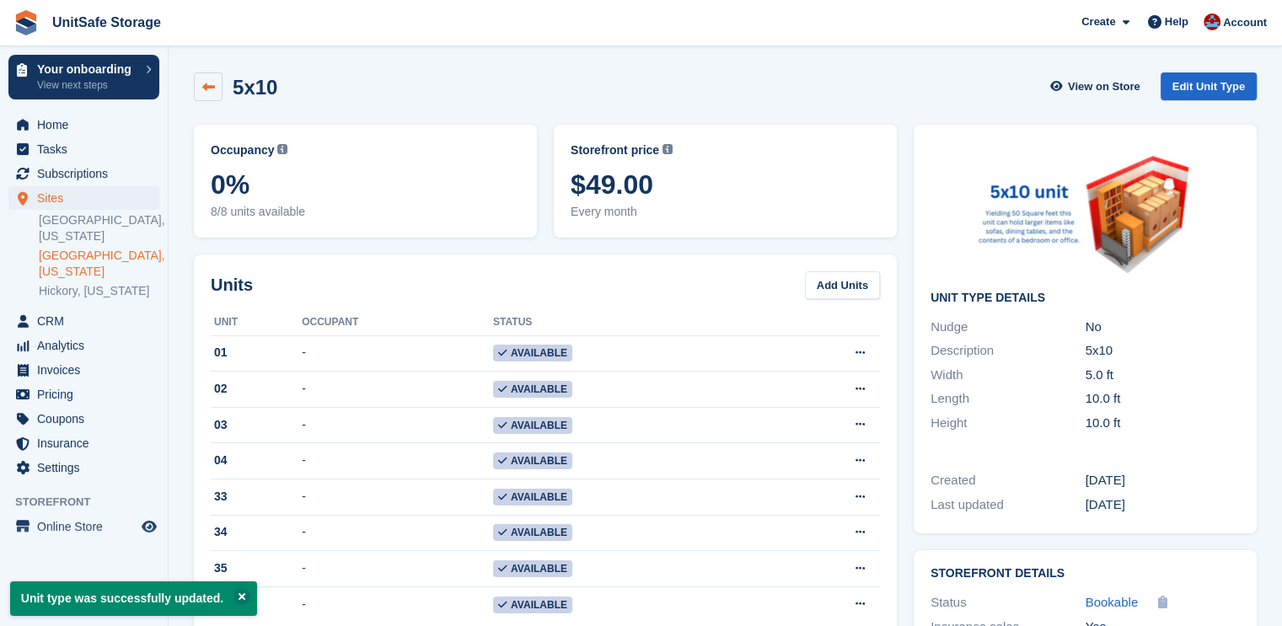
click at [209, 73] on link at bounding box center [208, 87] width 29 height 29
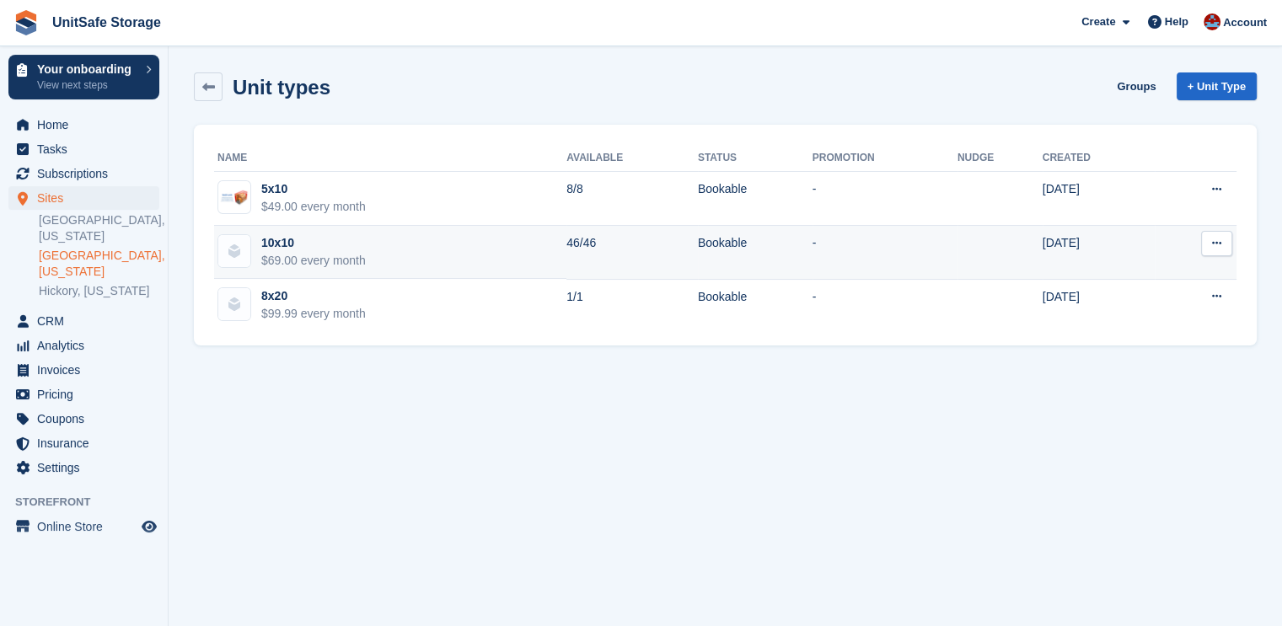
click at [322, 250] on div "10x10" at bounding box center [313, 243] width 105 height 18
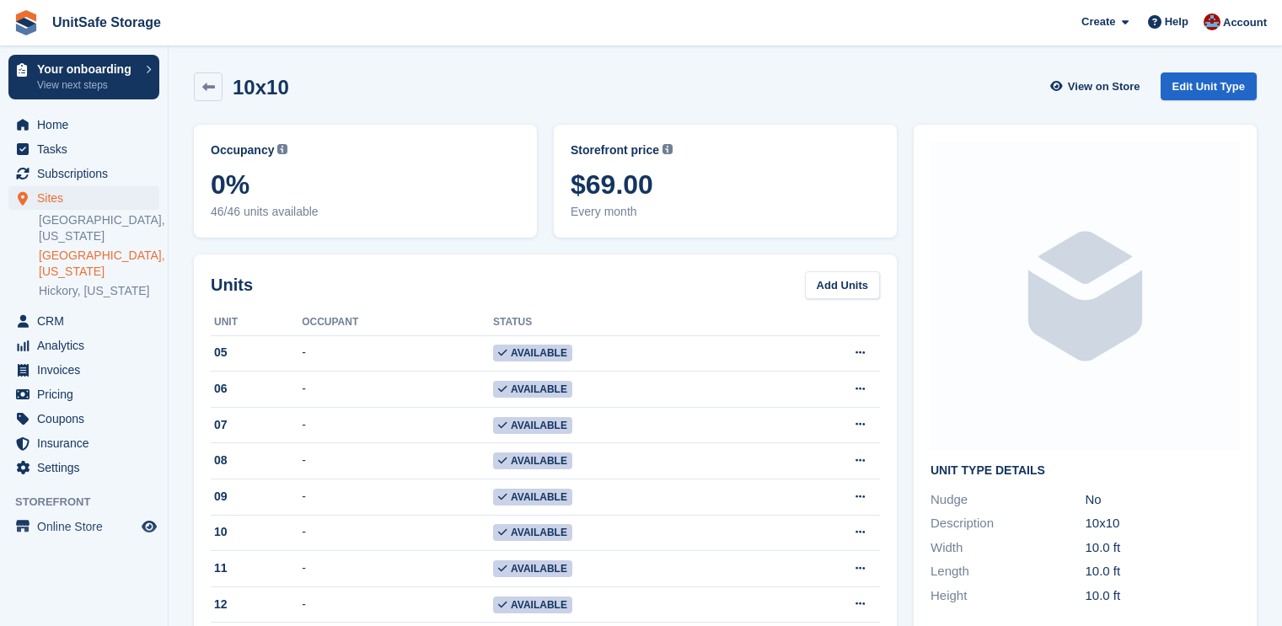
click at [1201, 77] on link "Edit Unit Type" at bounding box center [1209, 87] width 96 height 28
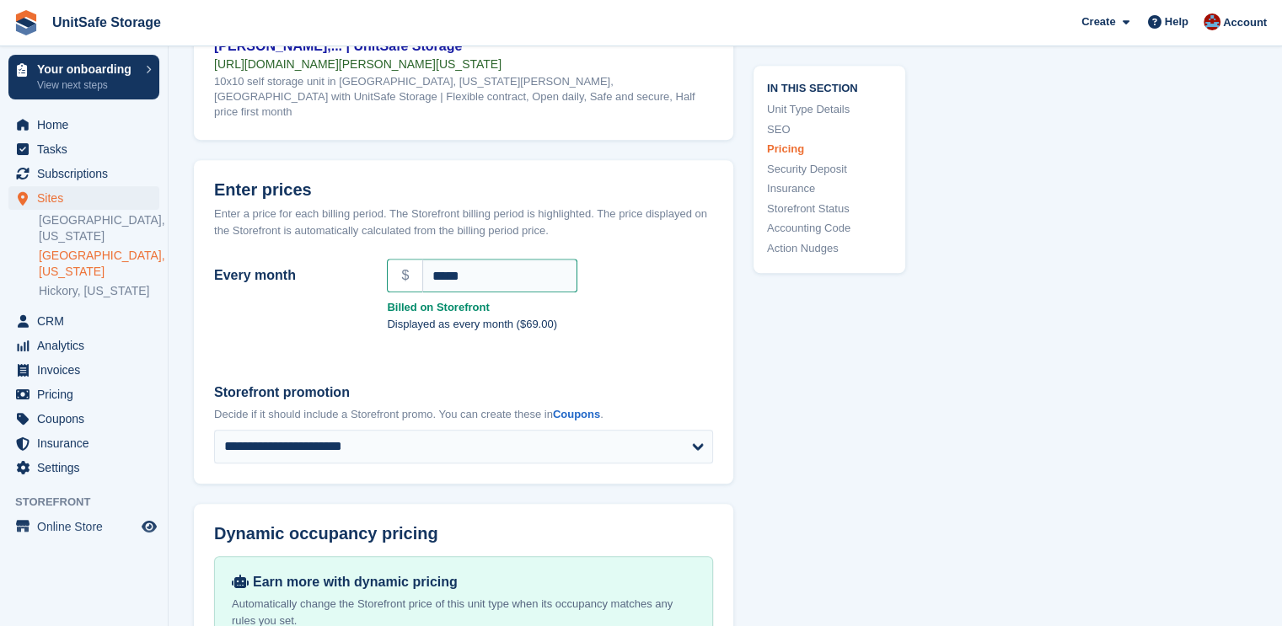
scroll to position [927, 0]
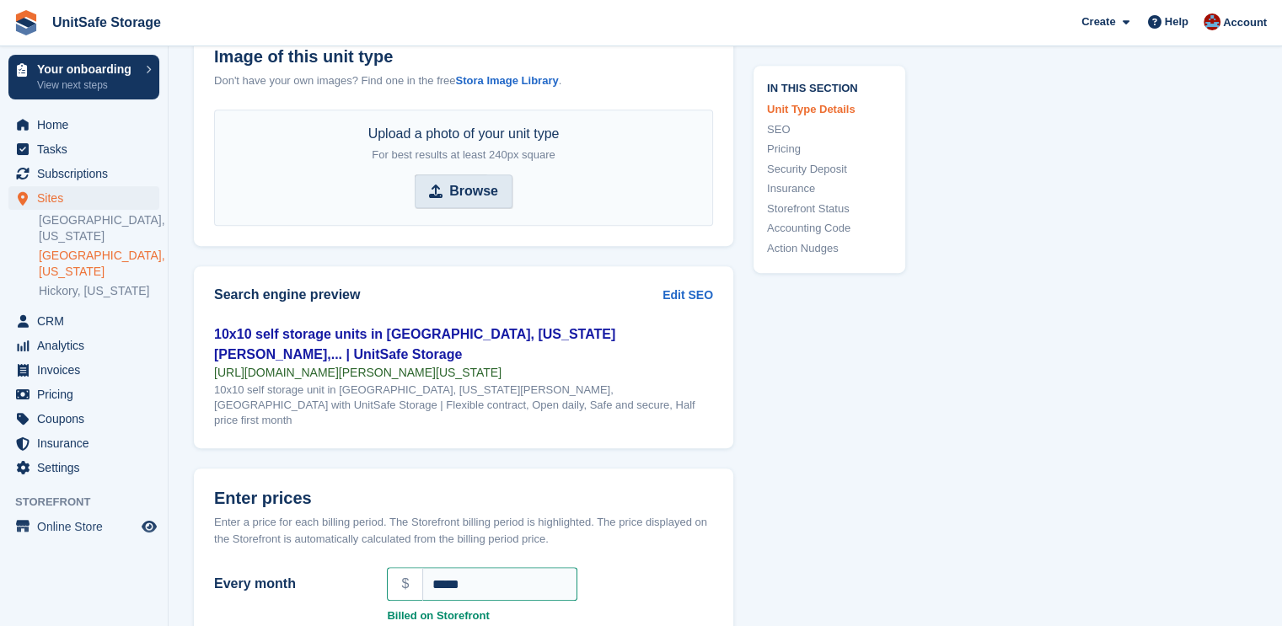
click at [468, 198] on strong "Browse" at bounding box center [473, 191] width 49 height 20
click at [468, 198] on input "Browse" at bounding box center [464, 192] width 98 height 34
type input "**********"
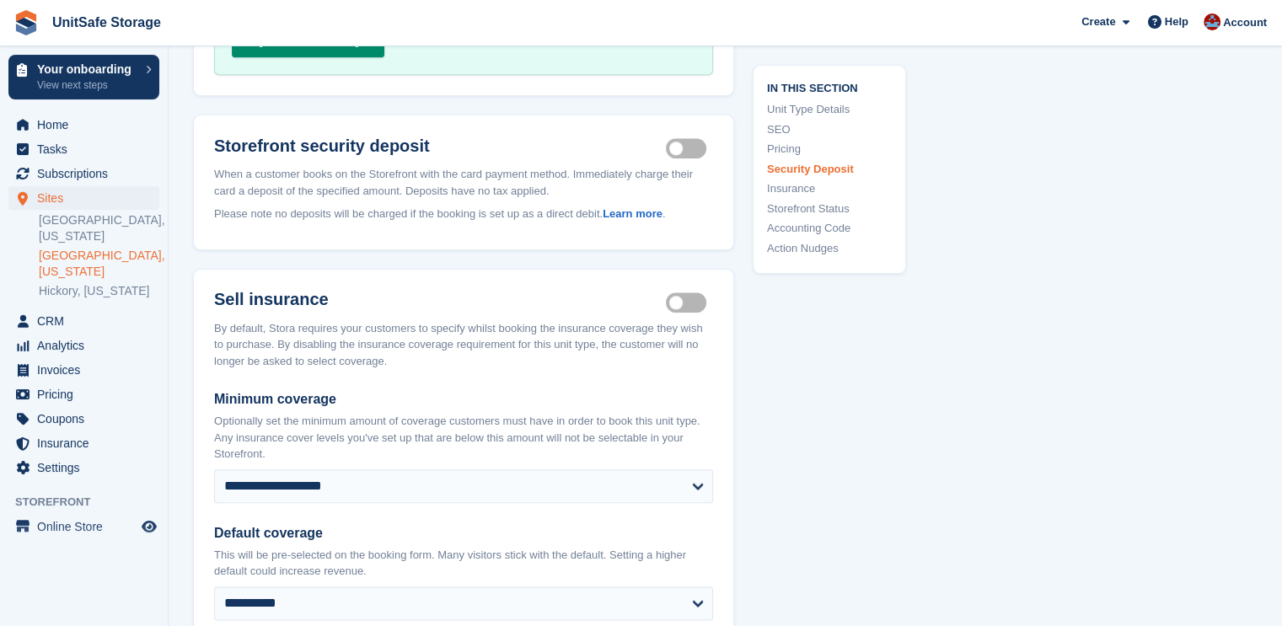
scroll to position [2791, 0]
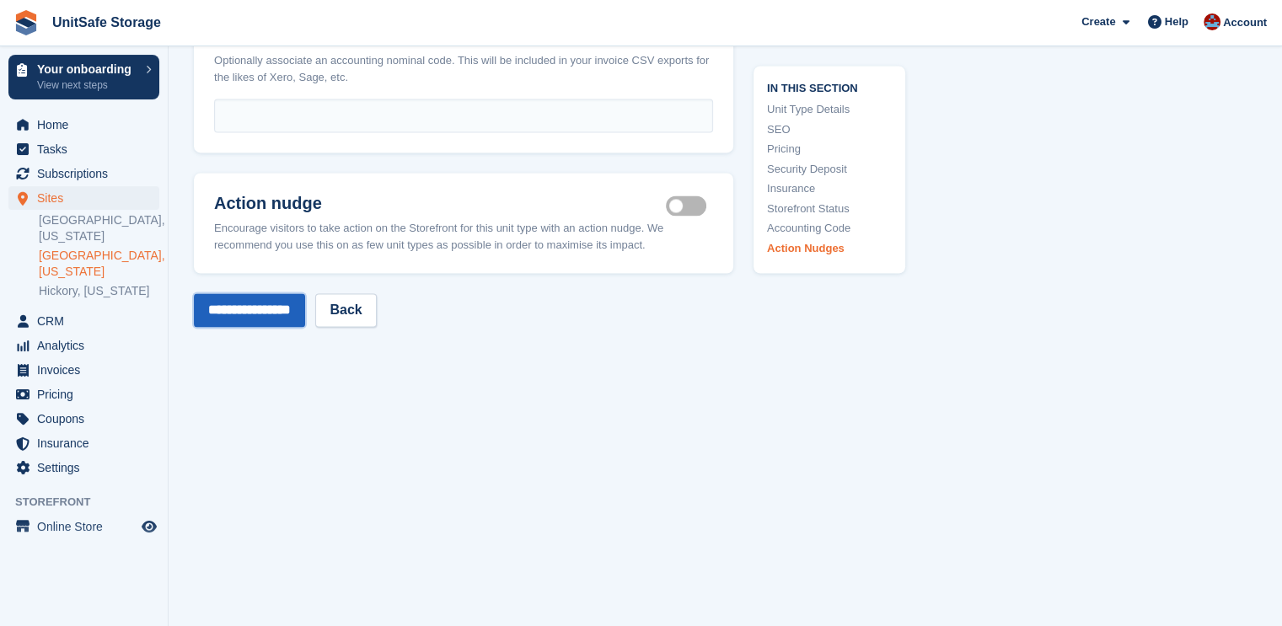
click at [289, 293] on input "**********" at bounding box center [249, 310] width 111 height 34
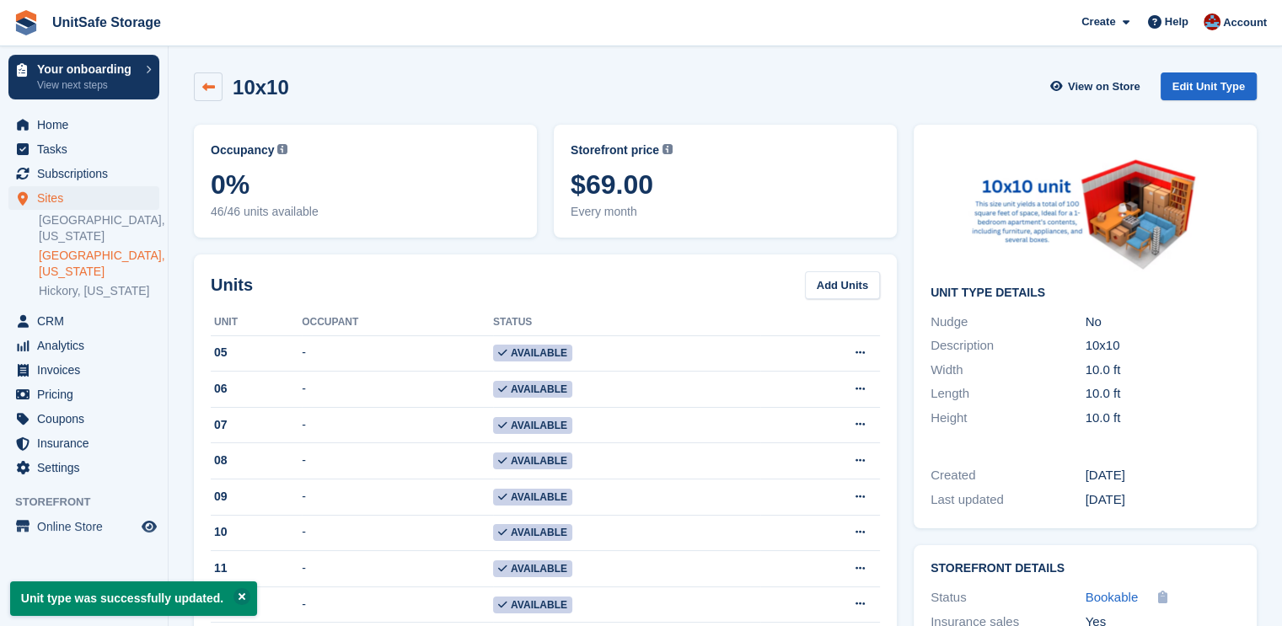
click at [211, 85] on icon at bounding box center [208, 87] width 13 height 13
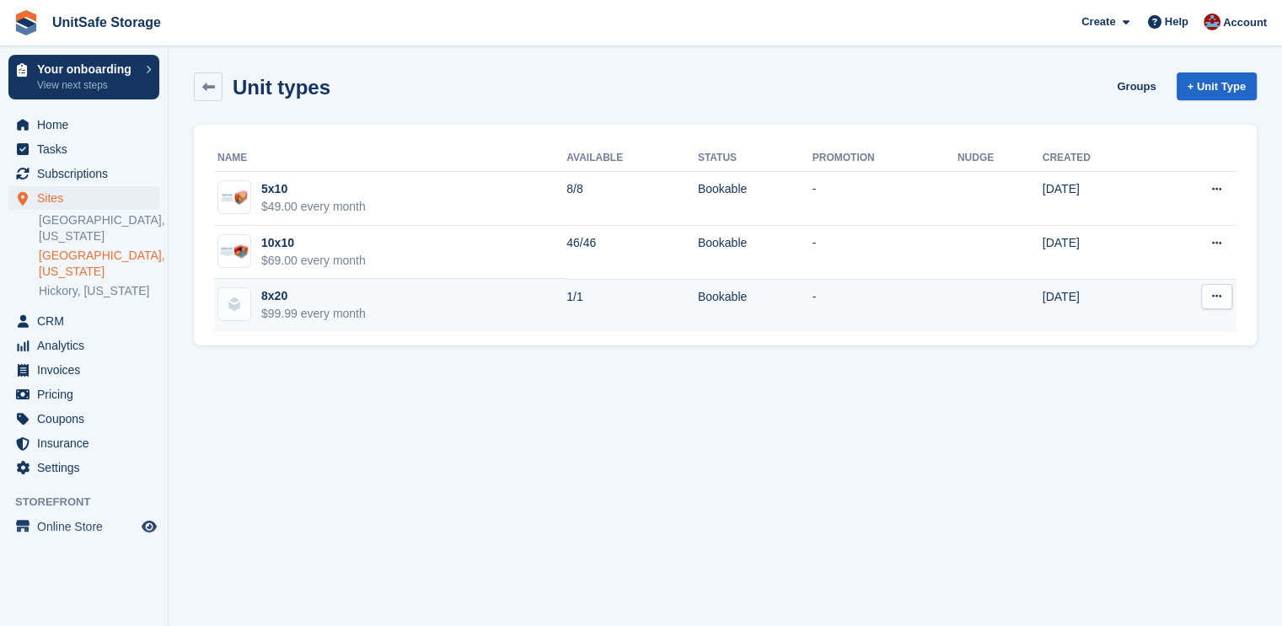
click at [384, 311] on td "8x20 $99.99 every month" at bounding box center [390, 305] width 352 height 53
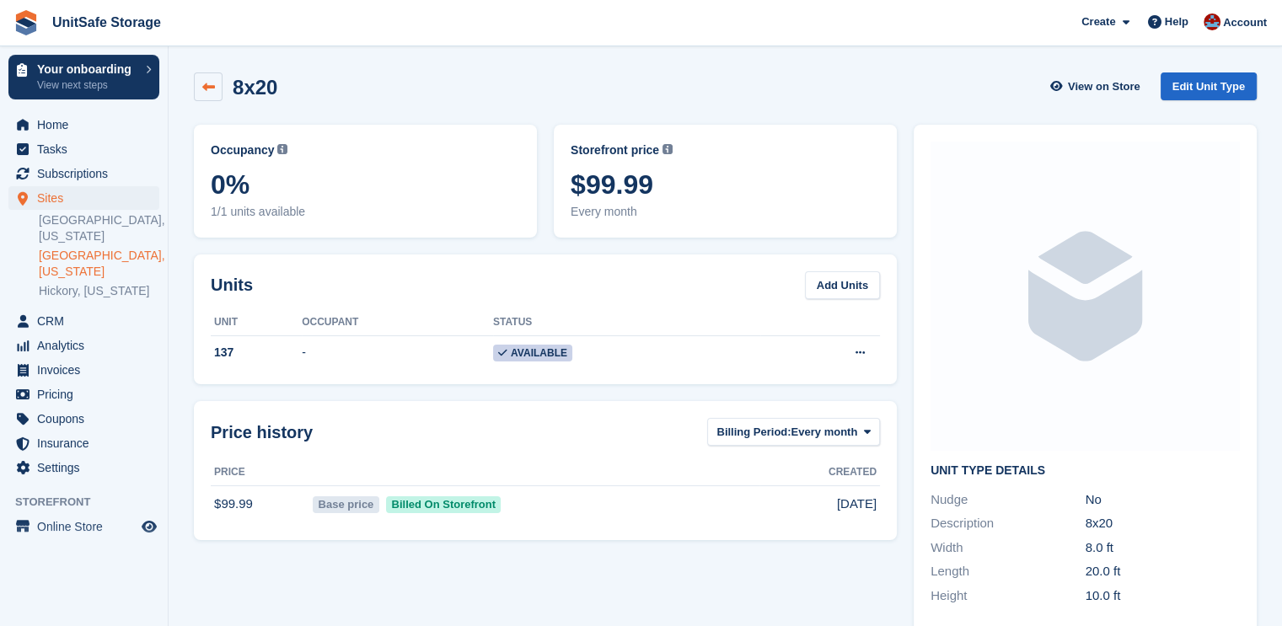
click at [216, 89] on link at bounding box center [208, 87] width 29 height 29
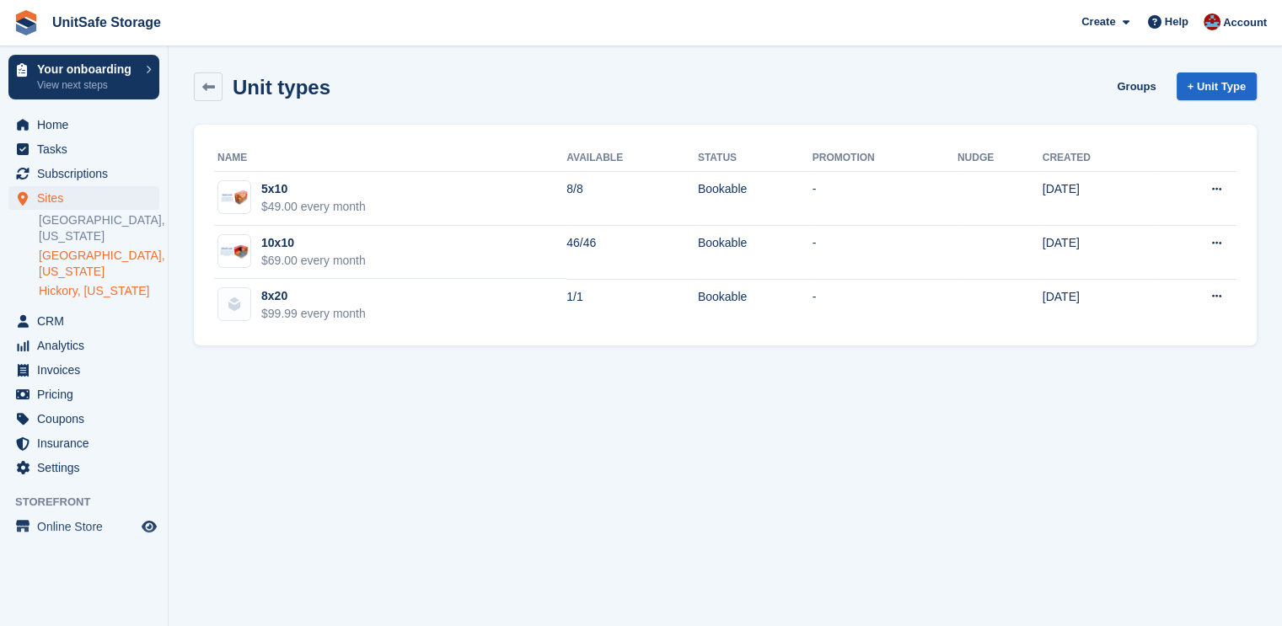
click at [126, 283] on link "Hickory, [US_STATE]" at bounding box center [99, 291] width 121 height 16
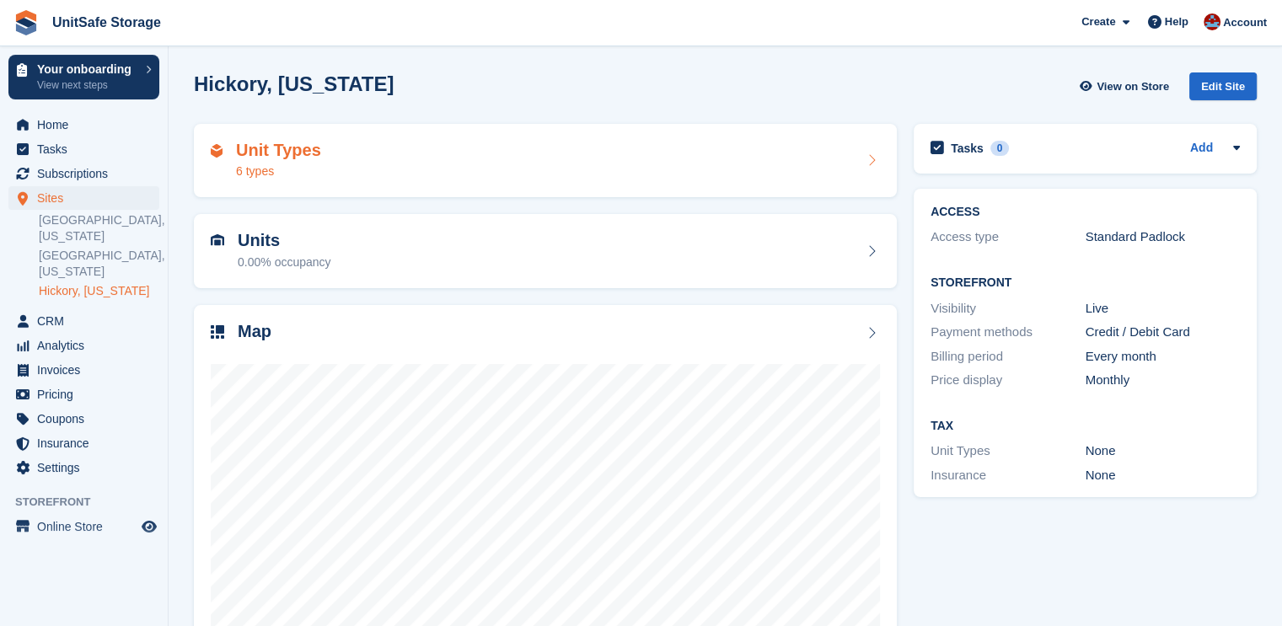
click at [391, 158] on div "Unit Types 6 types" at bounding box center [545, 161] width 669 height 40
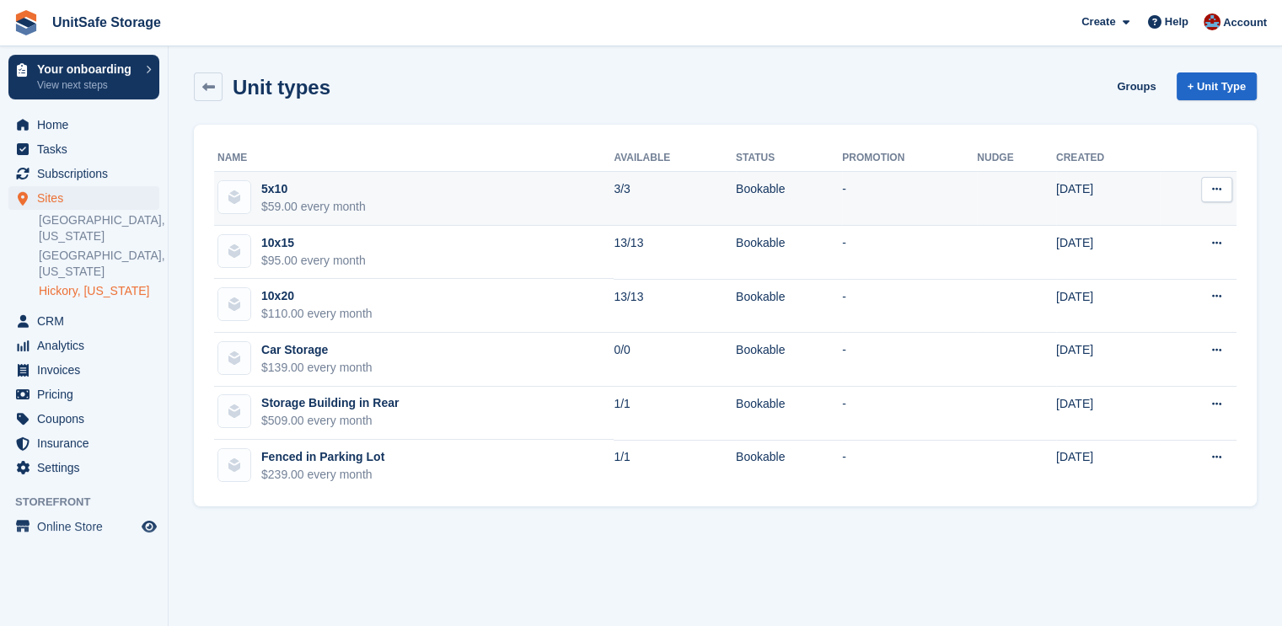
click at [1207, 187] on button at bounding box center [1216, 189] width 31 height 25
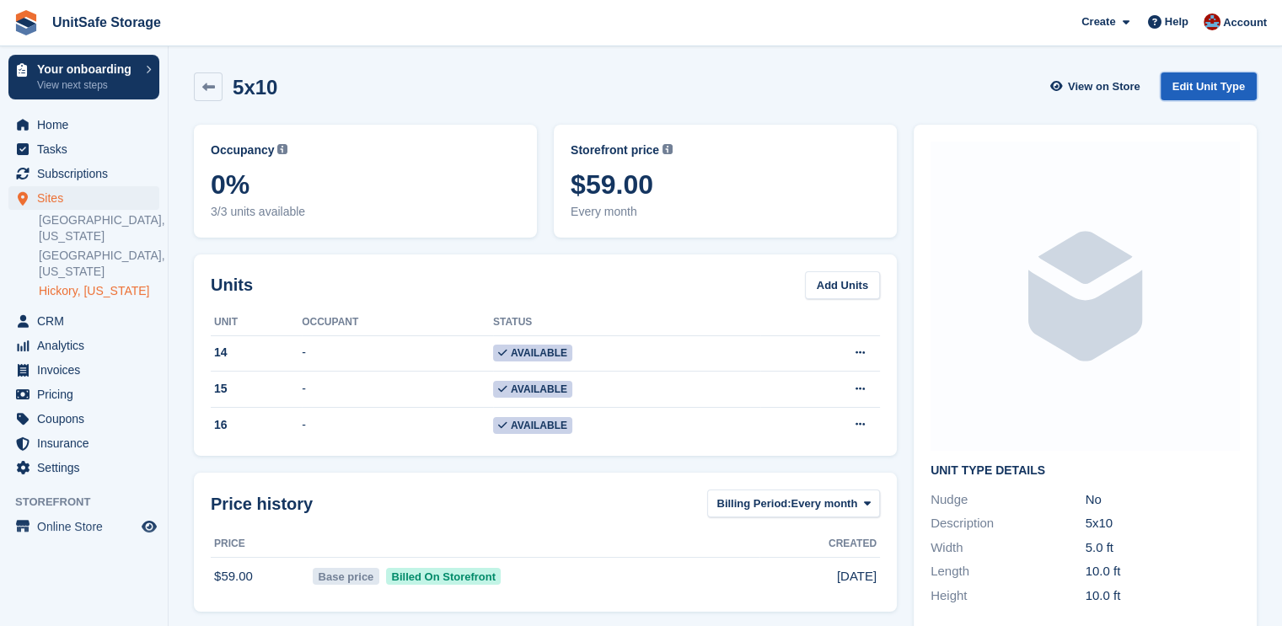
click at [1233, 91] on link "Edit Unit Type" at bounding box center [1209, 87] width 96 height 28
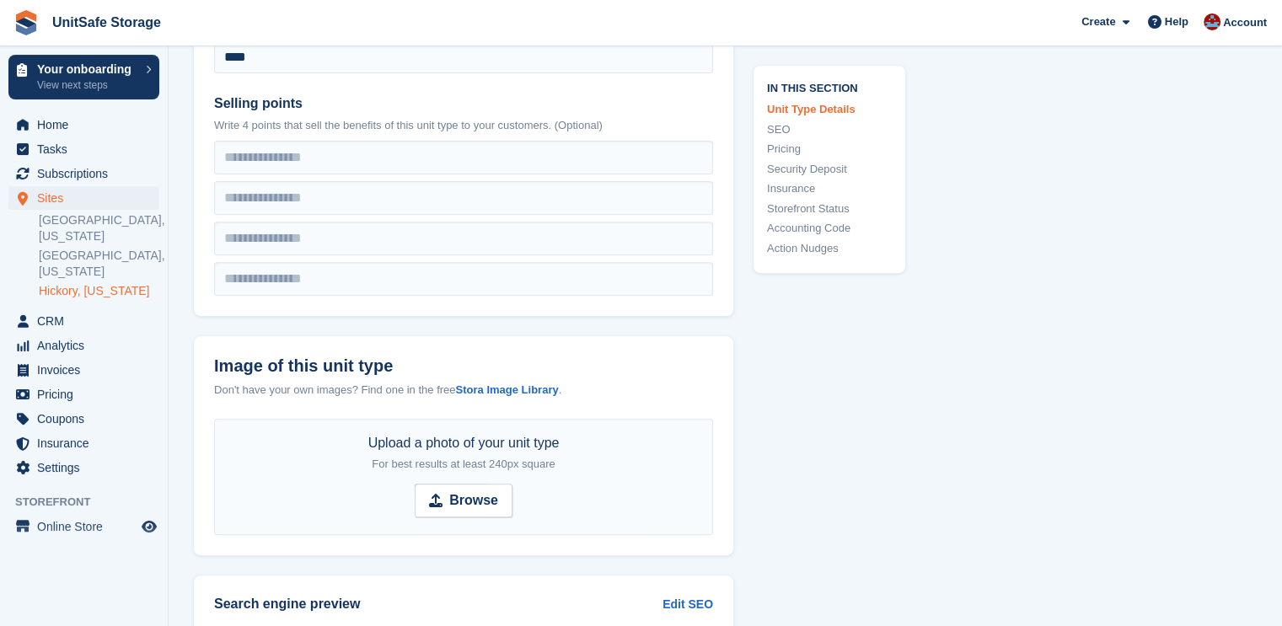
scroll to position [927, 0]
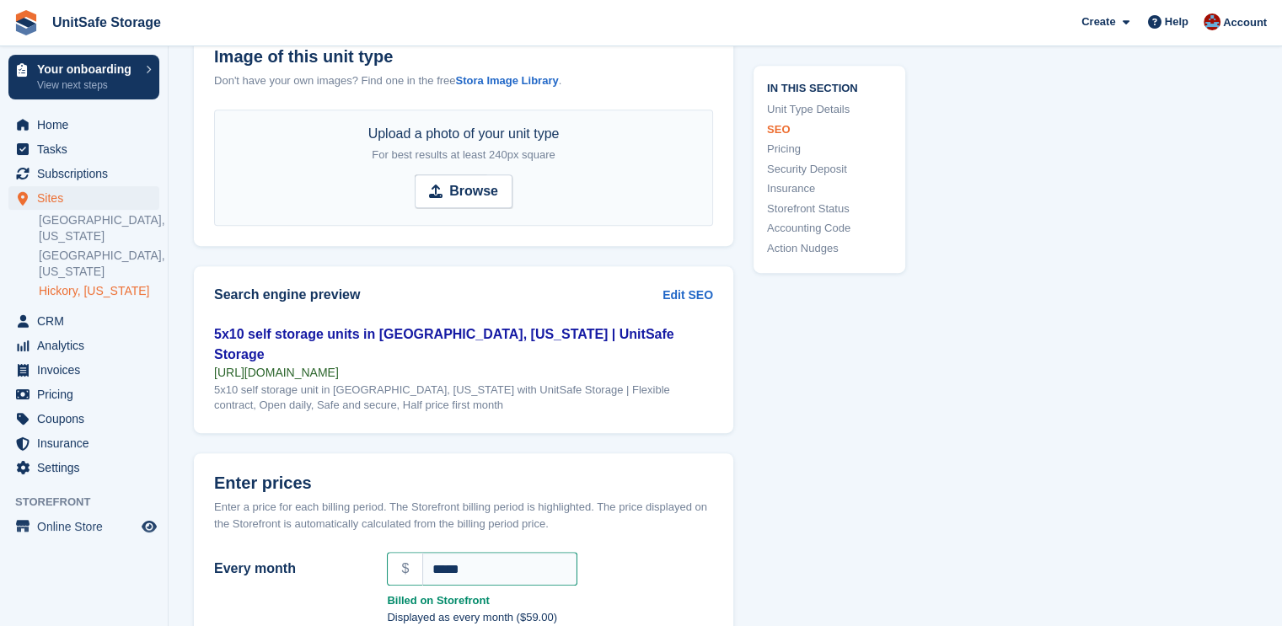
click at [519, 180] on div "Upload a photo of your unit type For best results at least 240px square Browse" at bounding box center [463, 168] width 499 height 116
click at [473, 198] on strong "Browse" at bounding box center [473, 191] width 49 height 20
click at [473, 198] on input "Browse" at bounding box center [464, 192] width 98 height 34
type input "**********"
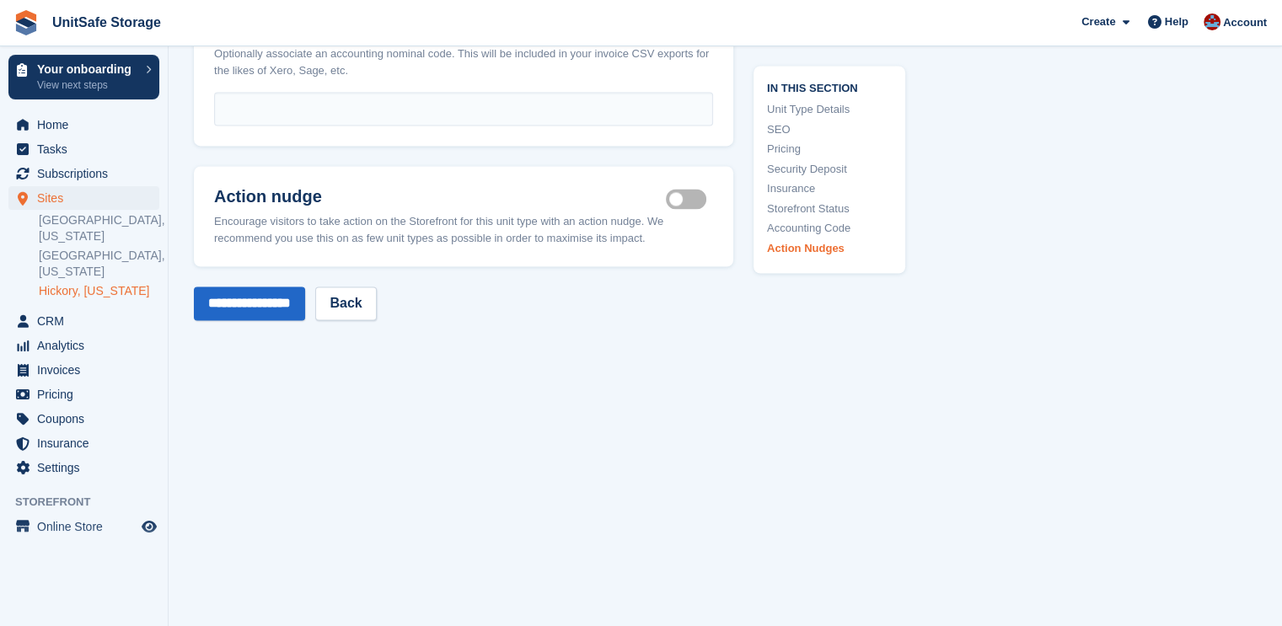
scroll to position [2791, 0]
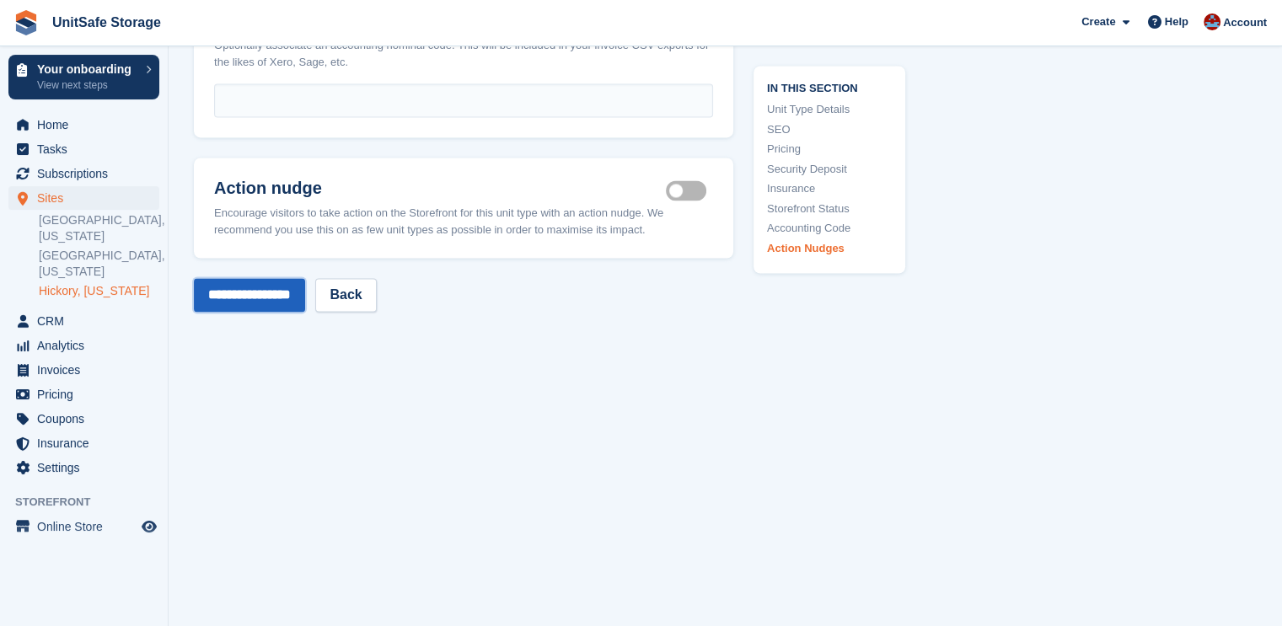
click at [271, 278] on input "**********" at bounding box center [249, 295] width 111 height 34
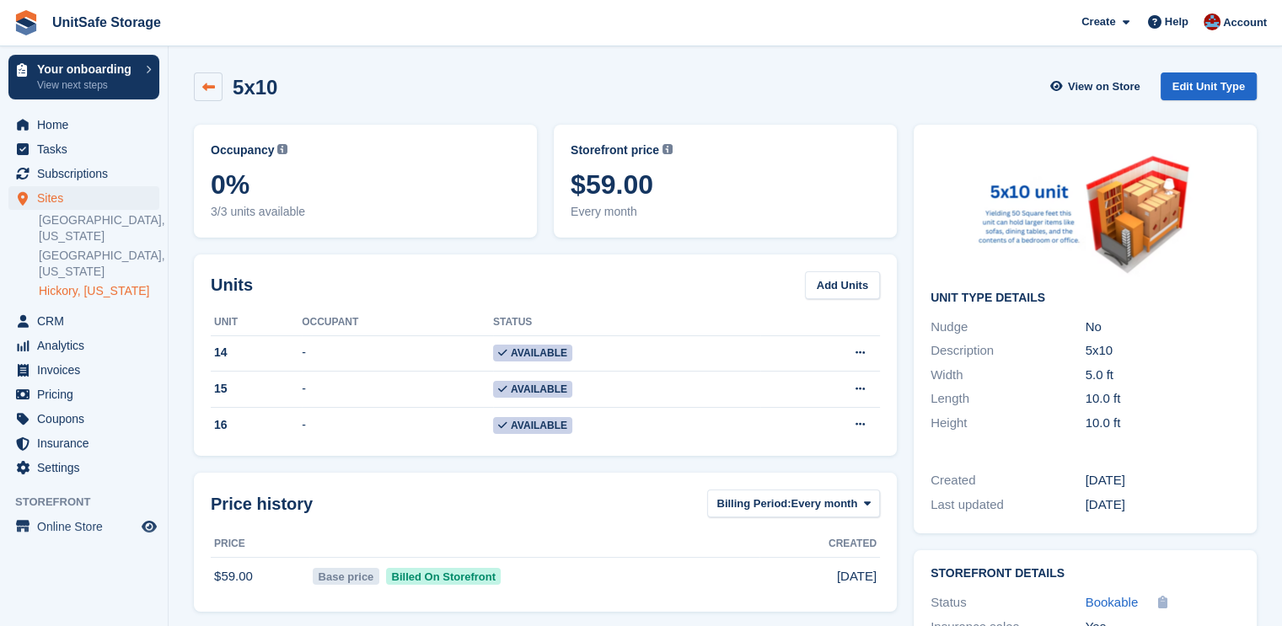
click at [220, 89] on link at bounding box center [208, 87] width 29 height 29
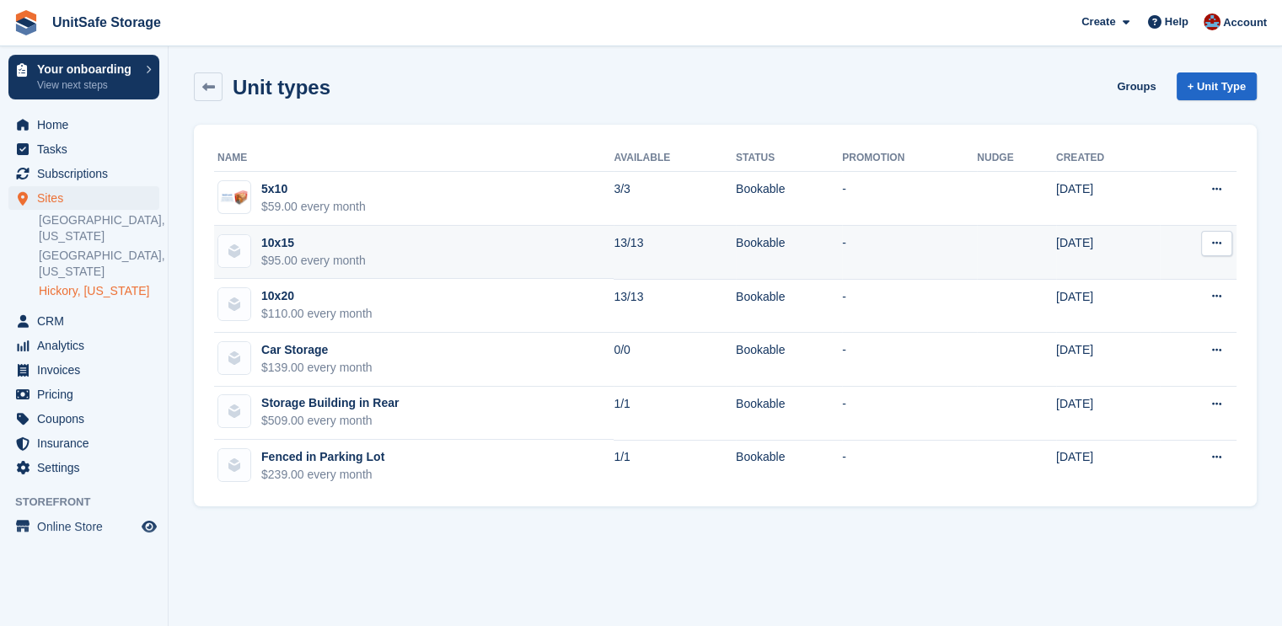
click at [437, 245] on td "10x15 $95.00 every month" at bounding box center [414, 253] width 400 height 54
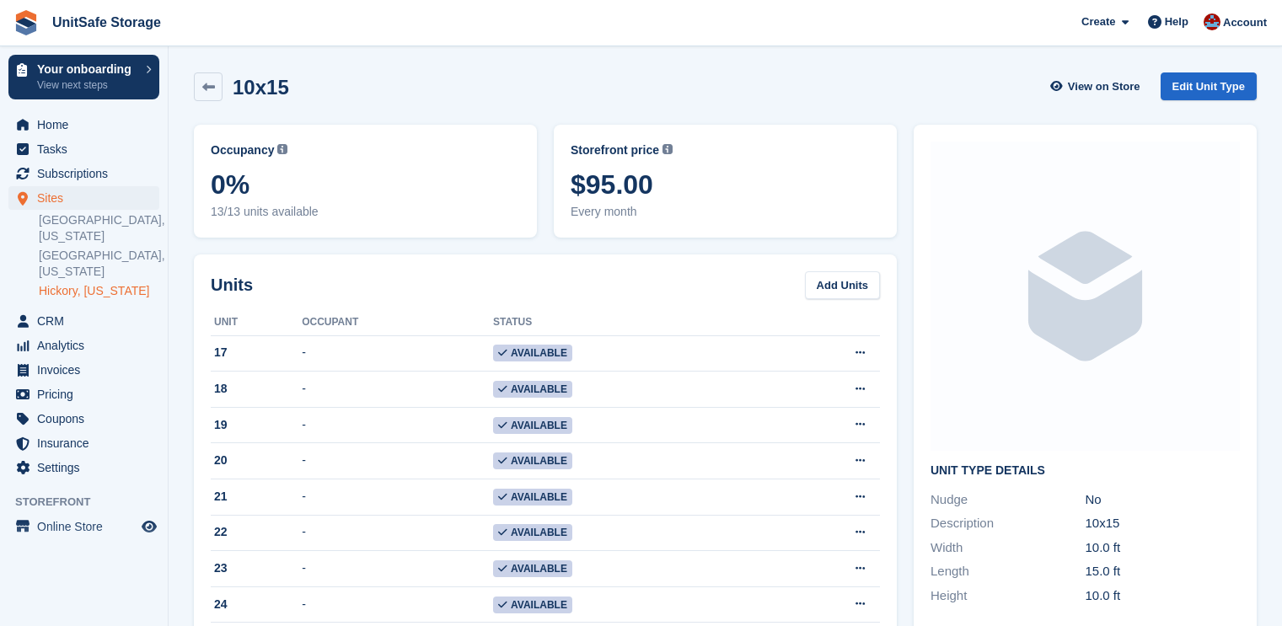
click at [1201, 80] on link "Edit Unit Type" at bounding box center [1209, 87] width 96 height 28
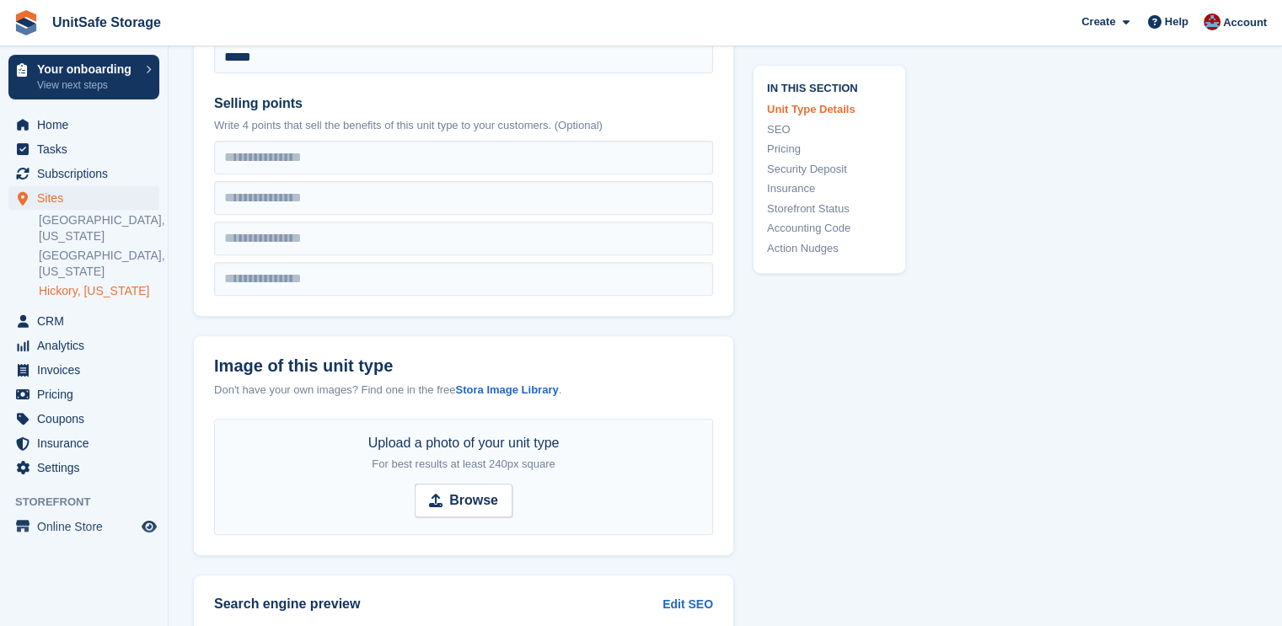
scroll to position [927, 0]
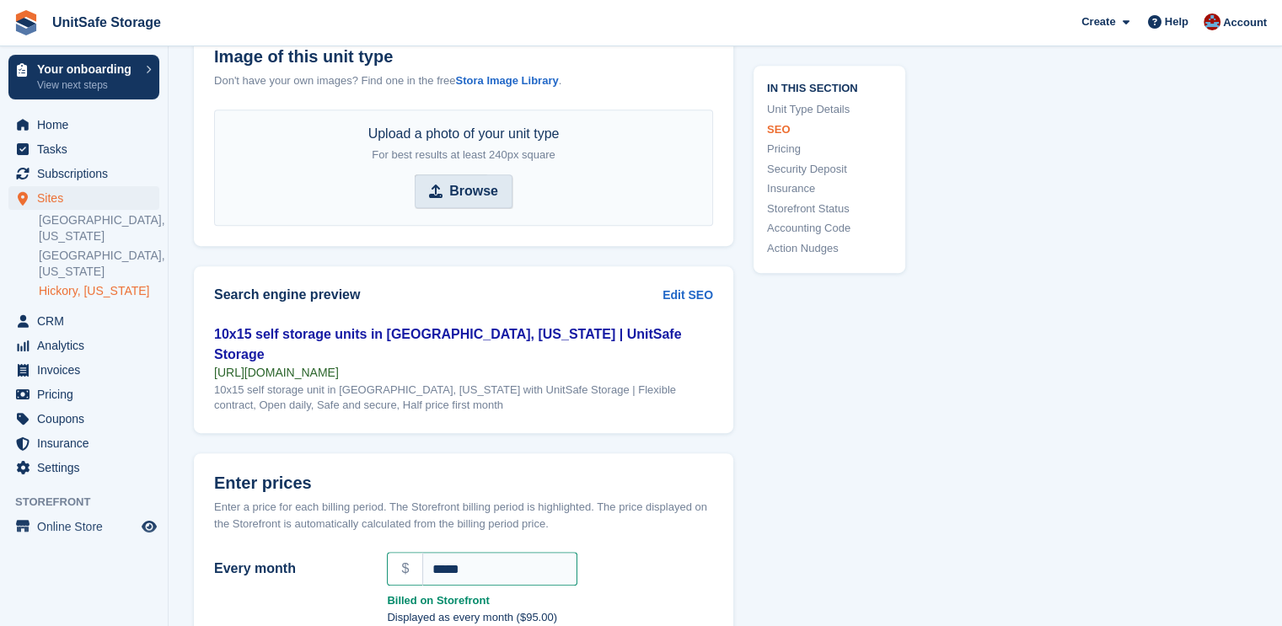
click at [455, 193] on strong "Browse" at bounding box center [473, 191] width 49 height 20
click at [455, 193] on input "Browse" at bounding box center [464, 192] width 98 height 34
type input "**********"
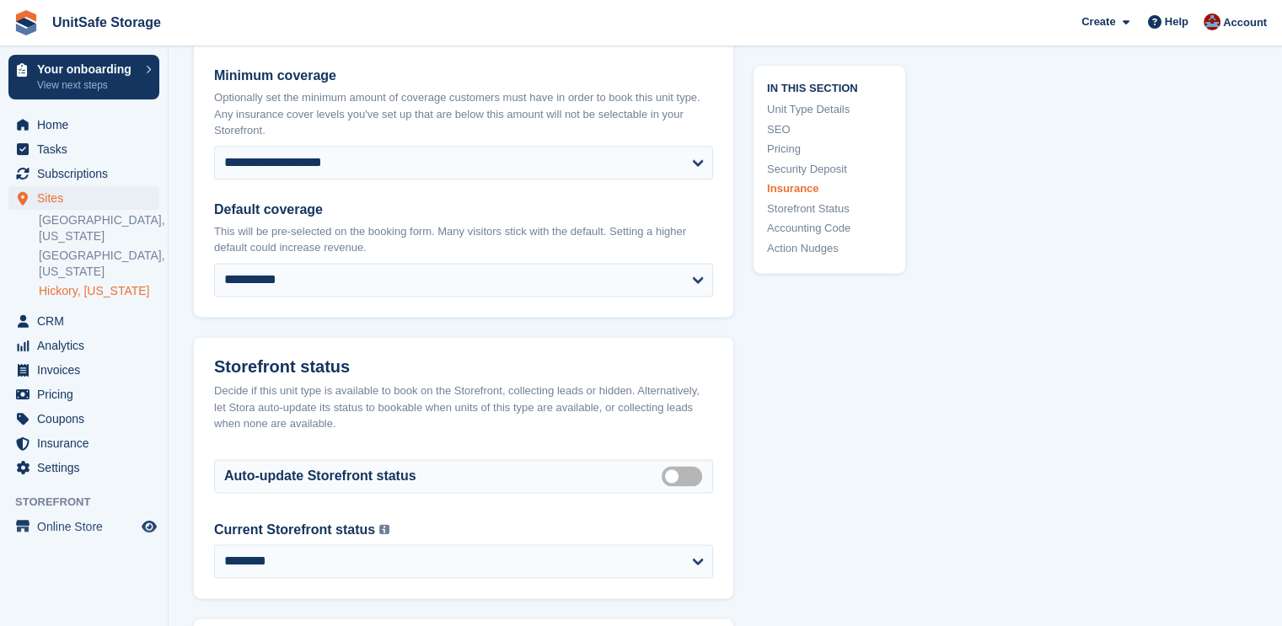
scroll to position [2791, 0]
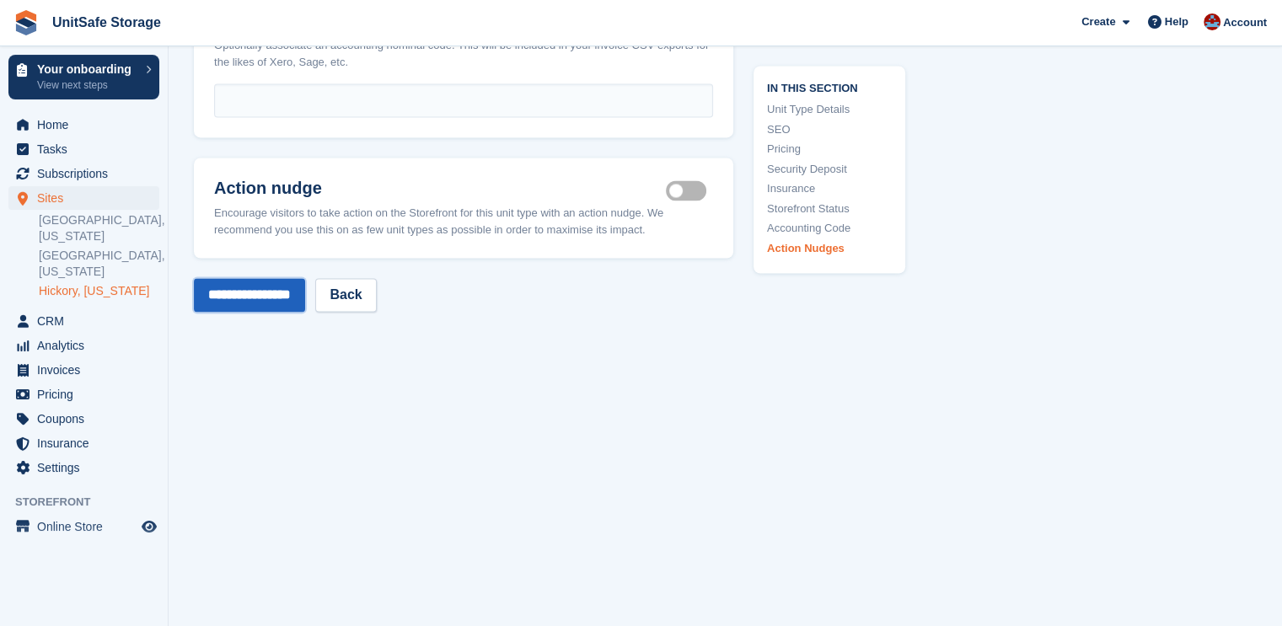
click at [305, 278] on input "**********" at bounding box center [249, 295] width 111 height 34
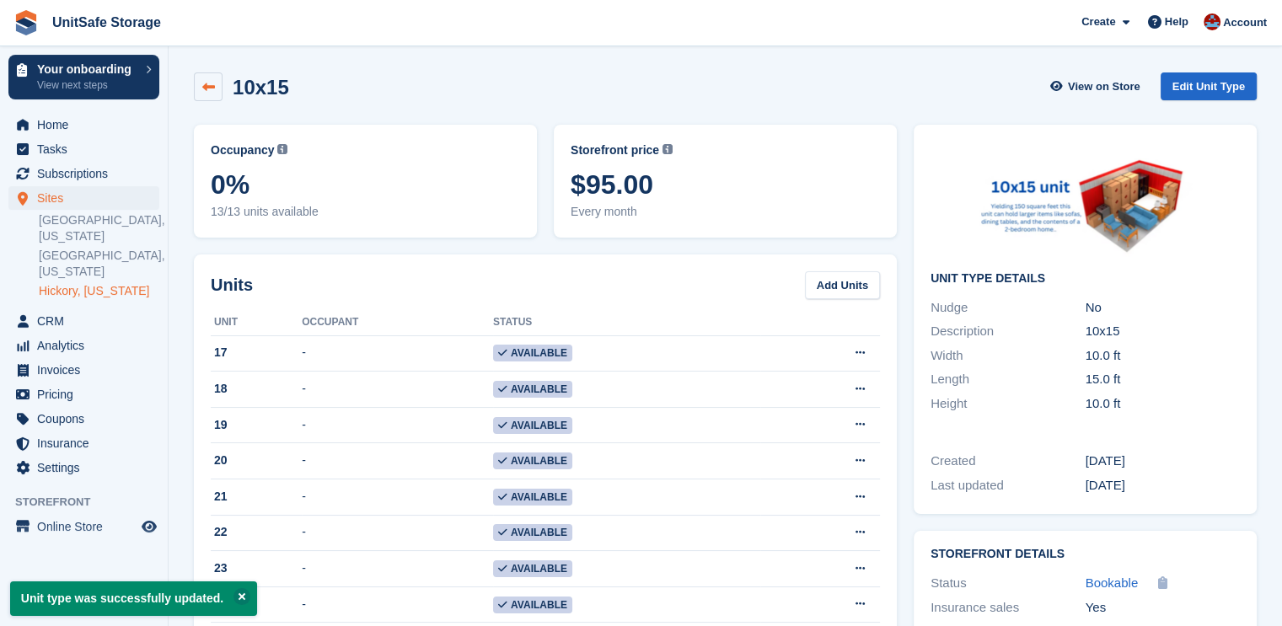
click at [206, 89] on icon at bounding box center [208, 87] width 13 height 13
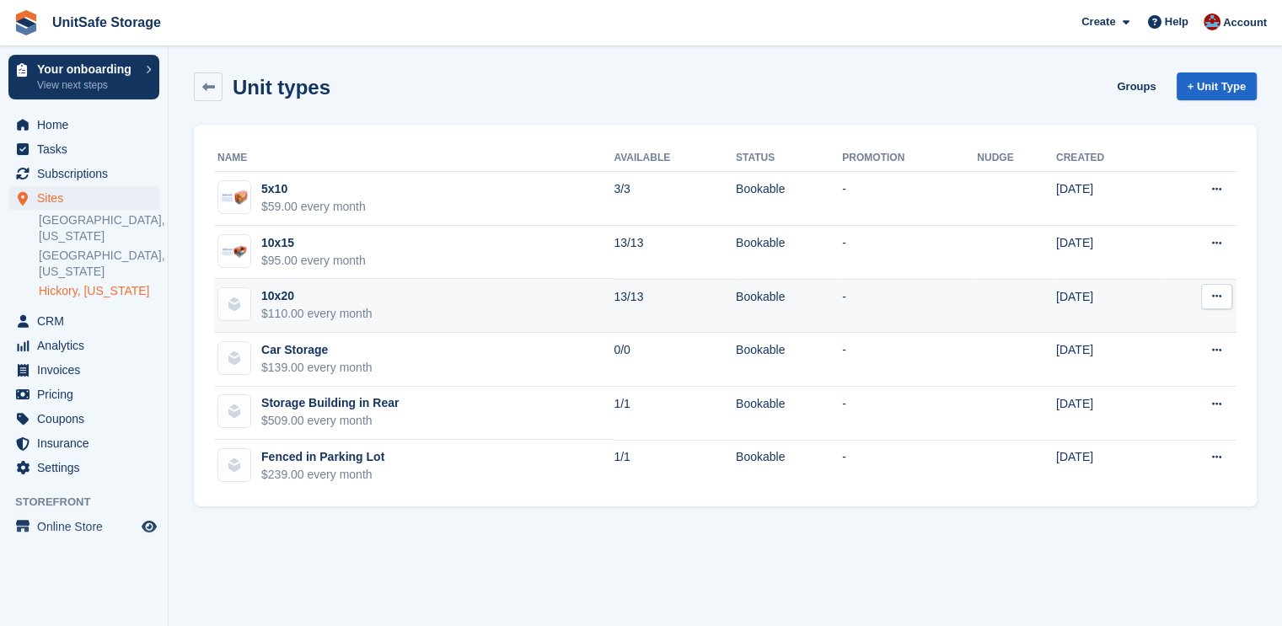
click at [406, 291] on td "10x20 $110.00 every month" at bounding box center [414, 306] width 400 height 54
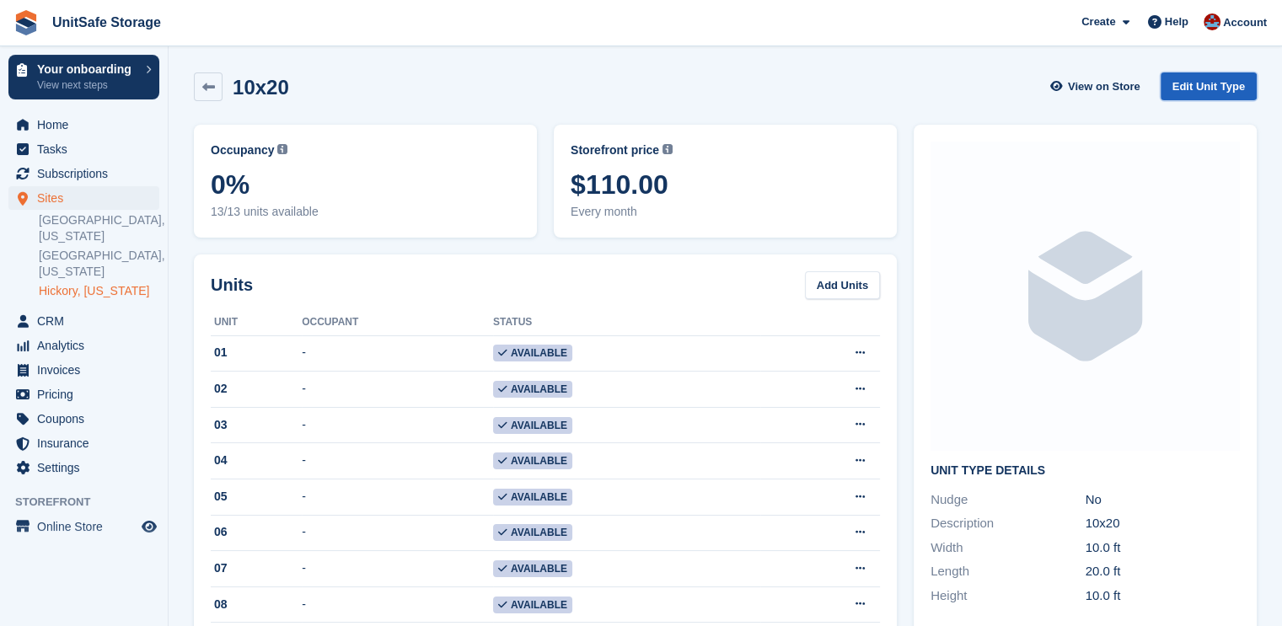
click at [1168, 73] on link "Edit Unit Type" at bounding box center [1209, 87] width 96 height 28
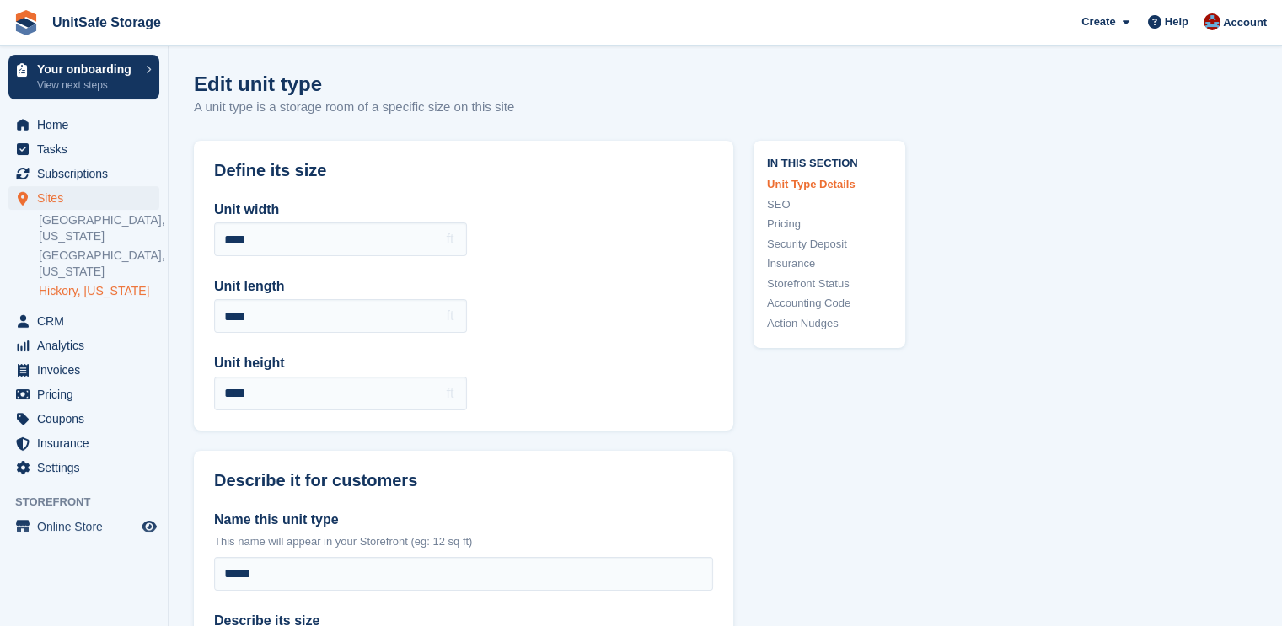
scroll to position [618, 0]
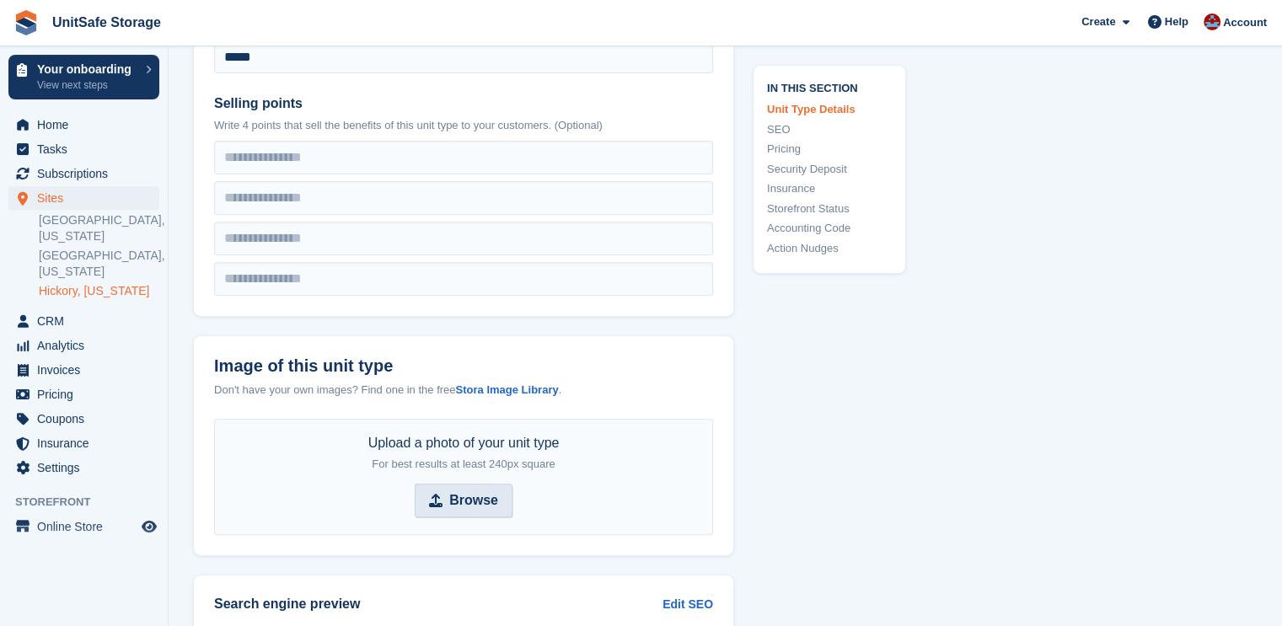
click at [474, 492] on strong "Browse" at bounding box center [473, 501] width 49 height 20
click at [474, 492] on input "Browse" at bounding box center [464, 501] width 98 height 34
type input "**********"
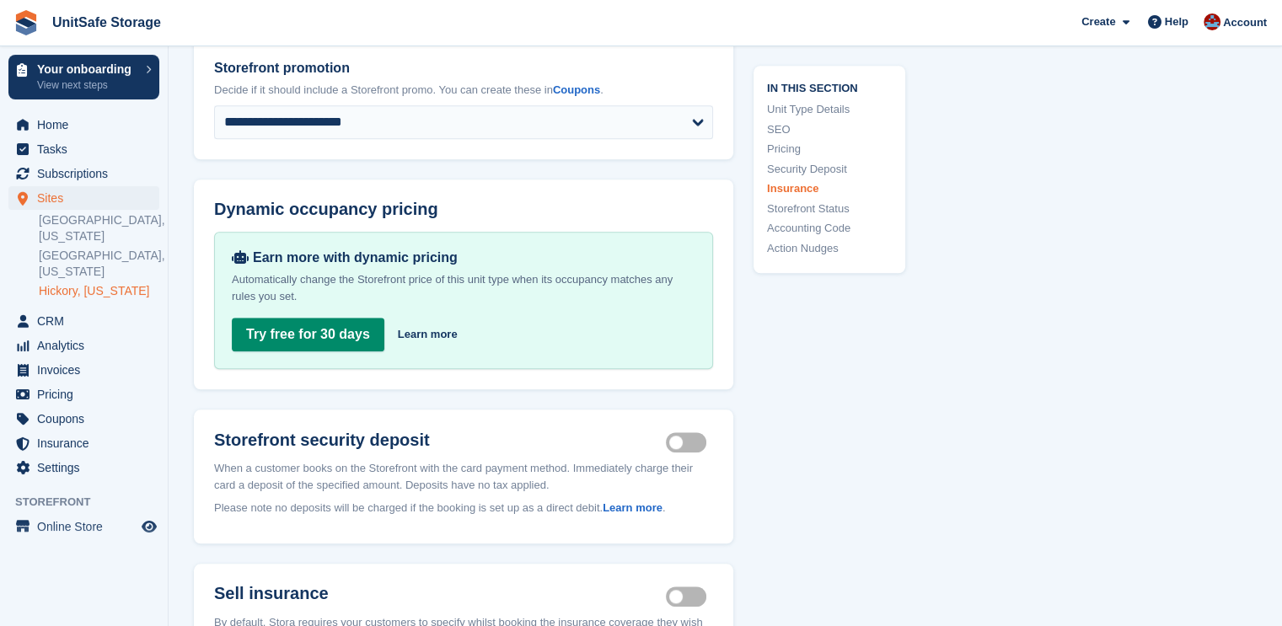
scroll to position [2782, 0]
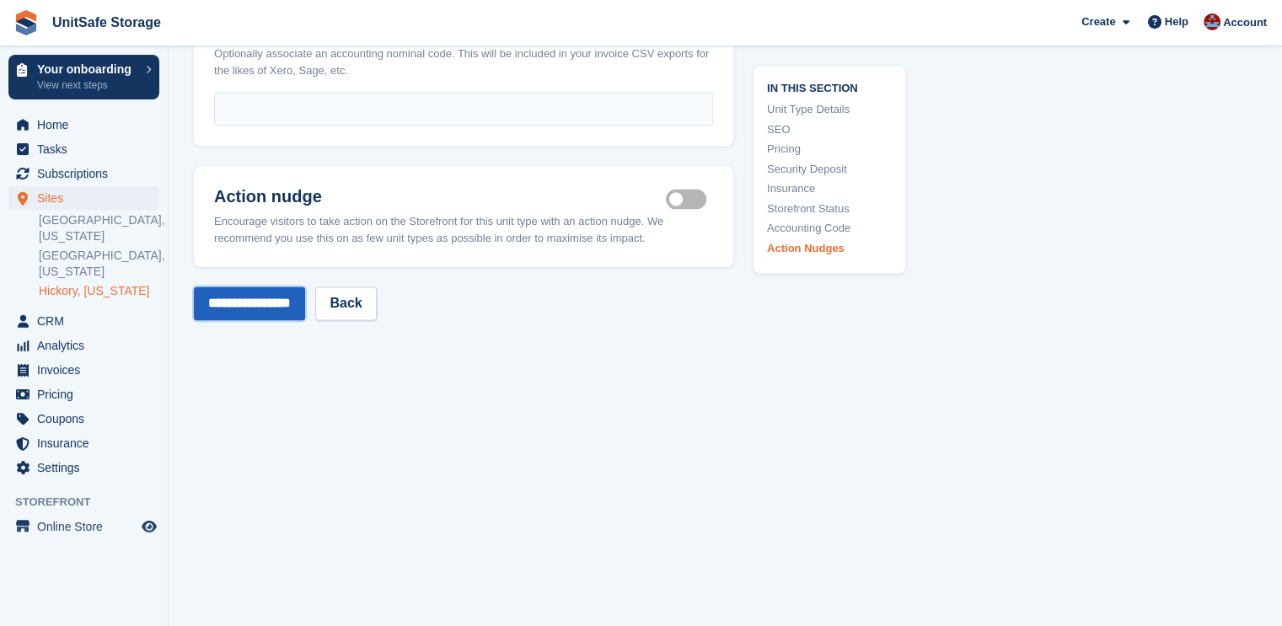
click at [304, 287] on input "**********" at bounding box center [249, 304] width 111 height 34
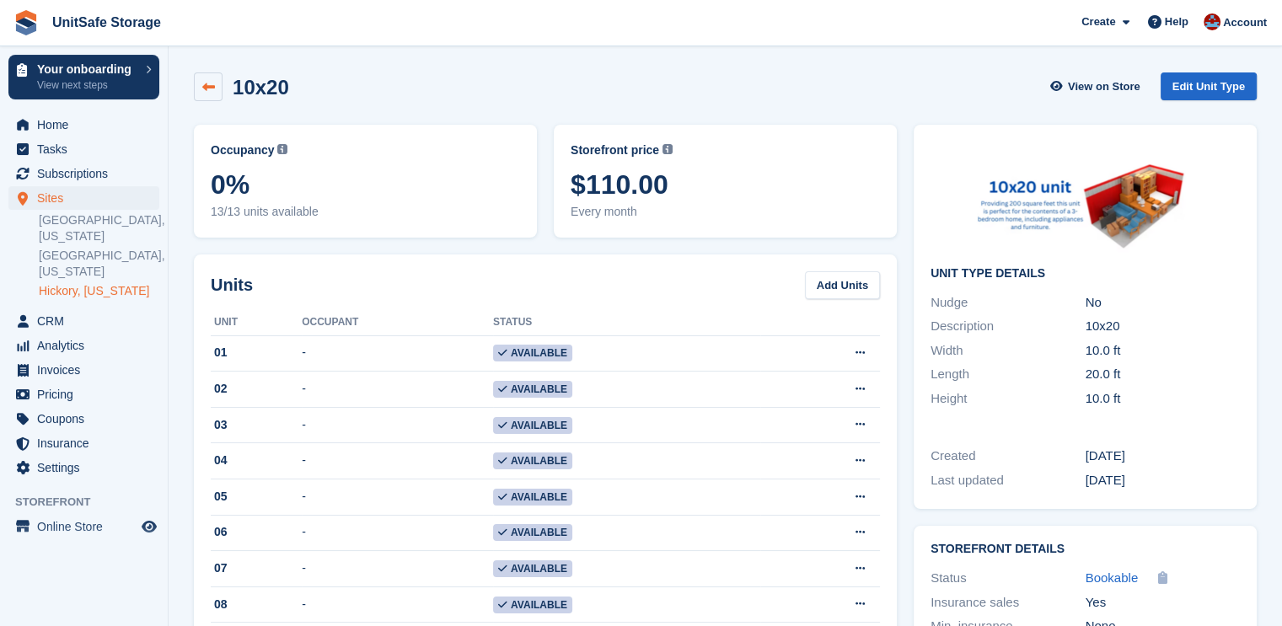
click at [212, 78] on link at bounding box center [208, 87] width 29 height 29
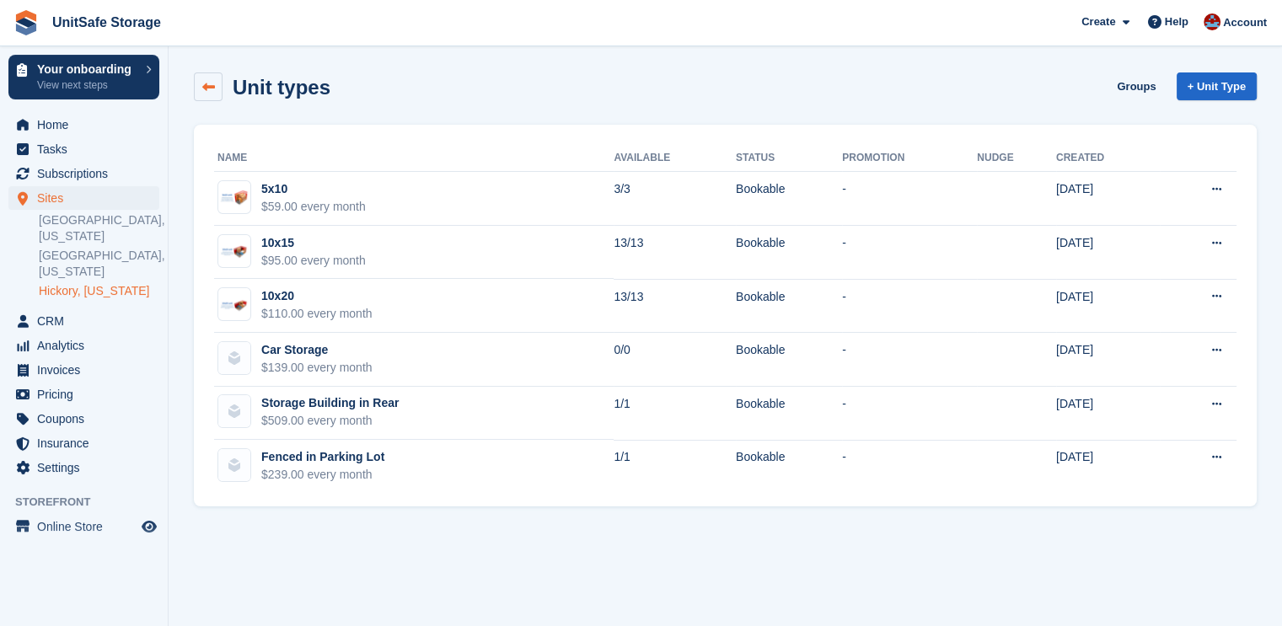
click at [209, 89] on icon at bounding box center [208, 87] width 13 height 13
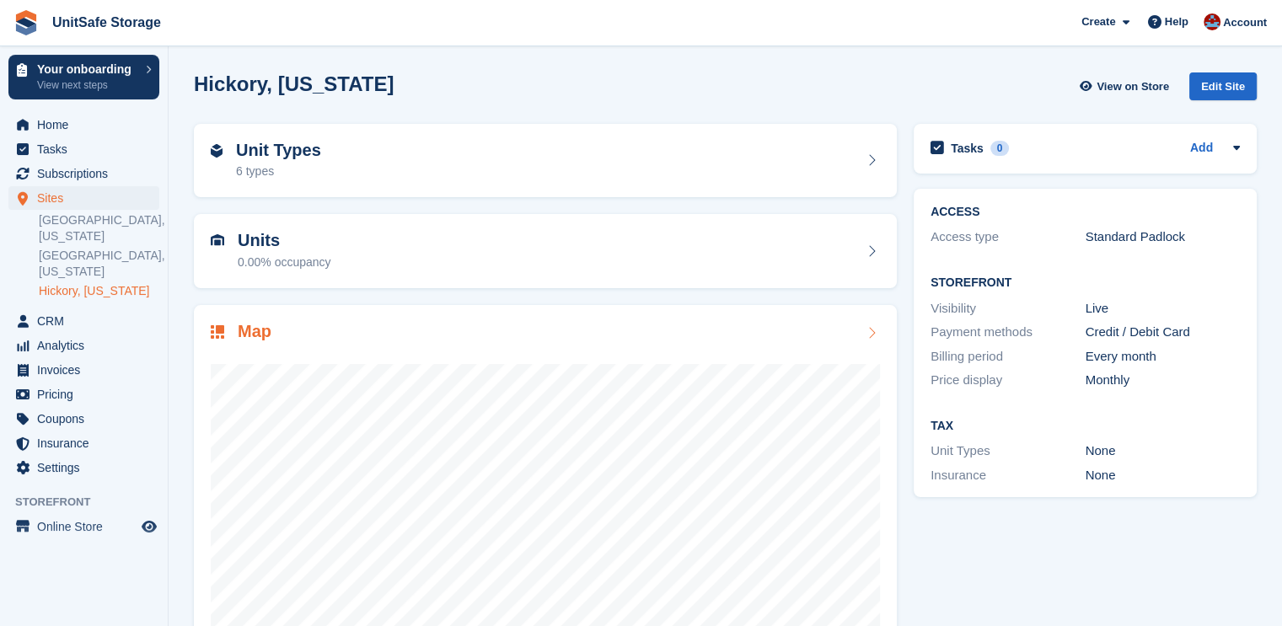
scroll to position [91, 0]
